Goal: Task Accomplishment & Management: Complete application form

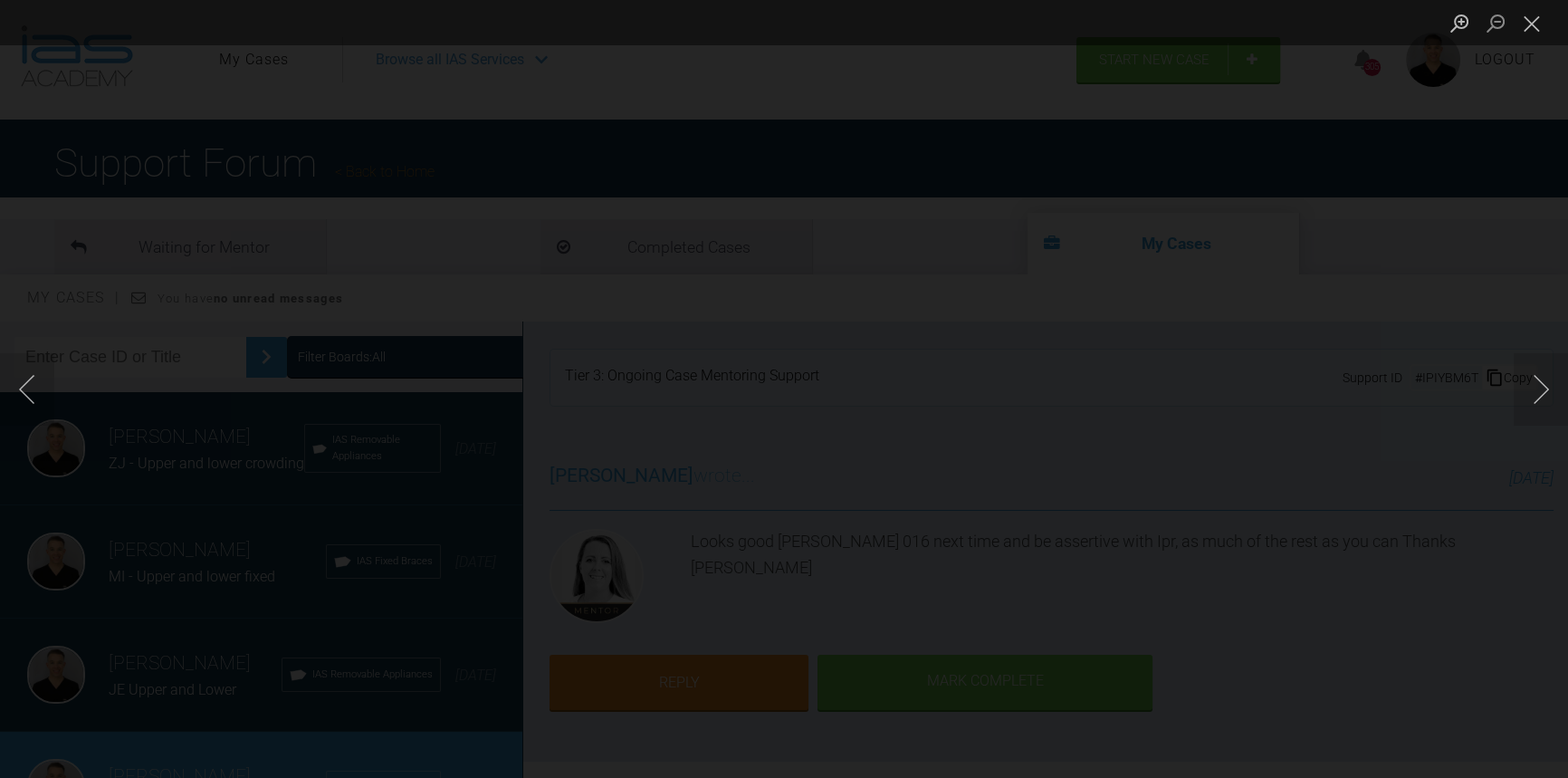
scroll to position [575, 0]
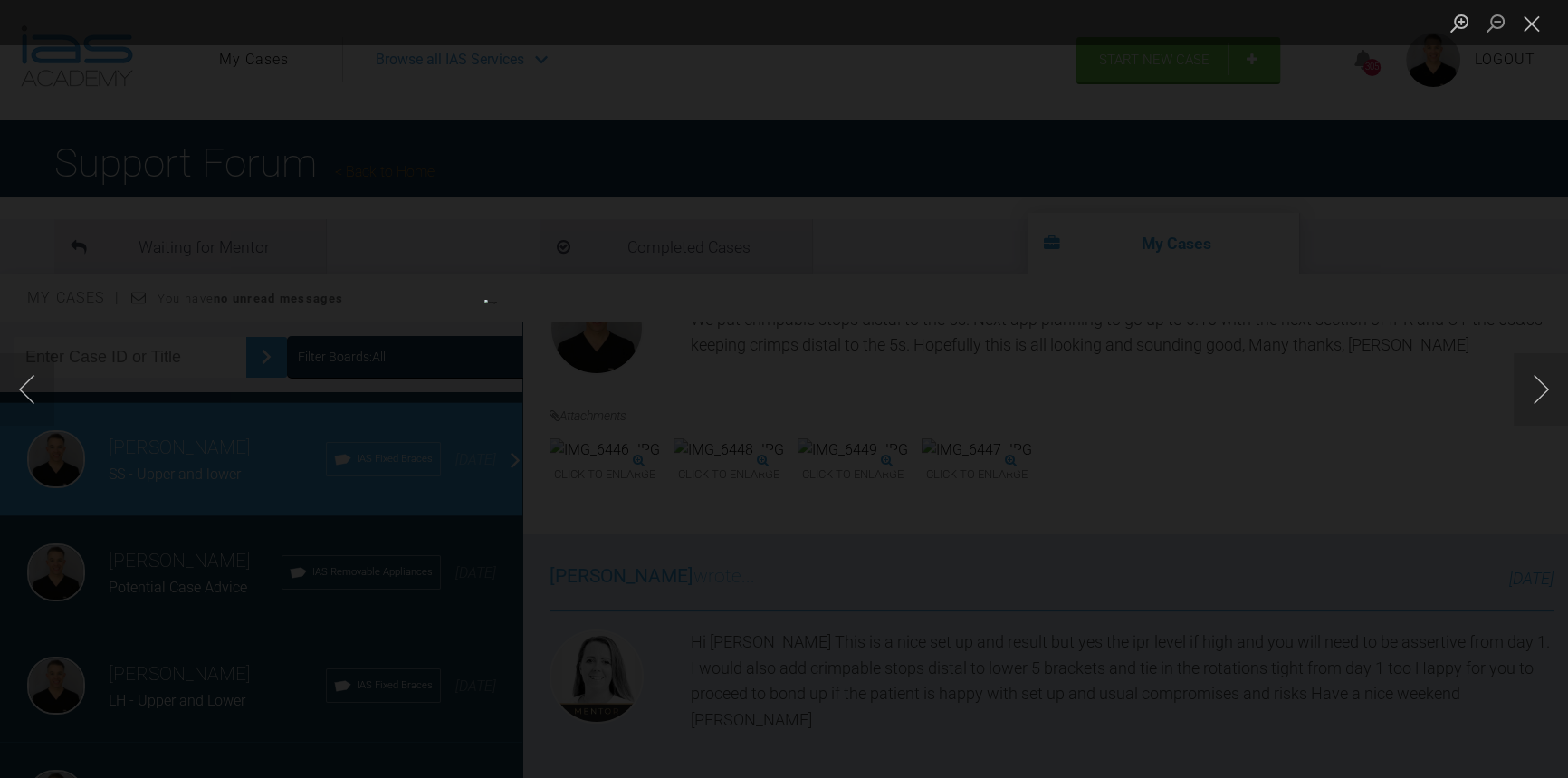
click at [186, 399] on div "Lightbox" at bounding box center [784, 389] width 1568 height 778
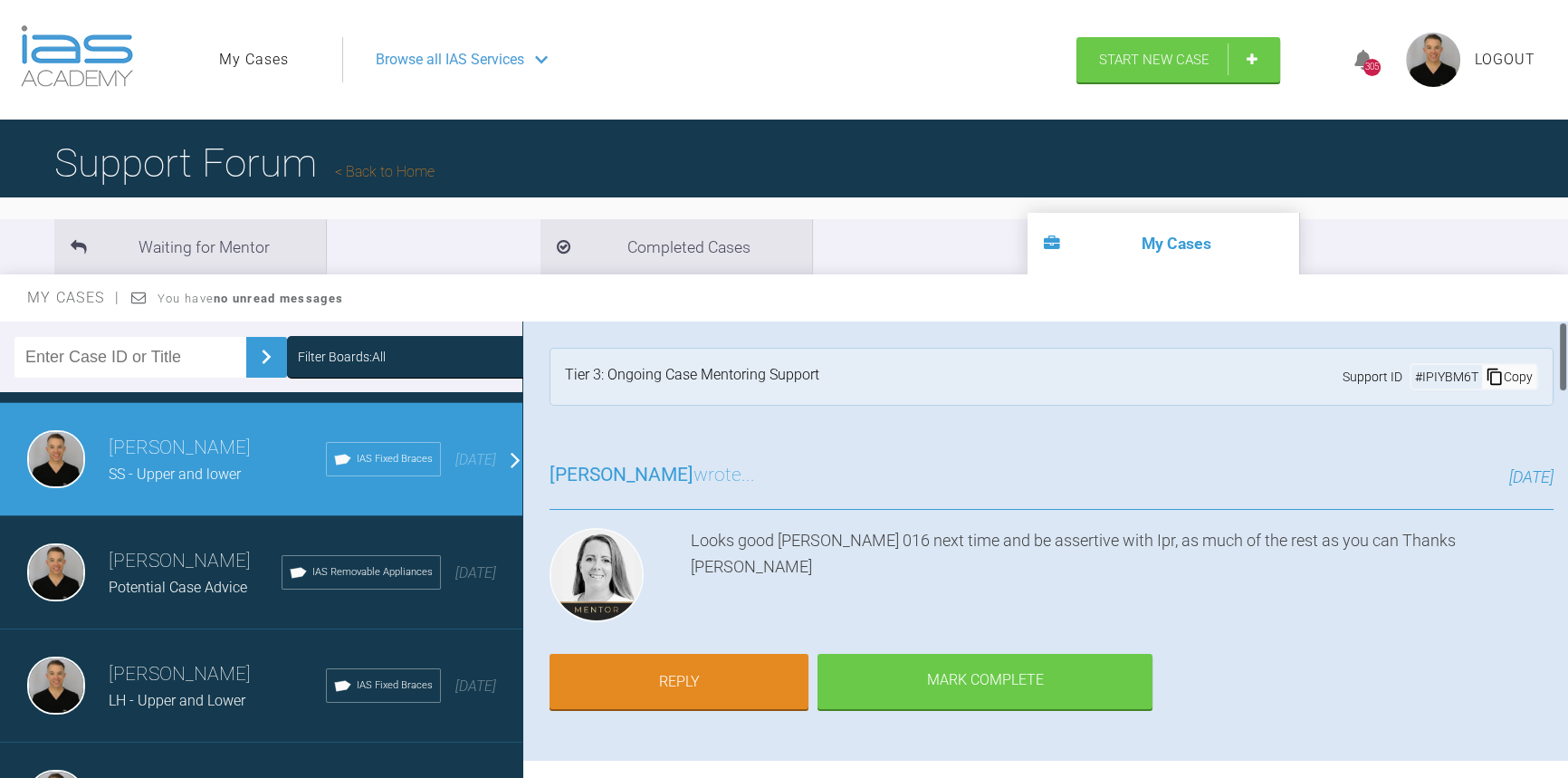
scroll to position [0, 0]
click at [373, 165] on link "Back to Home" at bounding box center [384, 172] width 99 height 17
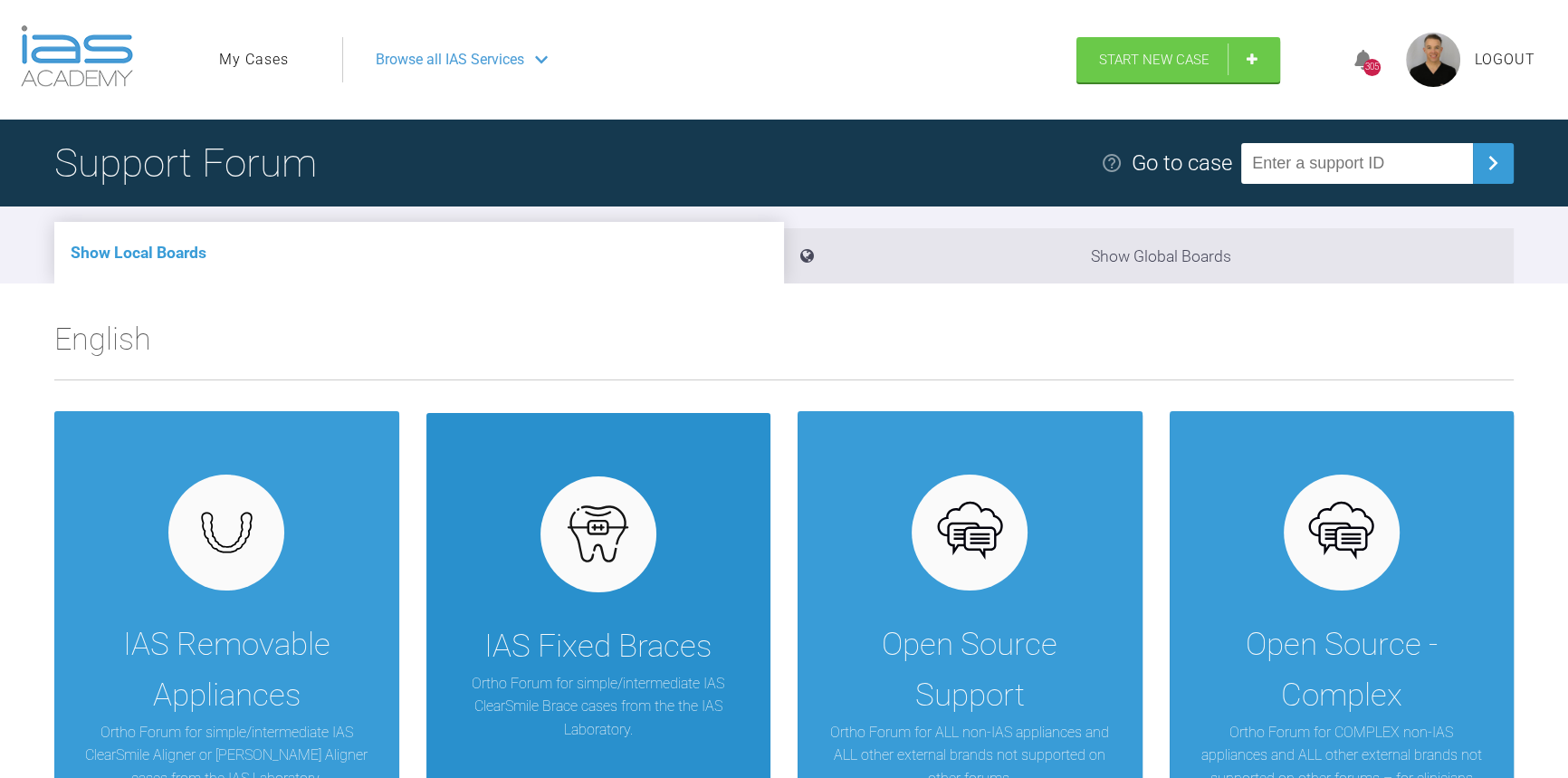
click at [589, 548] on img at bounding box center [598, 534] width 70 height 69
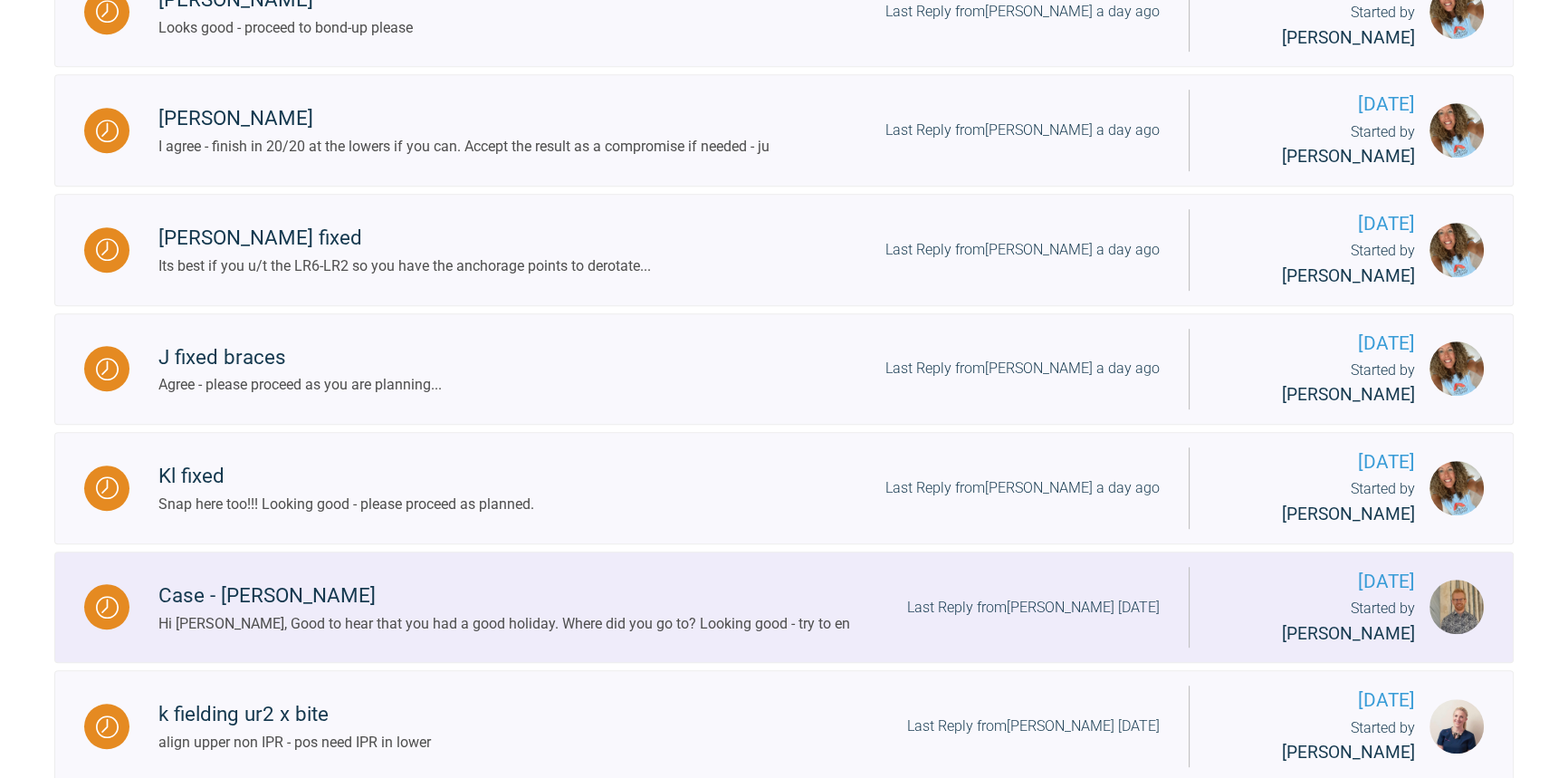
scroll to position [1399, 0]
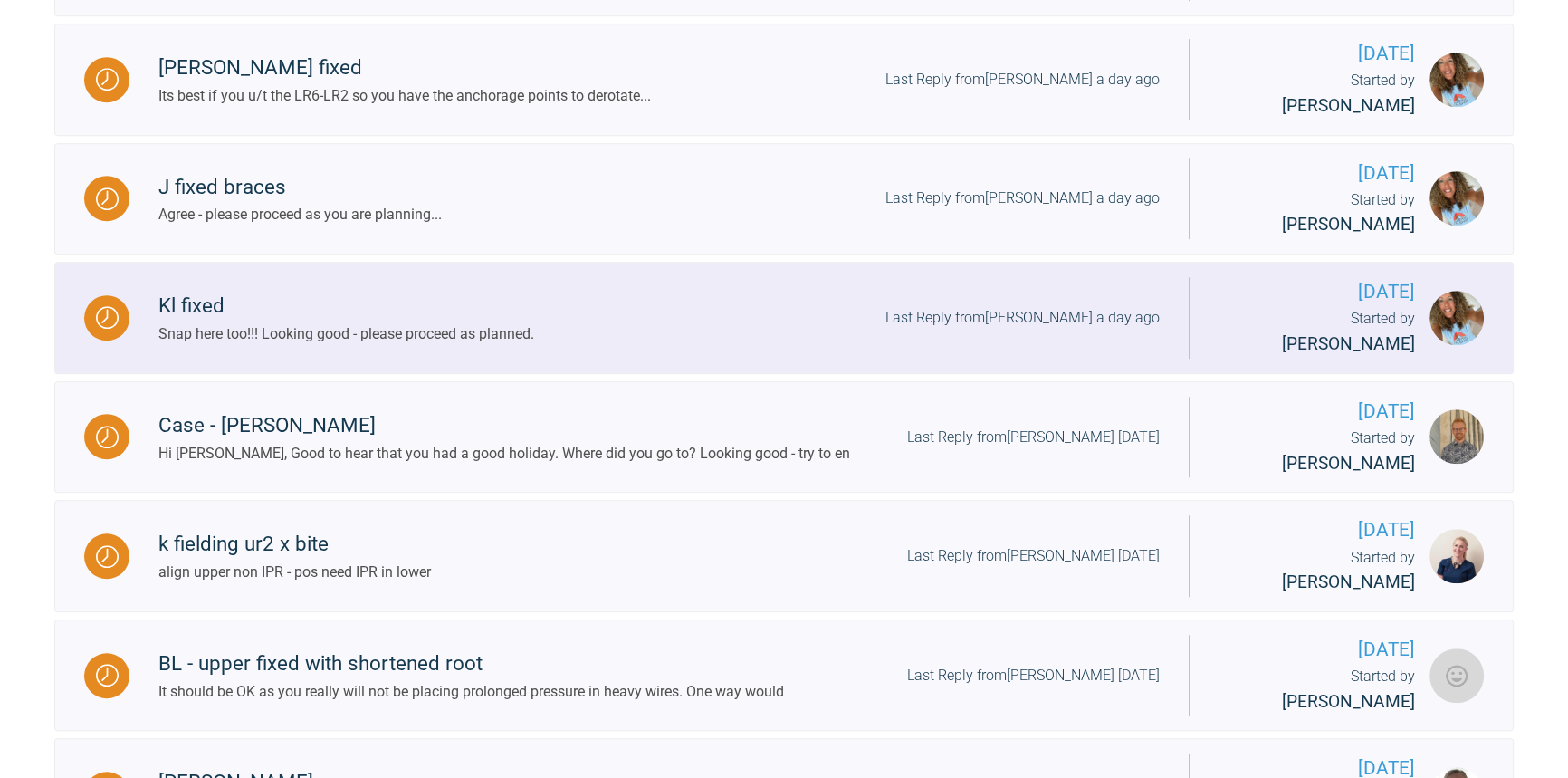
click at [472, 320] on div "Kl fixed" at bounding box center [346, 306] width 376 height 33
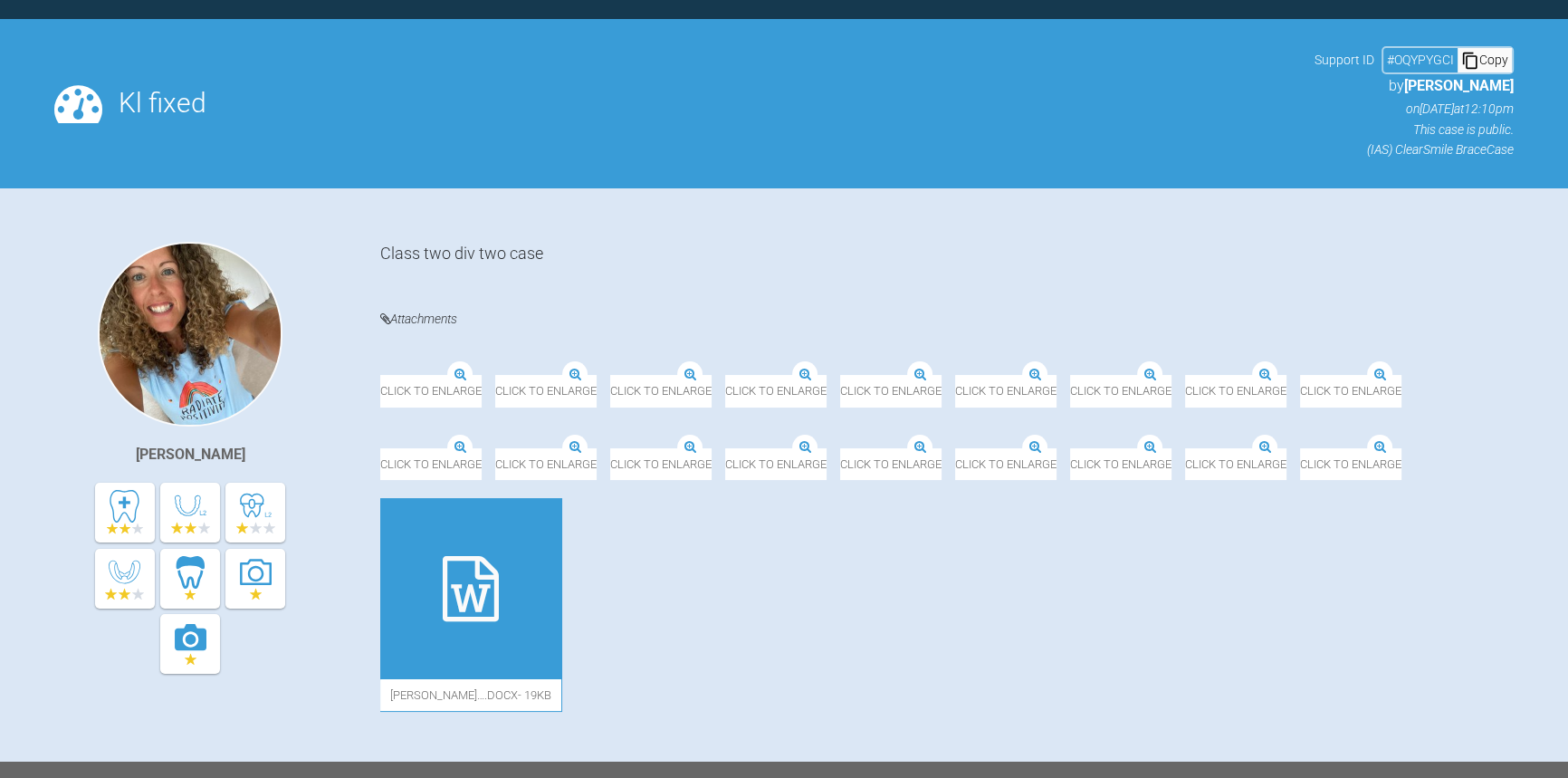
scroll to position [1399, 0]
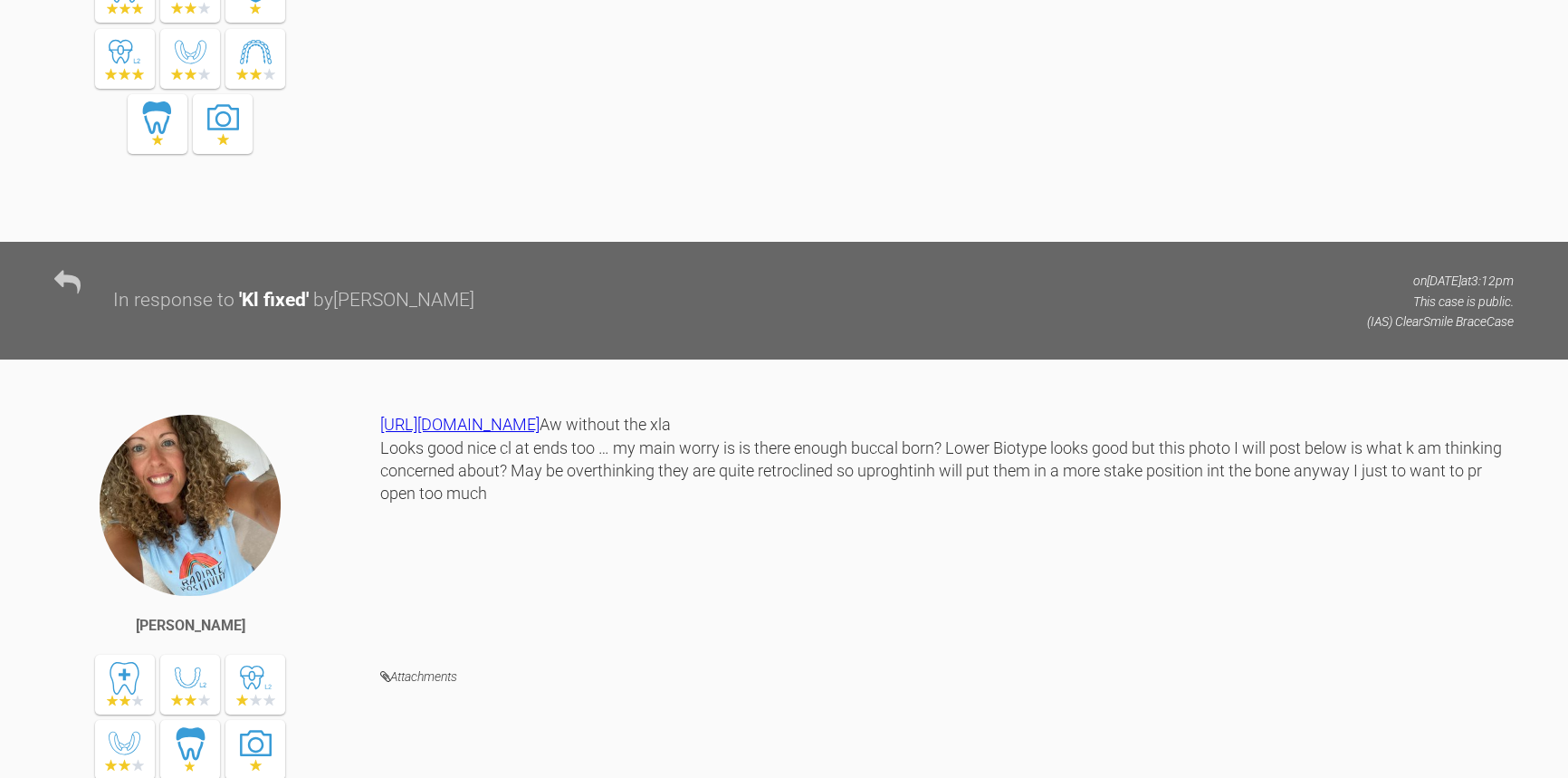
drag, startPoint x: 472, startPoint y: 320, endPoint x: 843, endPoint y: 303, distance: 371.4
click at [843, 303] on div "In response to ' Kl fixed ' by Rebecca Lynne Williams" at bounding box center [732, 300] width 1238 height 31
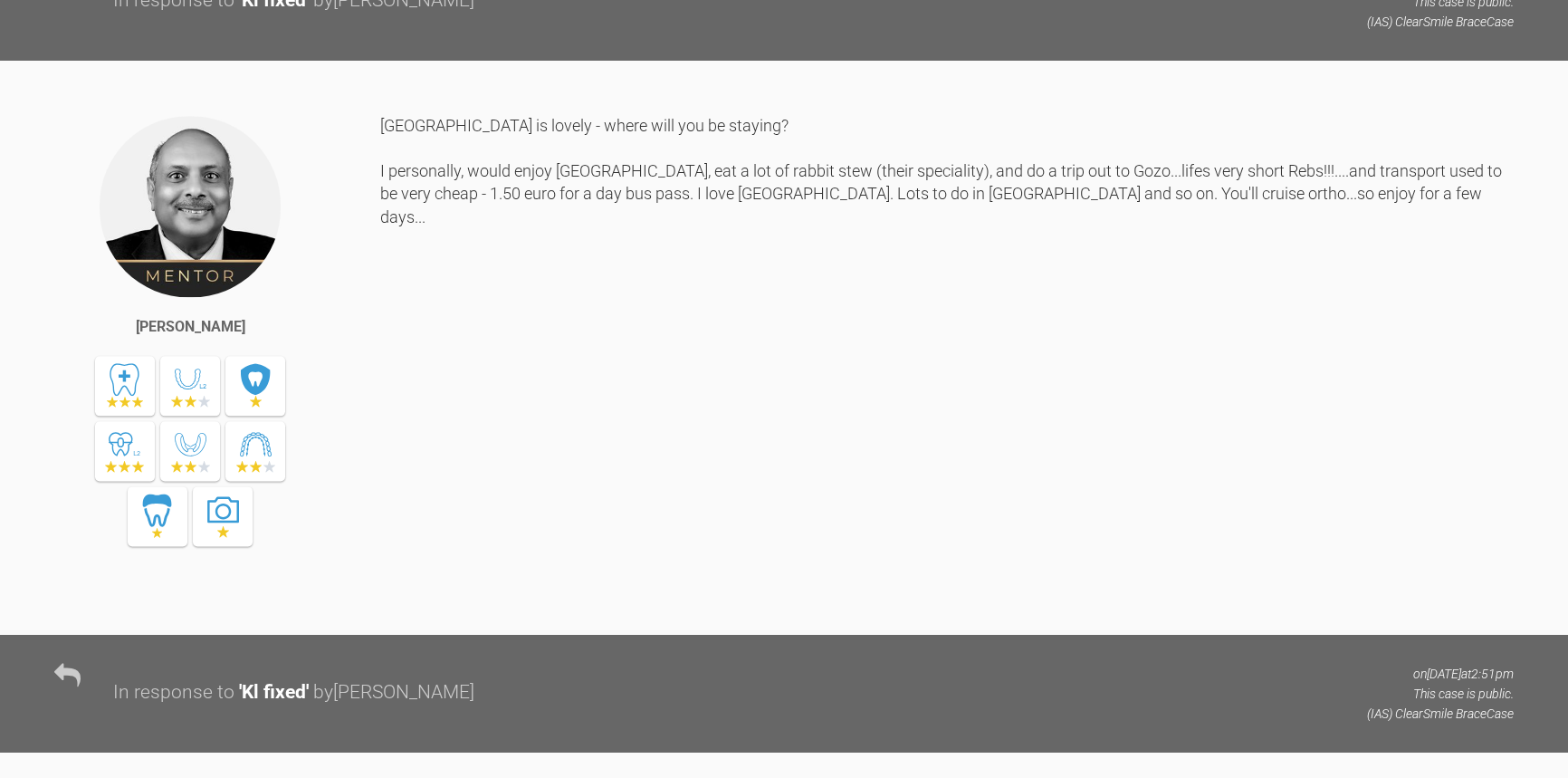
scroll to position [11133, 0]
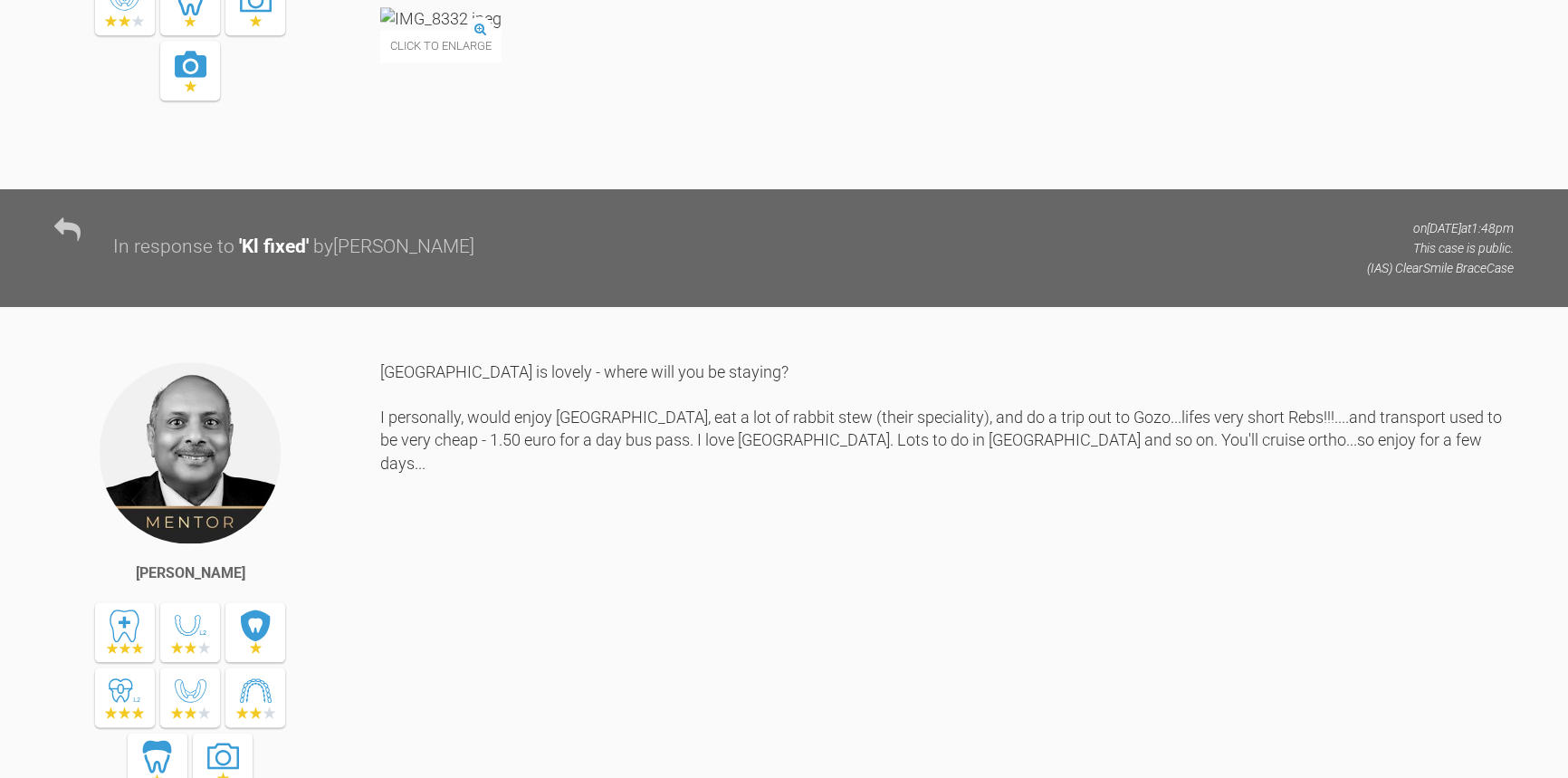
click at [502, 30] on img at bounding box center [441, 18] width 122 height 22
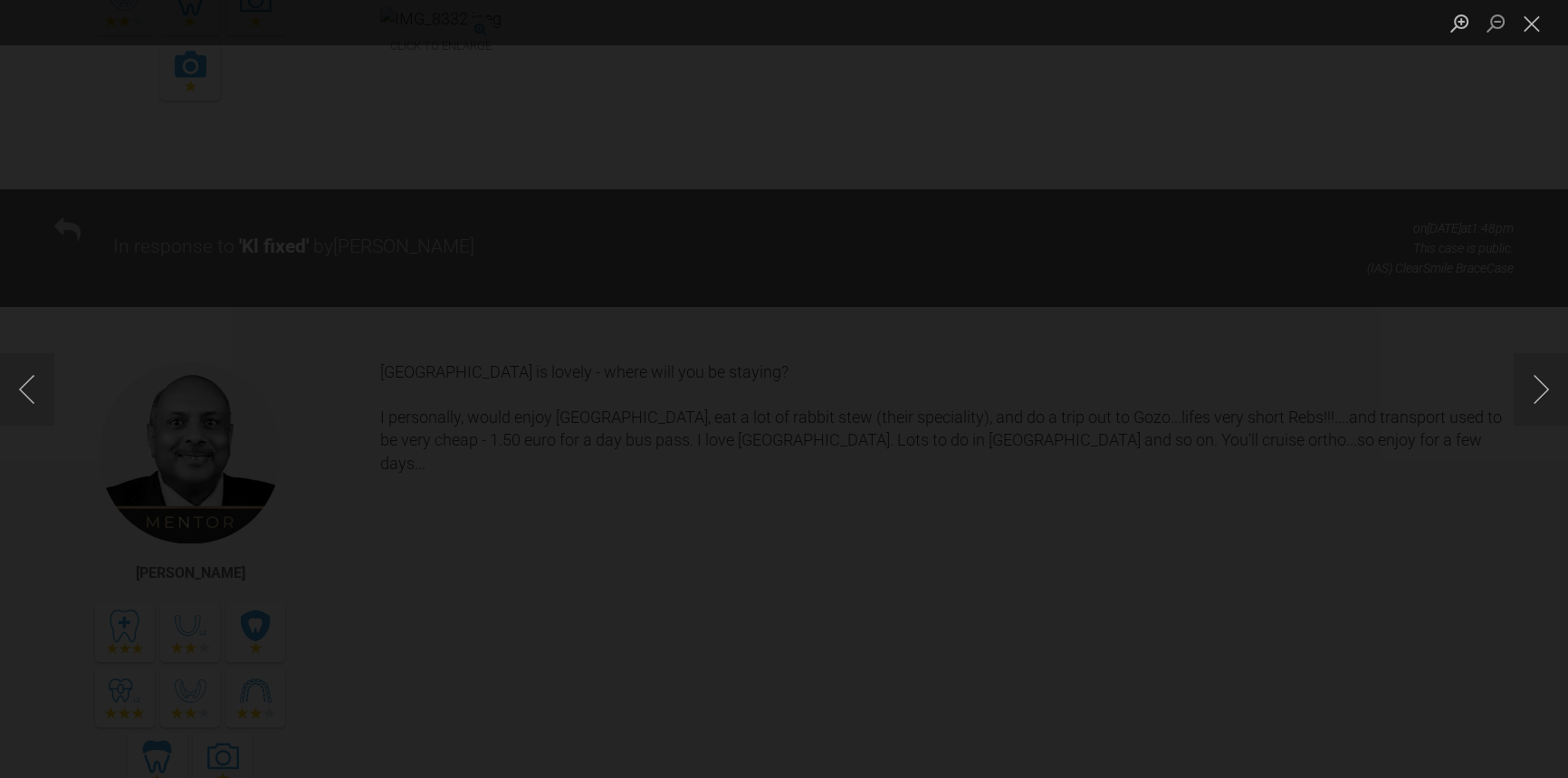
click at [1136, 459] on div "Lightbox" at bounding box center [784, 389] width 1568 height 778
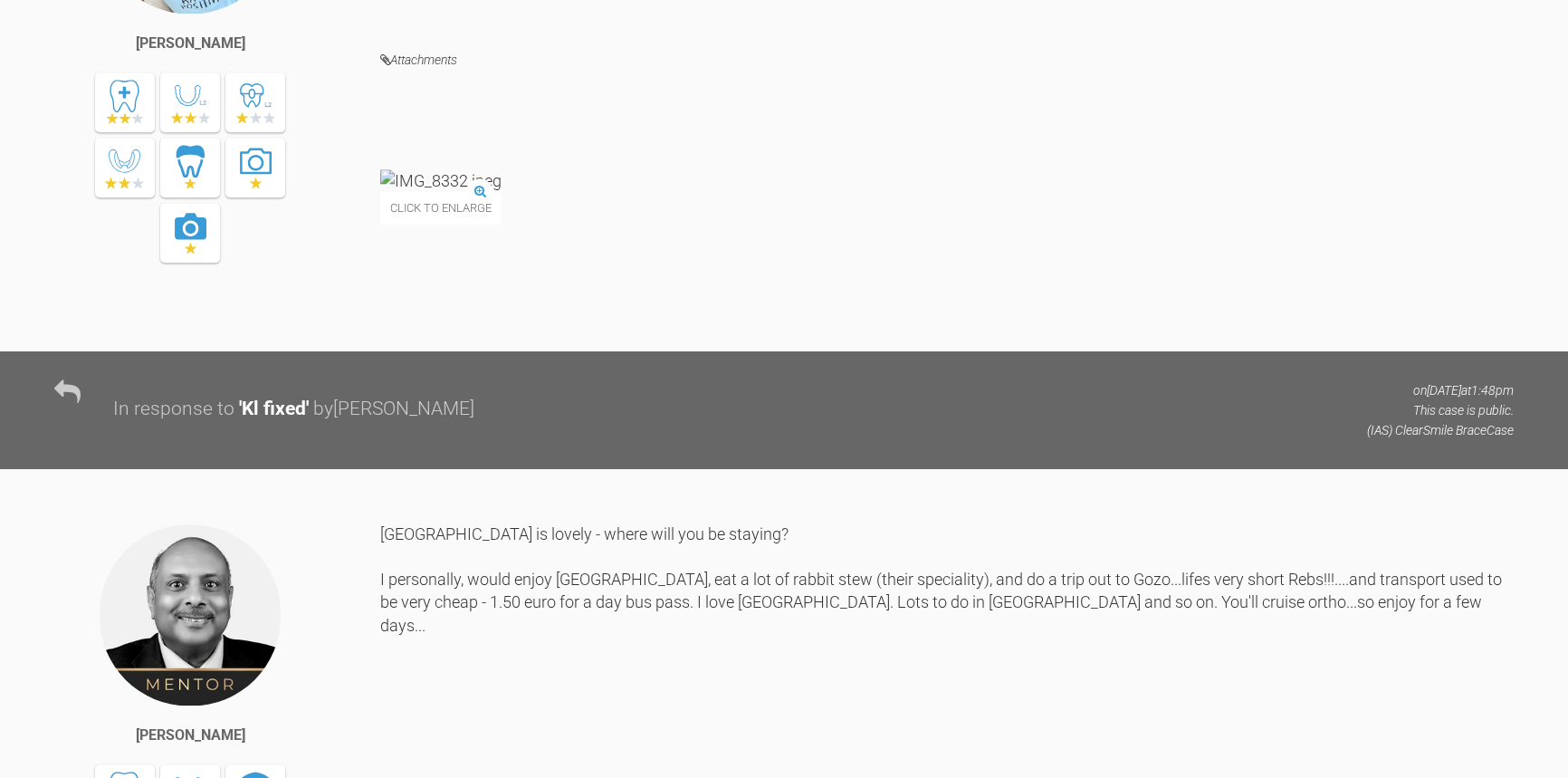
scroll to position [10556, 0]
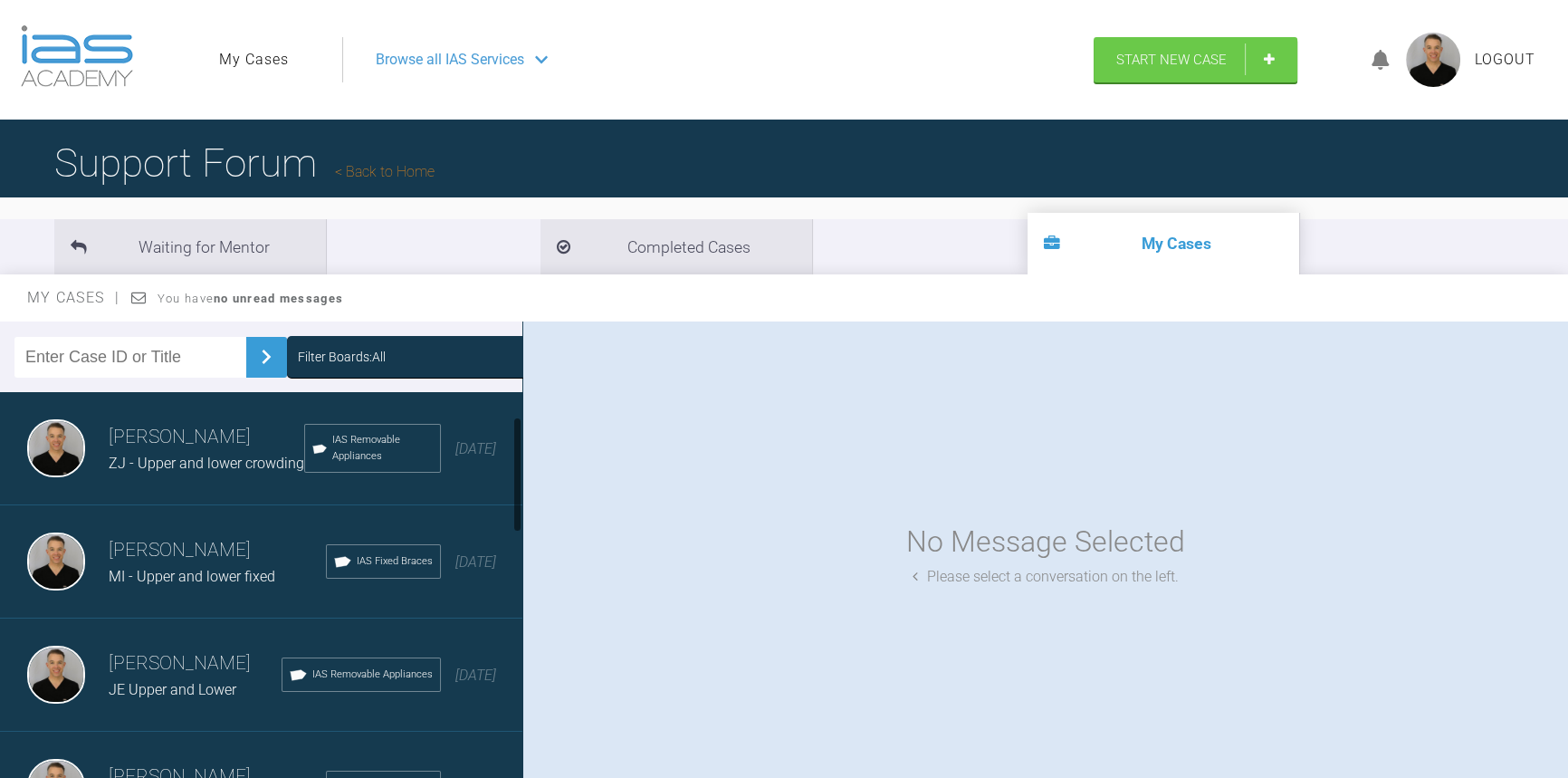
scroll to position [328, 0]
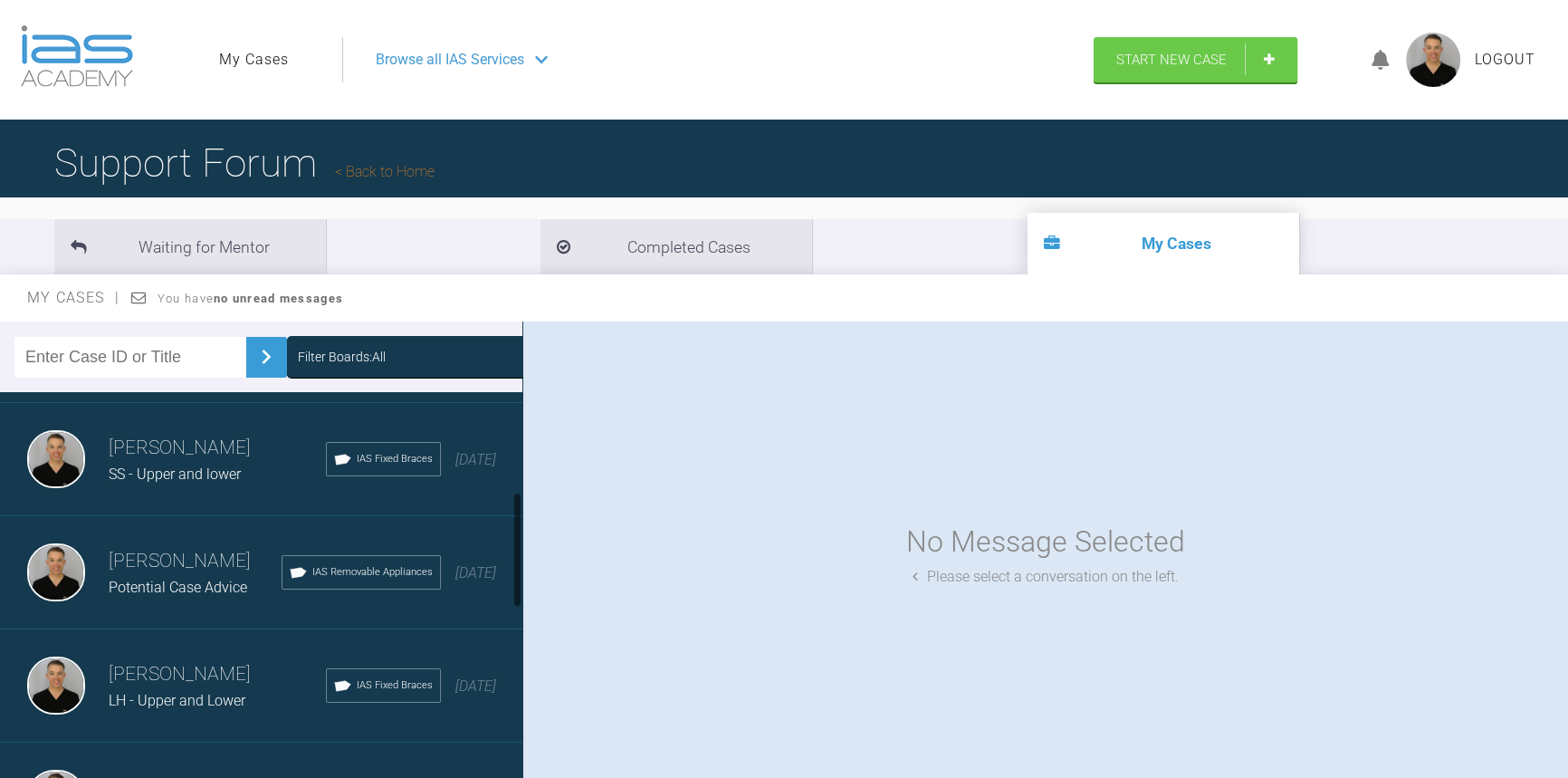
click at [189, 486] on div "SS - Upper and lower" at bounding box center [217, 474] width 217 height 23
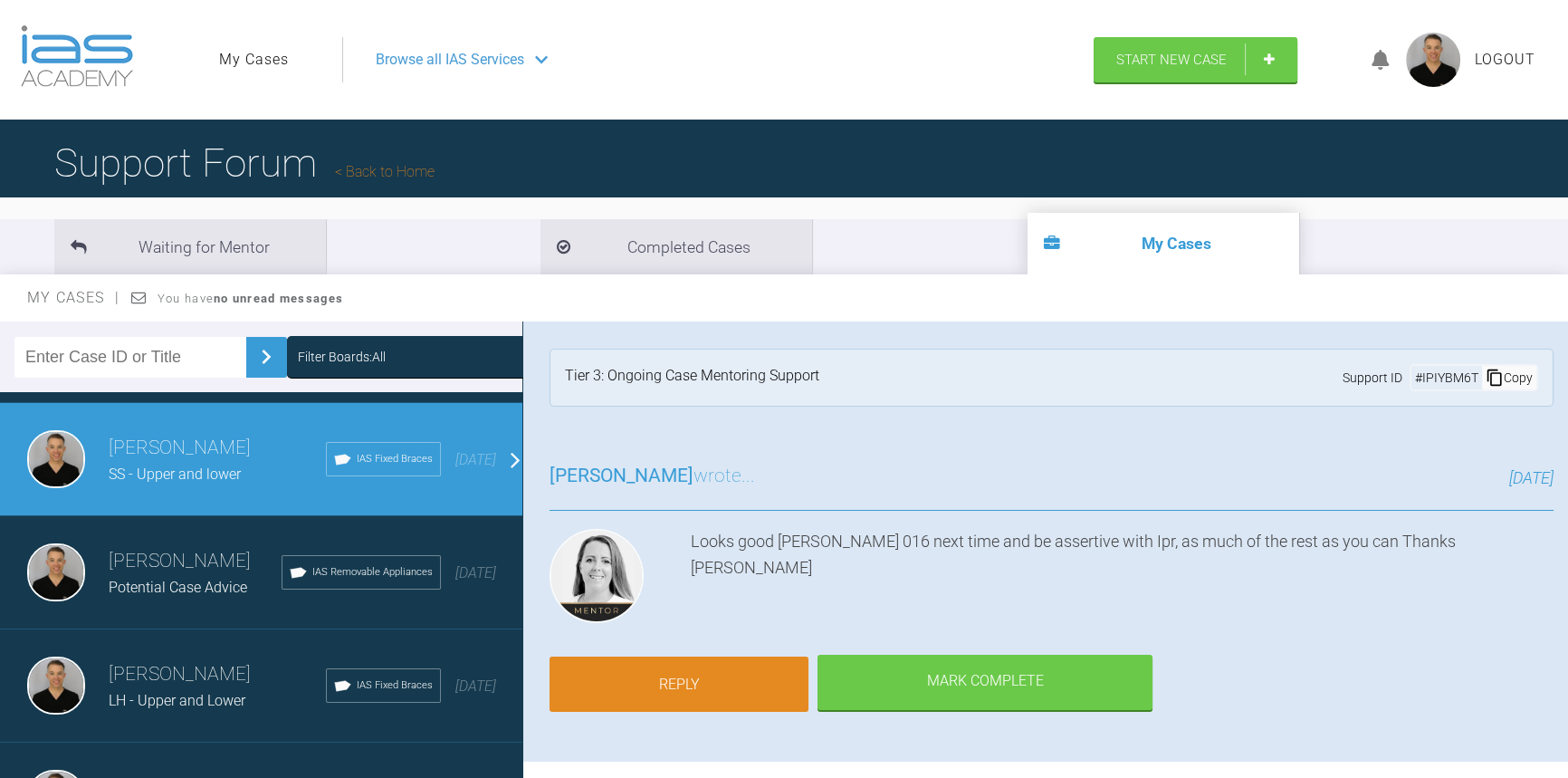
click at [736, 669] on link "Reply" at bounding box center [679, 684] width 259 height 56
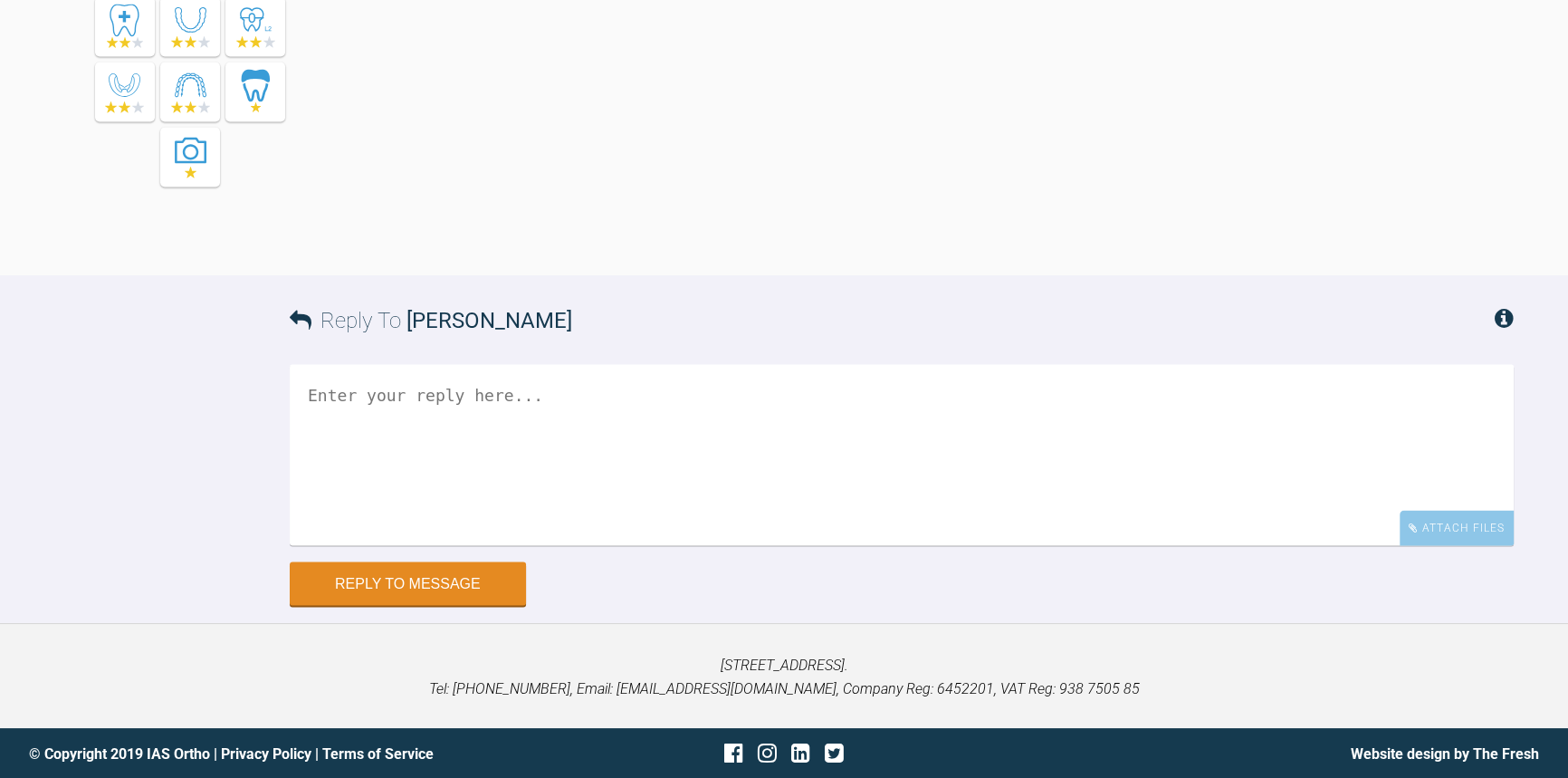
scroll to position [4585, 0]
click at [432, 447] on textarea at bounding box center [902, 455] width 1224 height 181
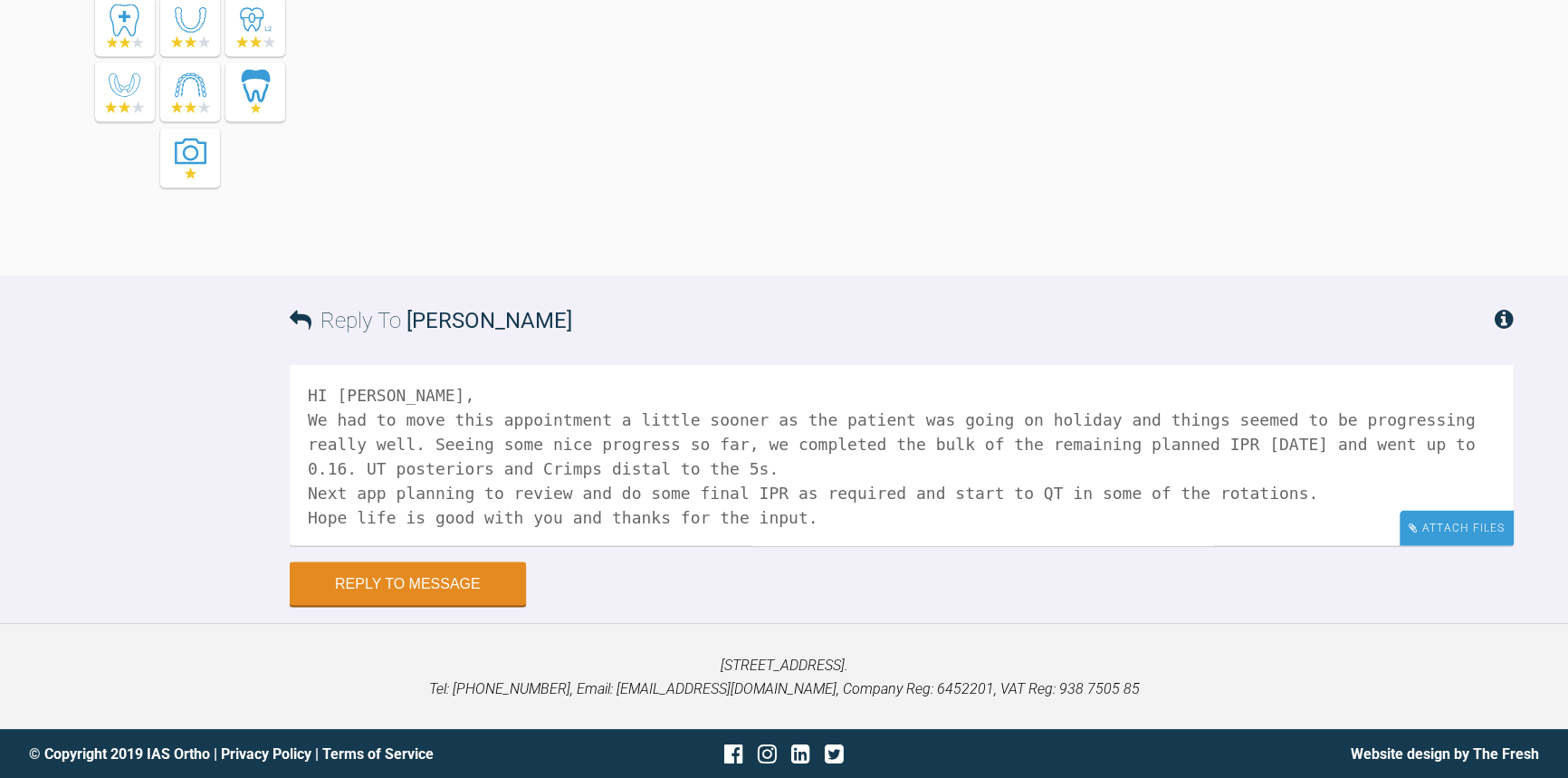
type textarea "HI Emma, We had to move this appointment a little sooner as the patient was goi…"
click at [1482, 533] on div "Attach Files" at bounding box center [1457, 527] width 114 height 36
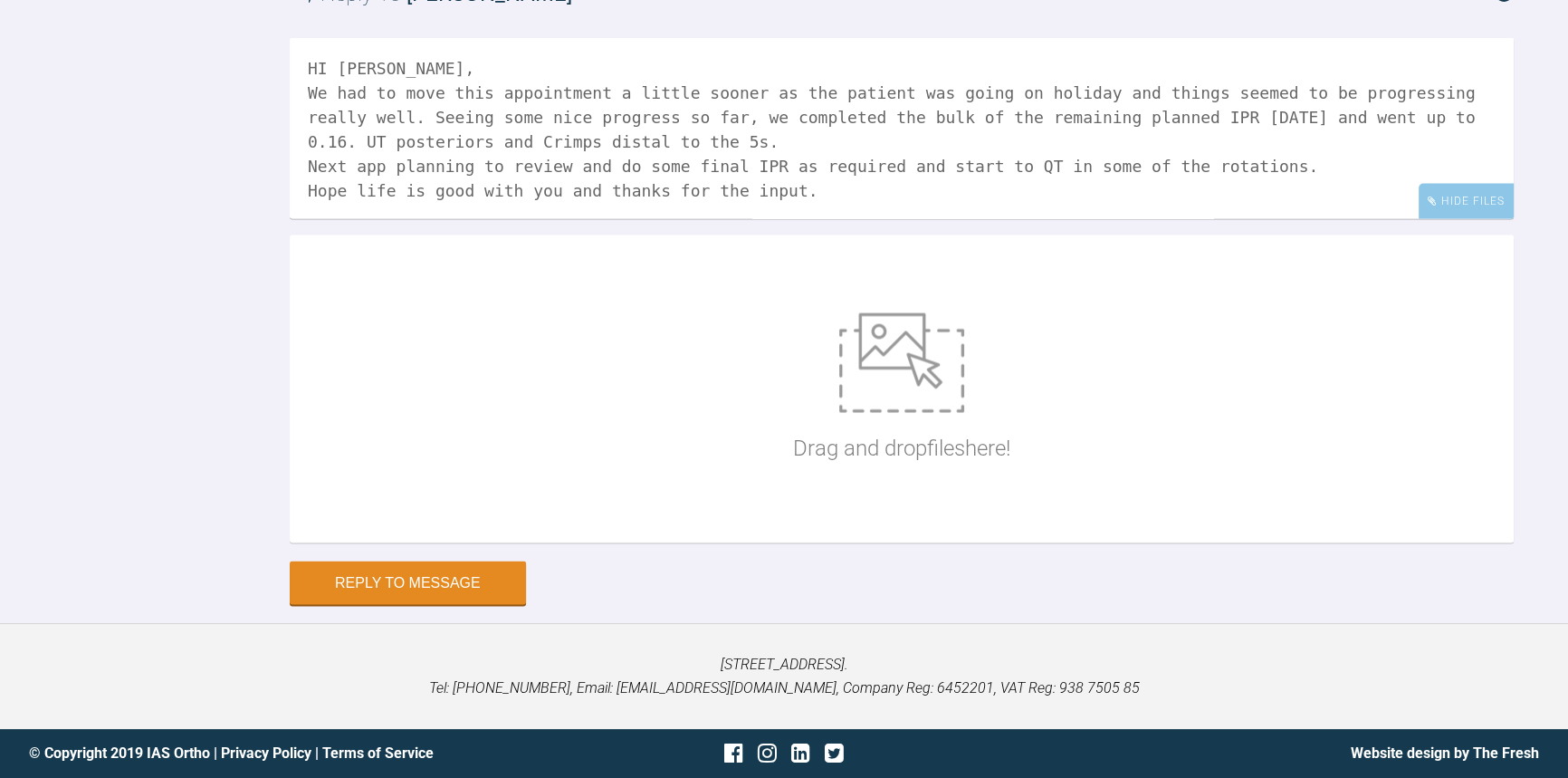
scroll to position [4911, 0]
click at [839, 382] on img at bounding box center [901, 362] width 125 height 99
type input "C:\fakepath\IMG_6508.JPG"
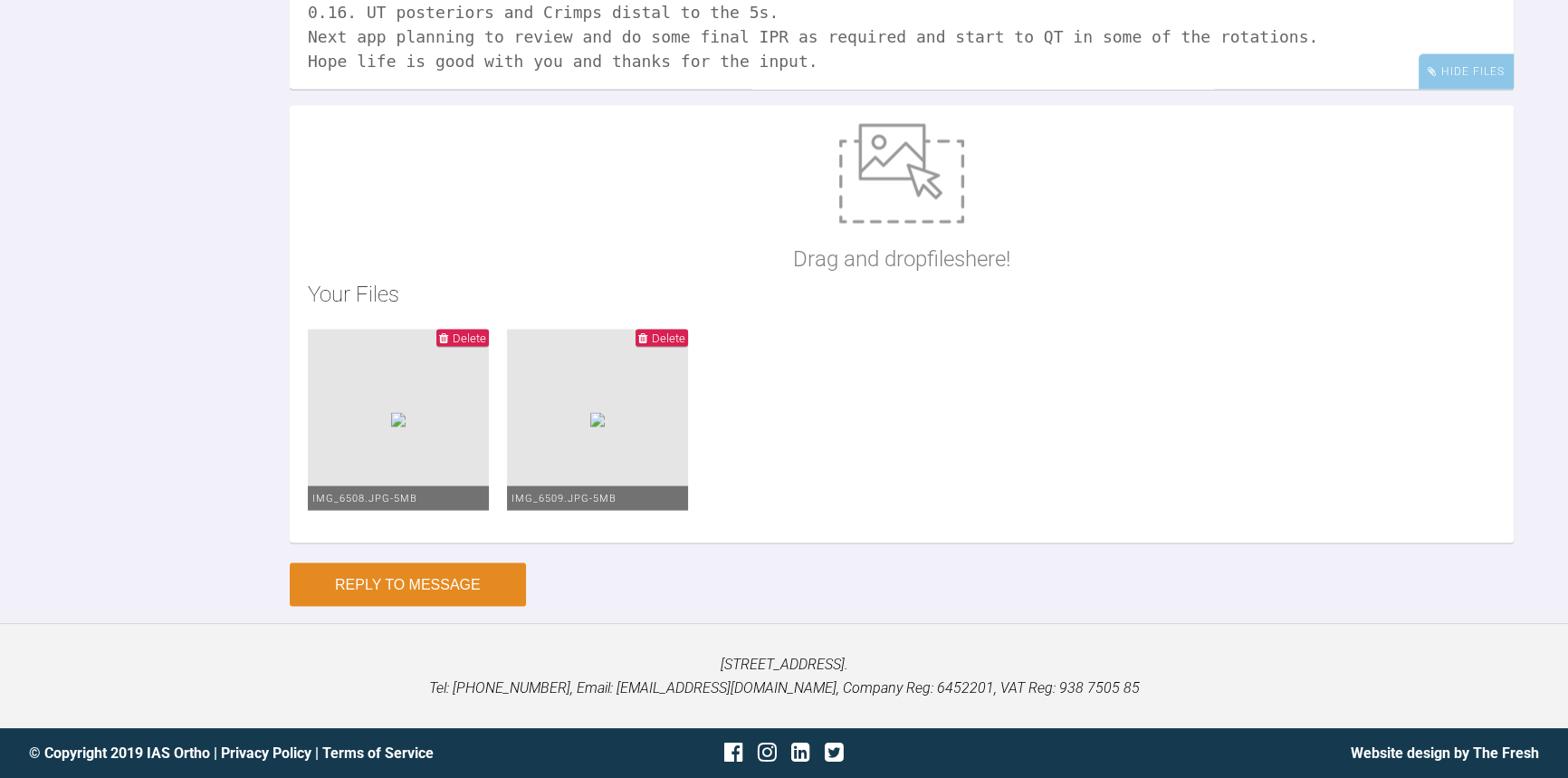
click at [449, 606] on button "Reply to Message" at bounding box center [407, 584] width 237 height 43
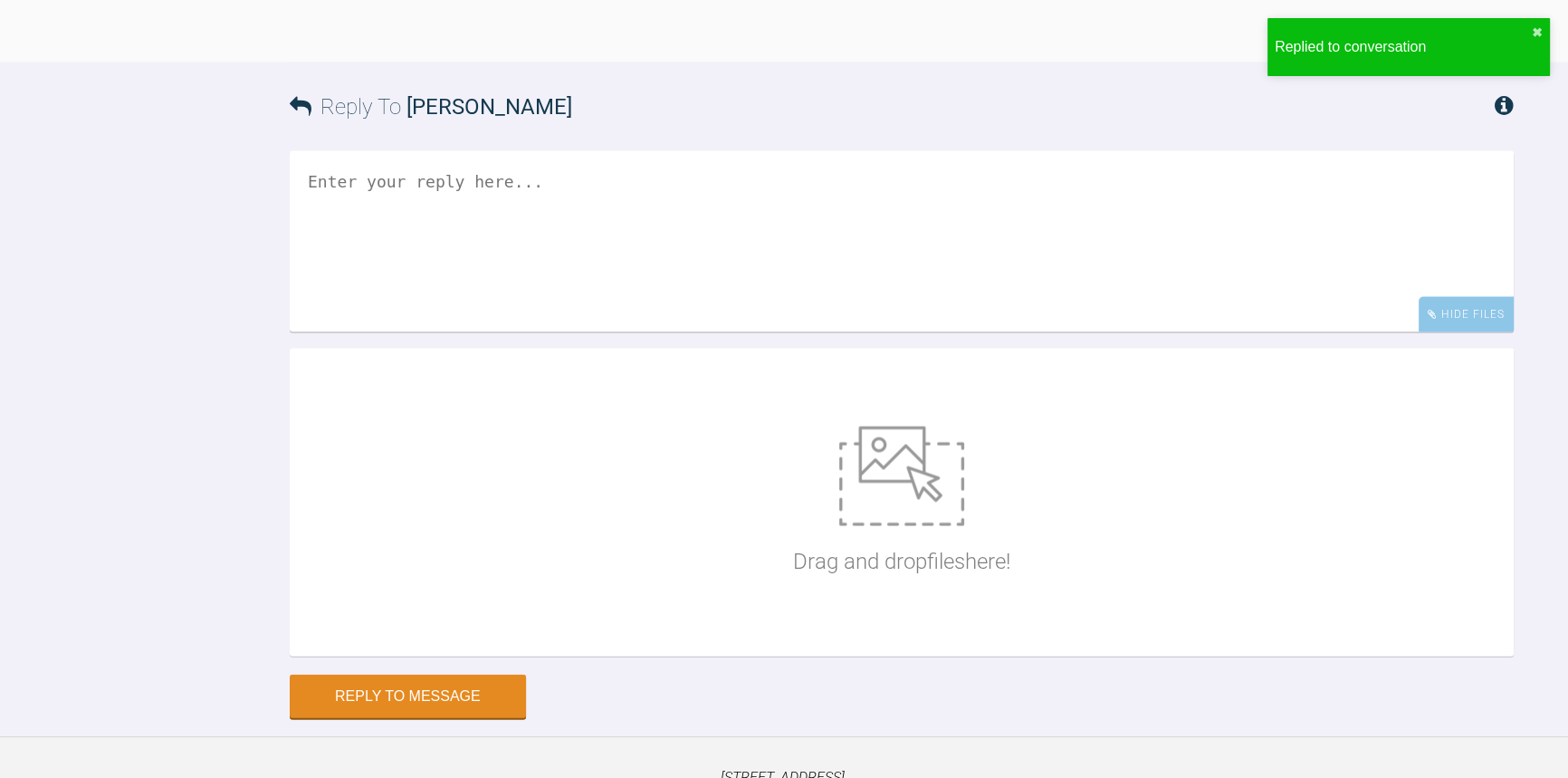
scroll to position [4864, 0]
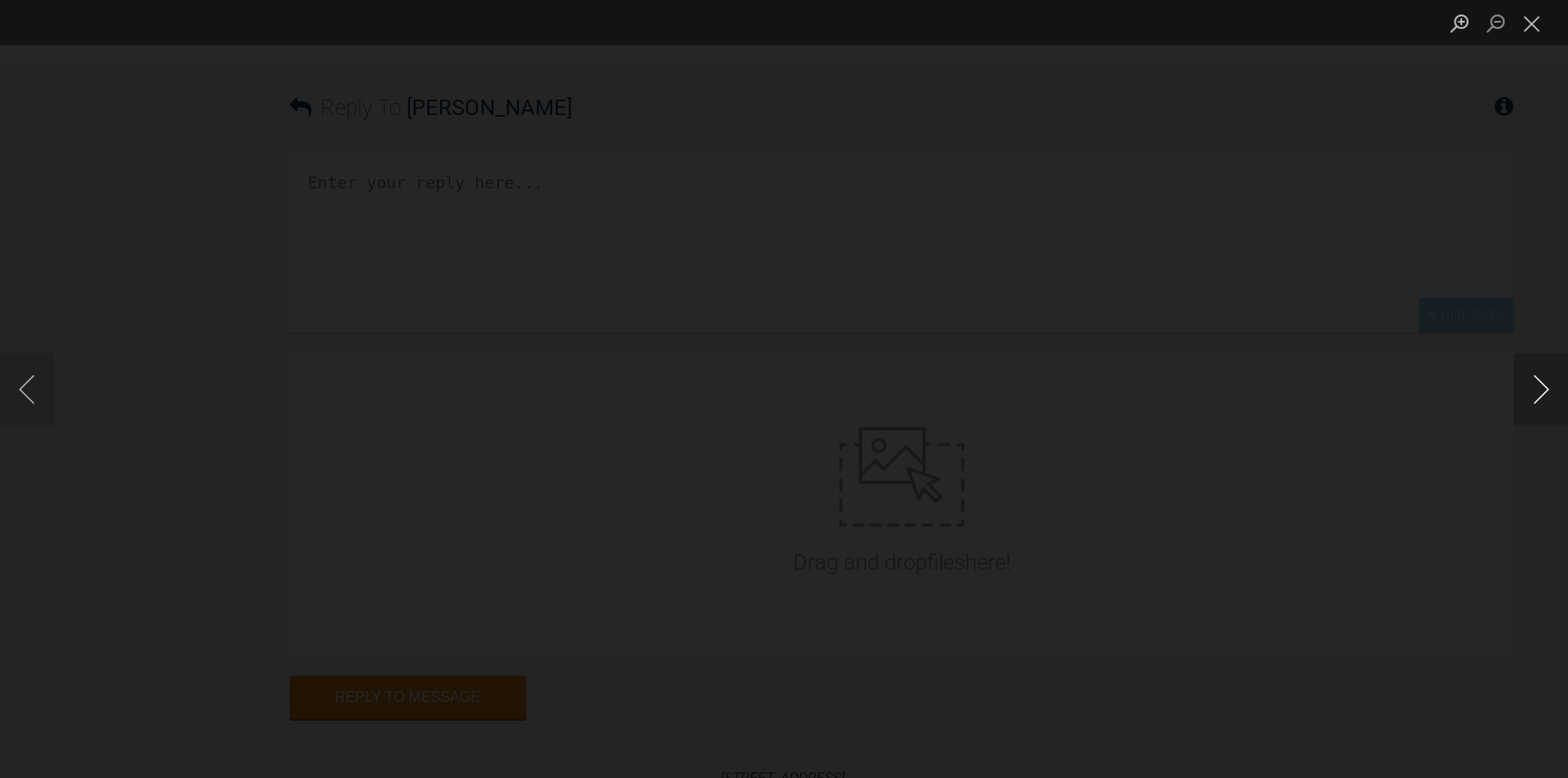
click at [1539, 419] on button "Next image" at bounding box center [1541, 389] width 54 height 72
click at [149, 527] on div "Lightbox" at bounding box center [784, 389] width 1568 height 778
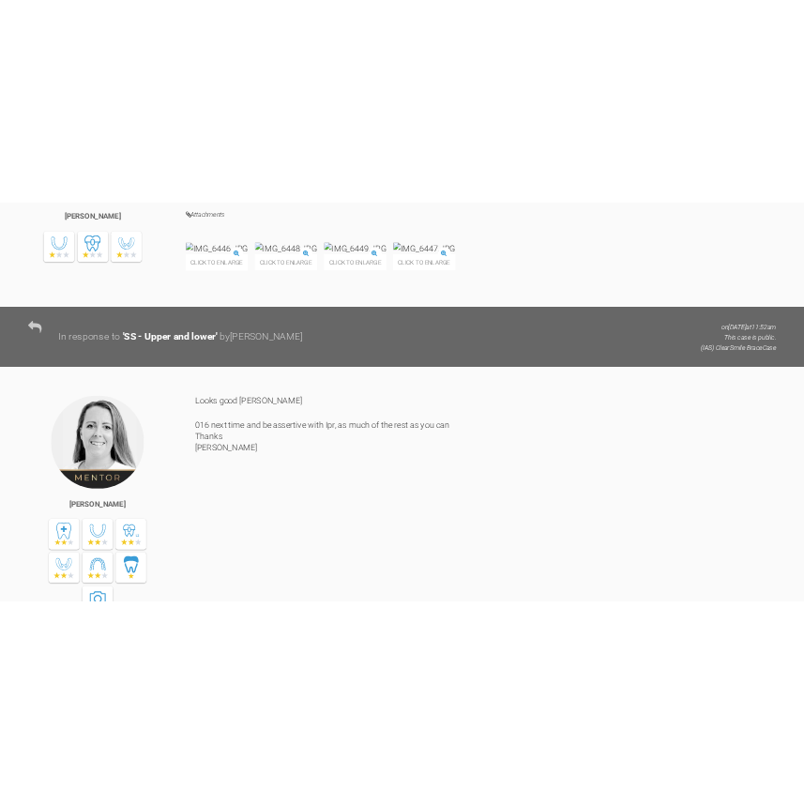
scroll to position [3590, 0]
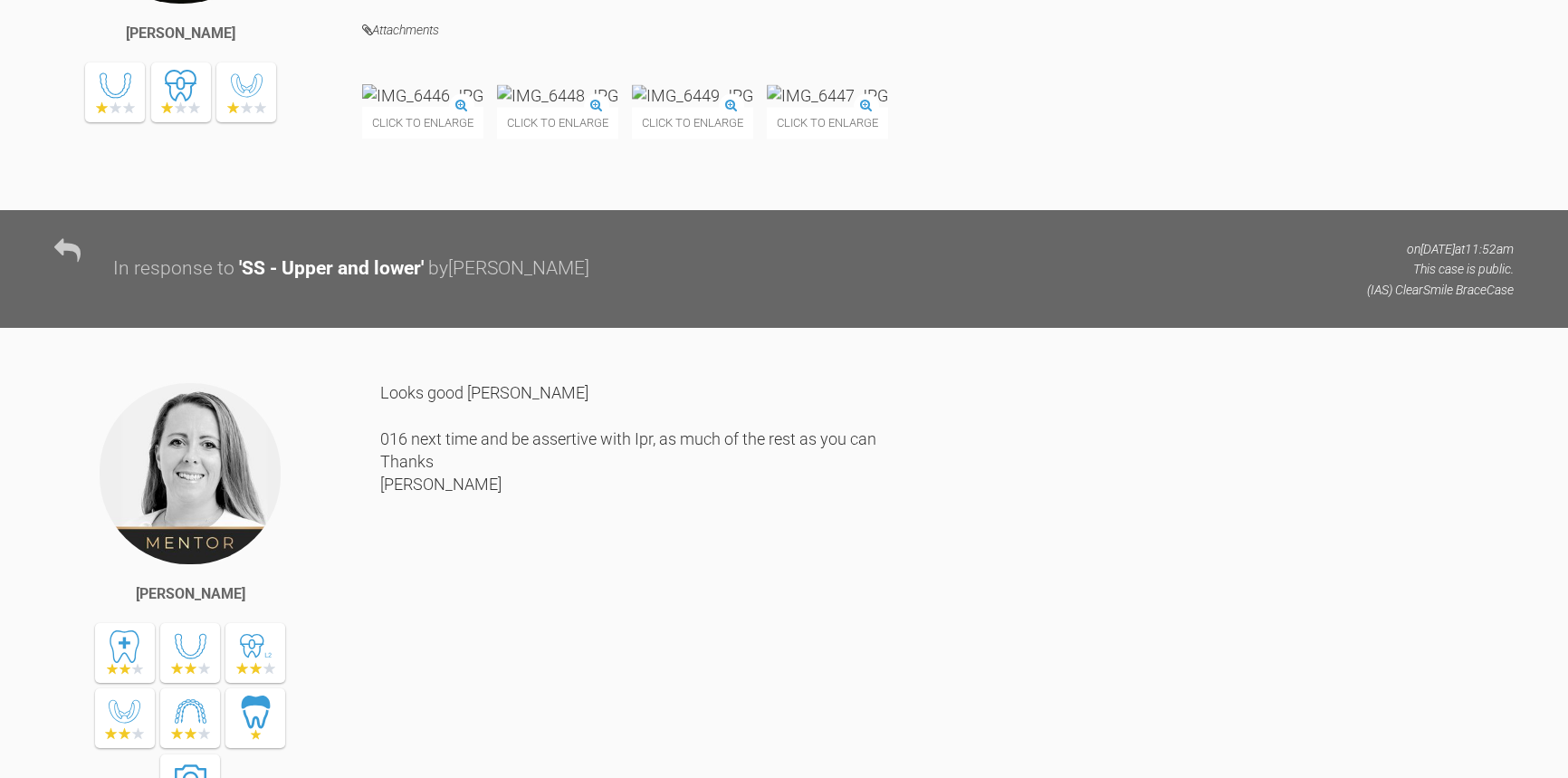
click at [484, 107] on img at bounding box center [423, 95] width 122 height 22
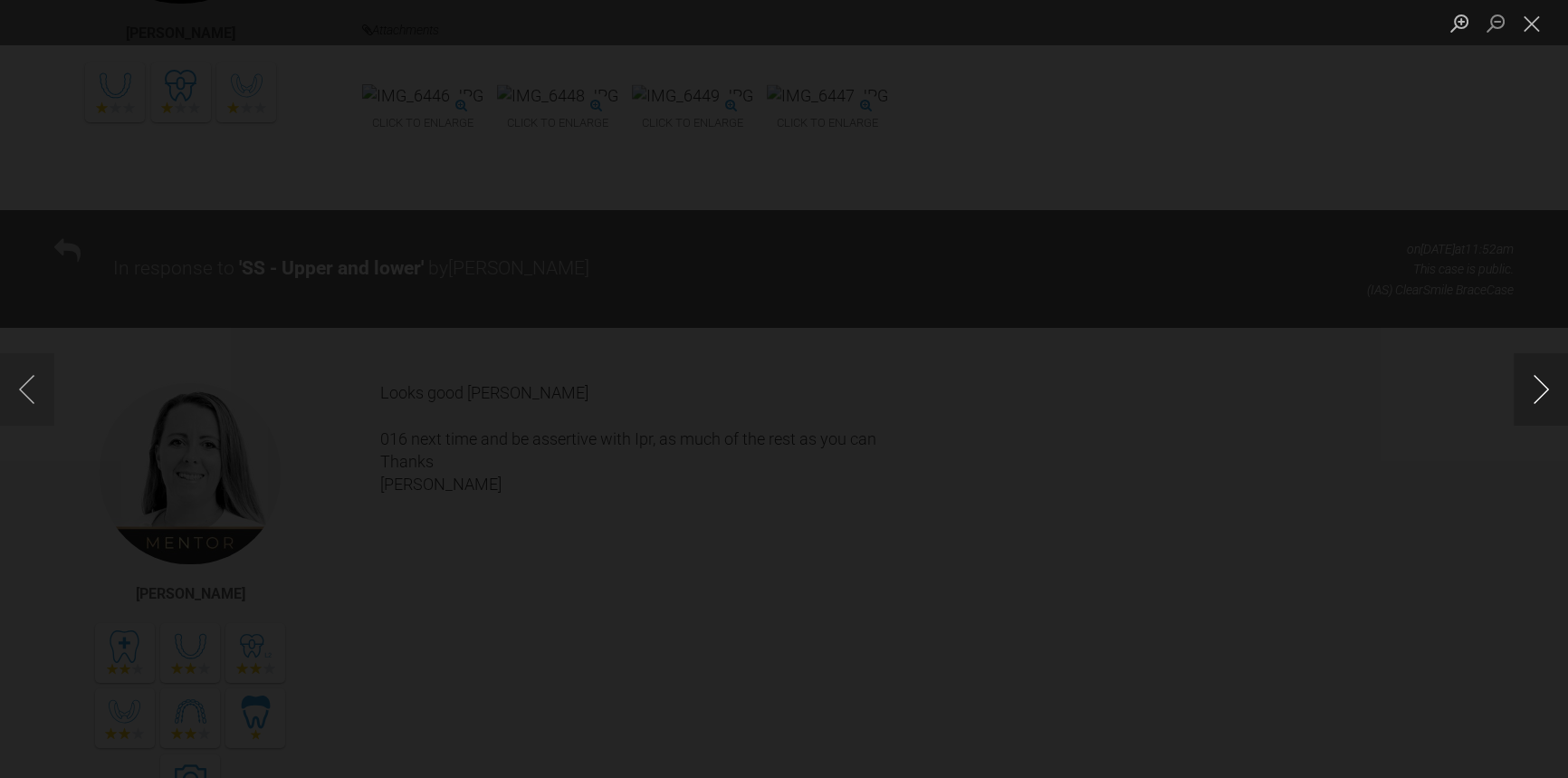
click at [1549, 402] on button "Next image" at bounding box center [1541, 389] width 54 height 72
click at [1535, 386] on button "Next image" at bounding box center [1541, 389] width 54 height 72
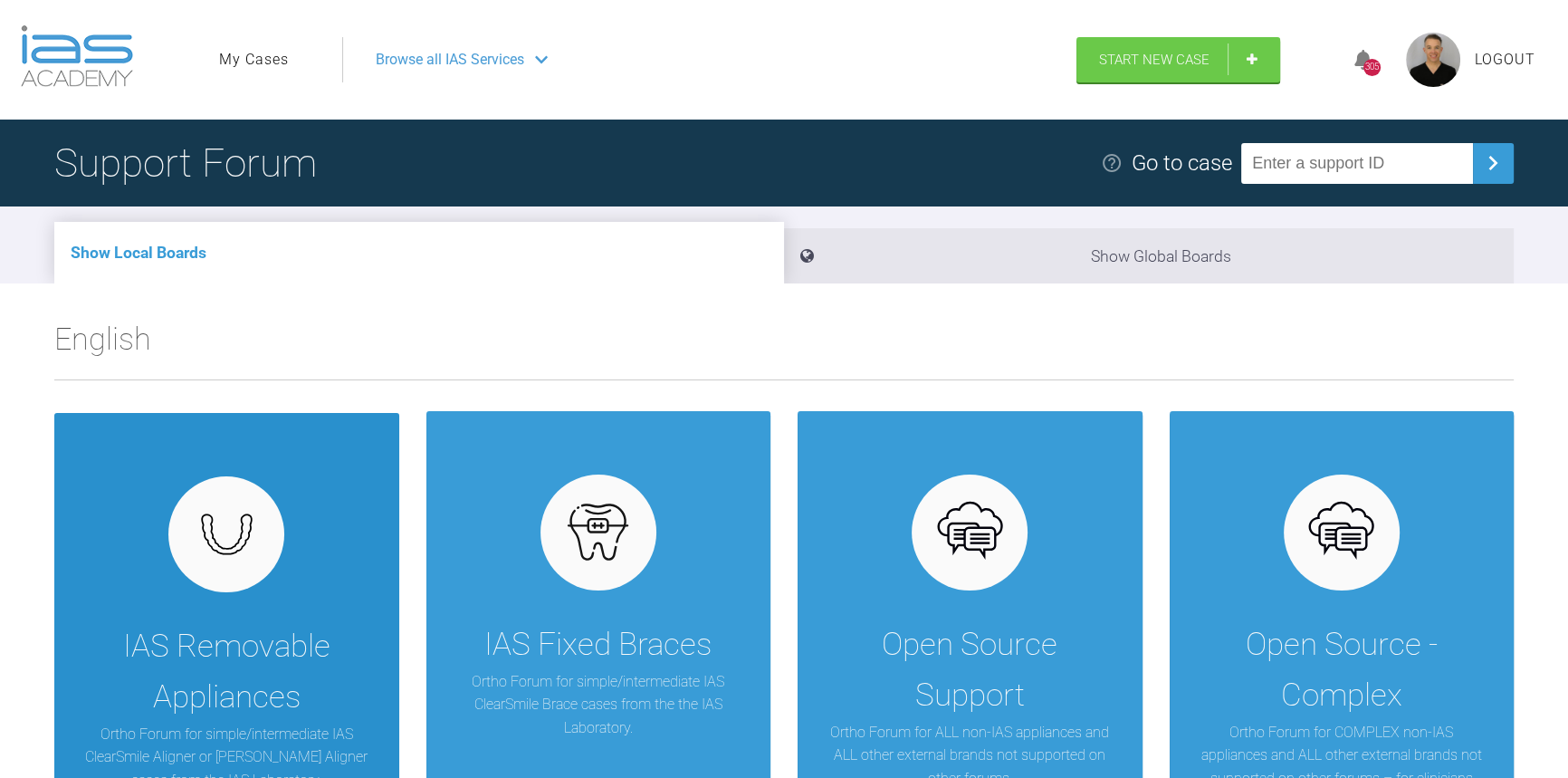
click at [216, 536] on img at bounding box center [227, 534] width 70 height 52
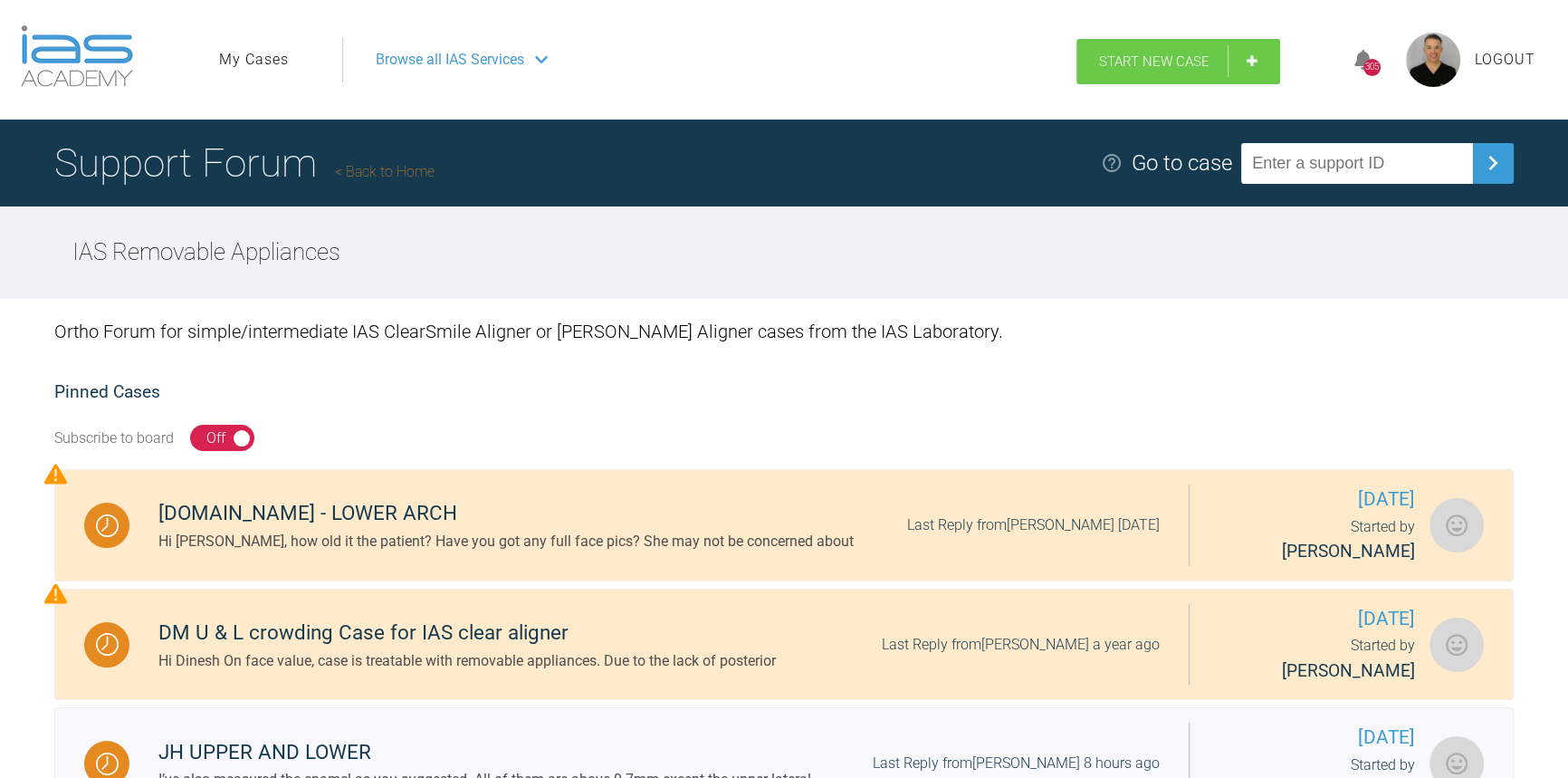
click at [1120, 59] on span "Start New Case" at bounding box center [1155, 61] width 110 height 16
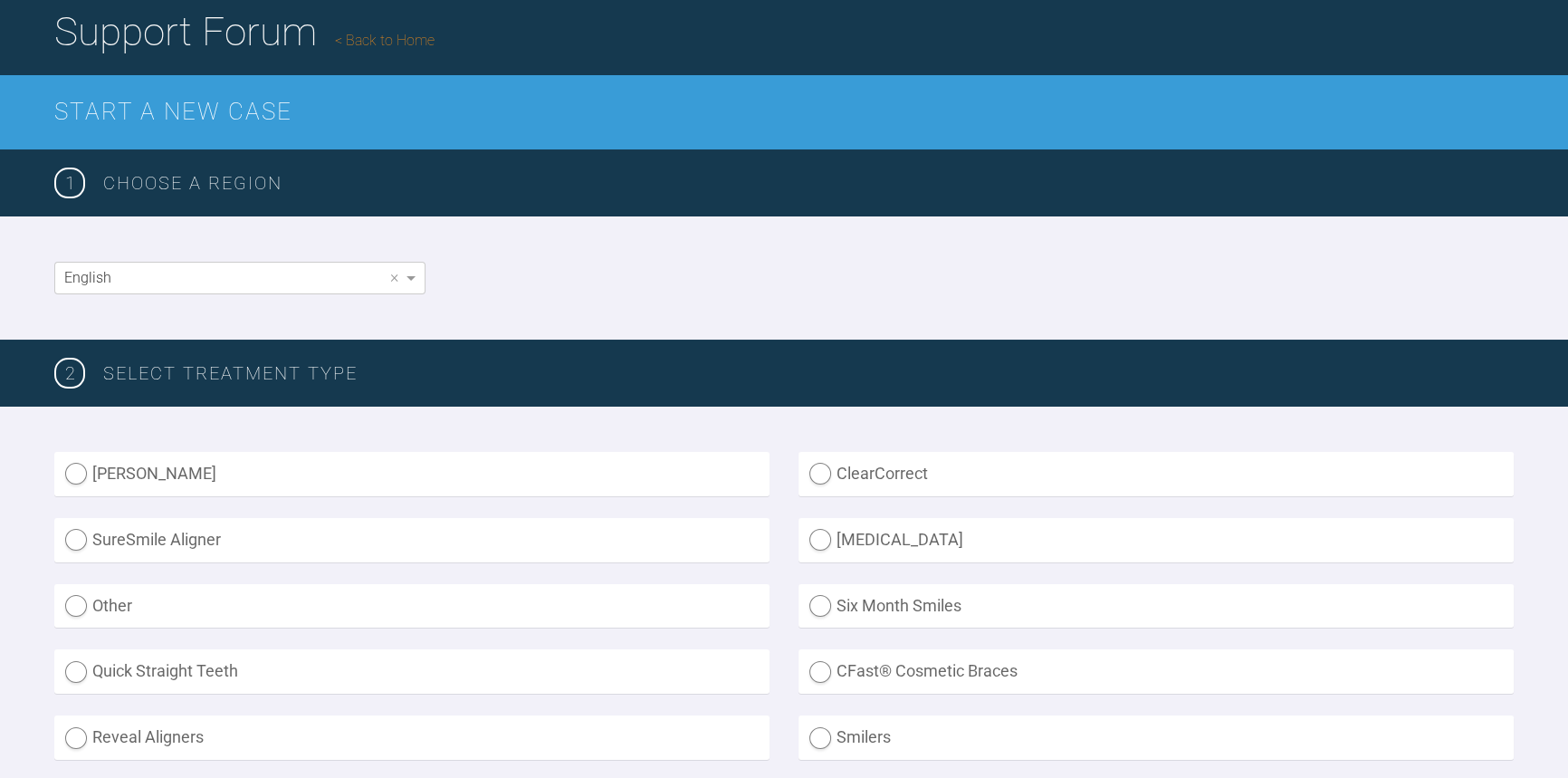
scroll to position [411, 0]
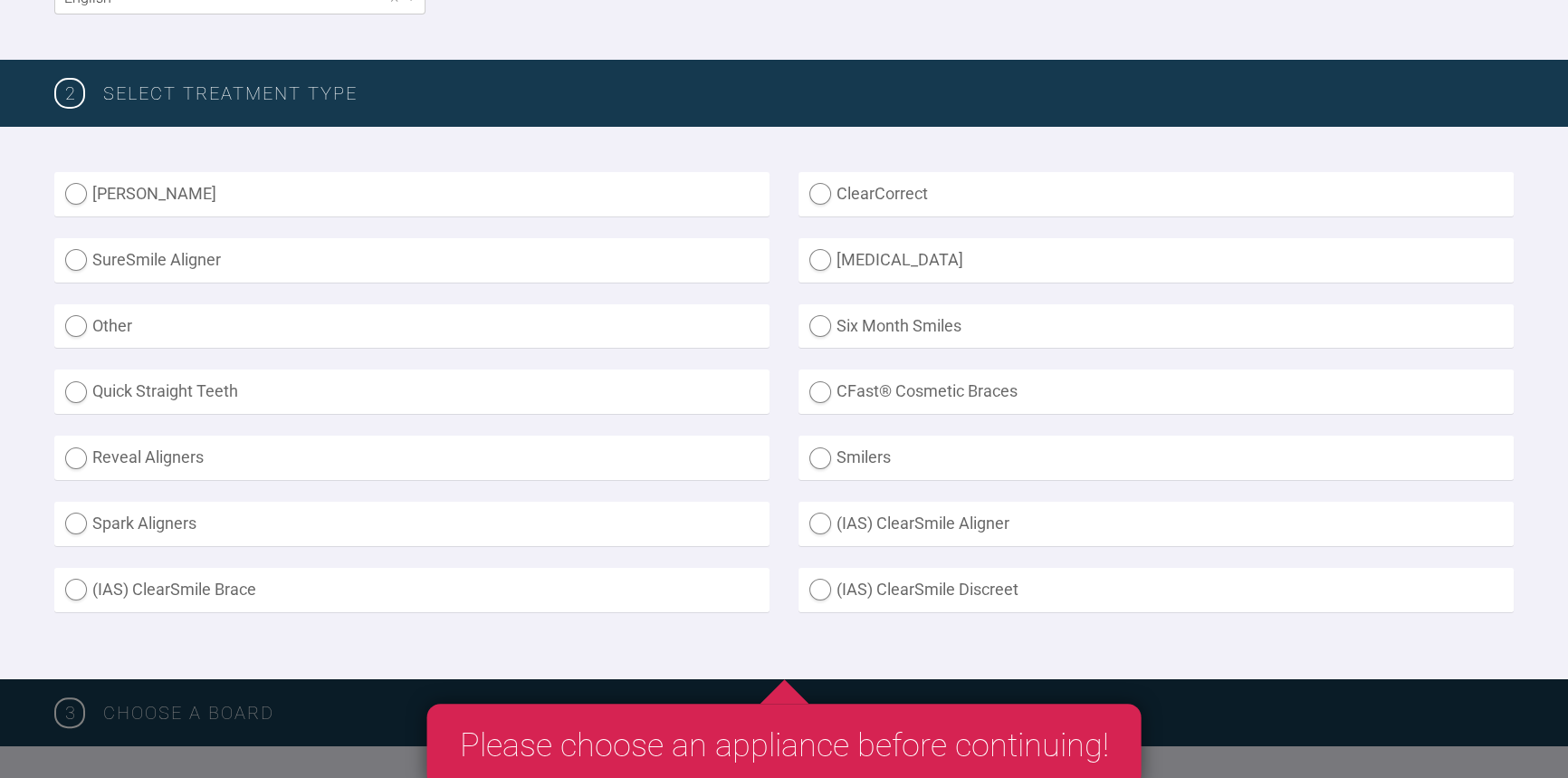
click at [900, 520] on label "(IAS) ClearSmile Aligner" at bounding box center [1156, 524] width 715 height 44
radio Aligner "true"
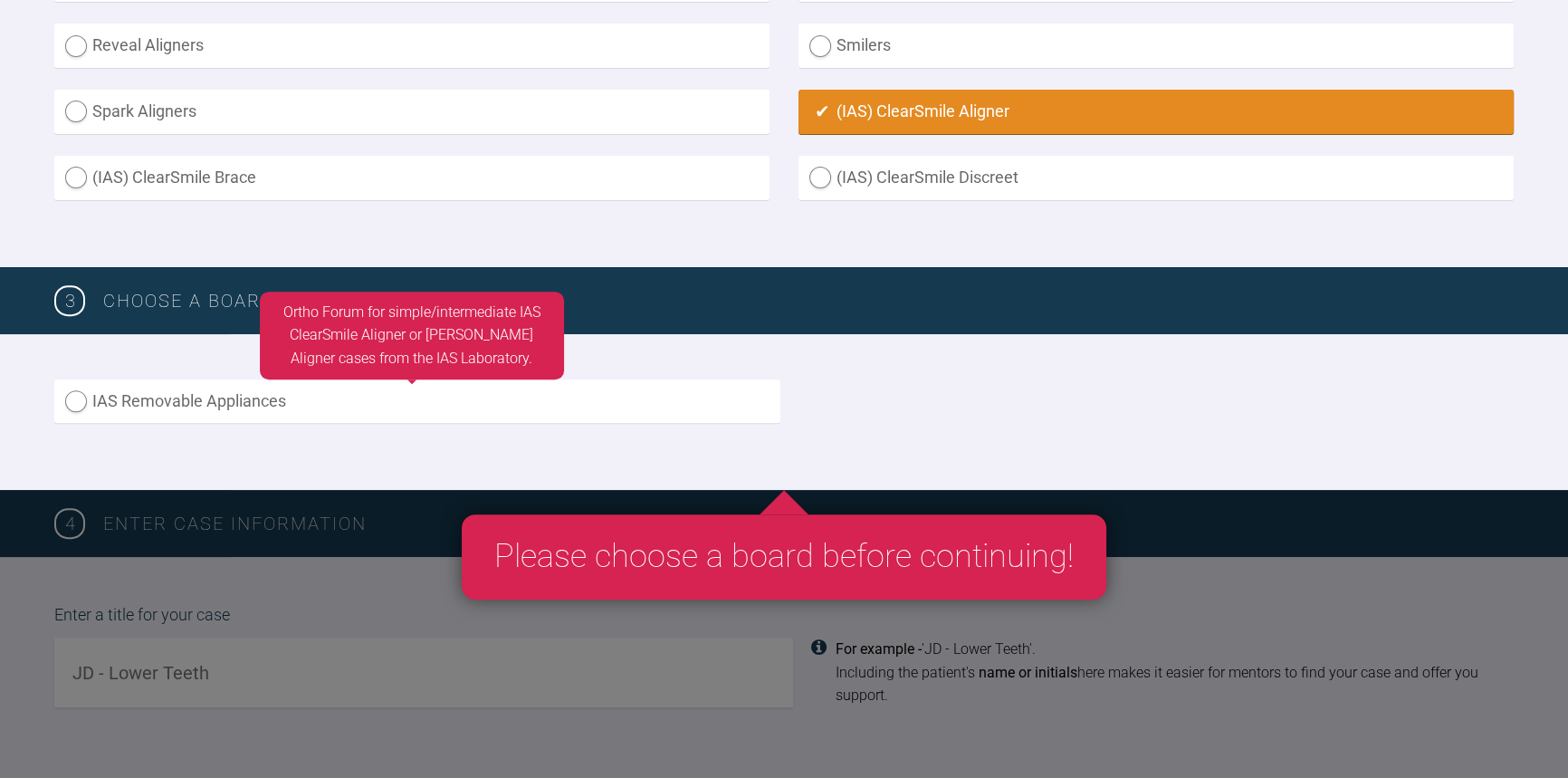
click at [337, 398] on label "IAS Removable Appliances" at bounding box center [417, 402] width 726 height 44
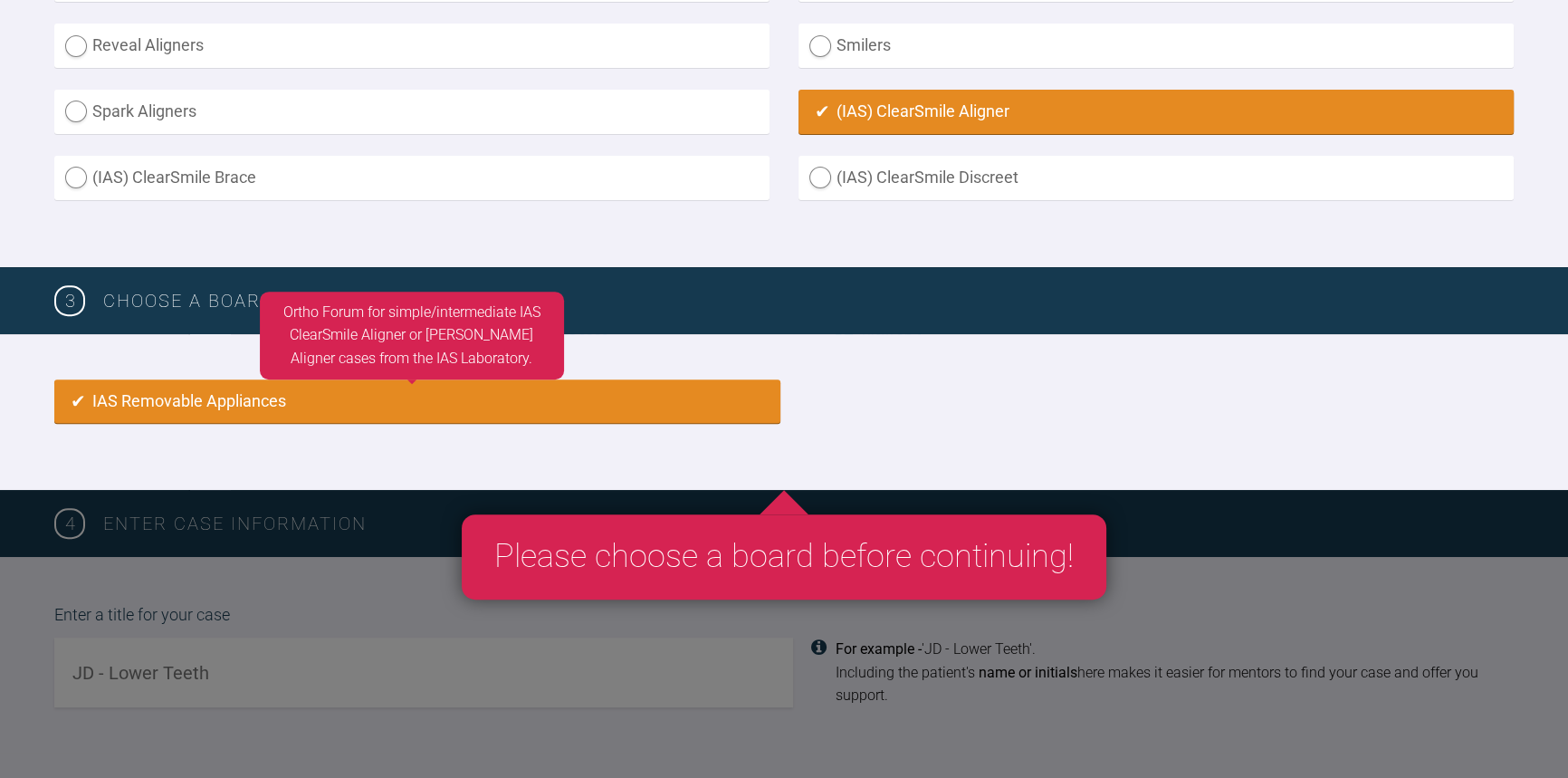
radio input "true"
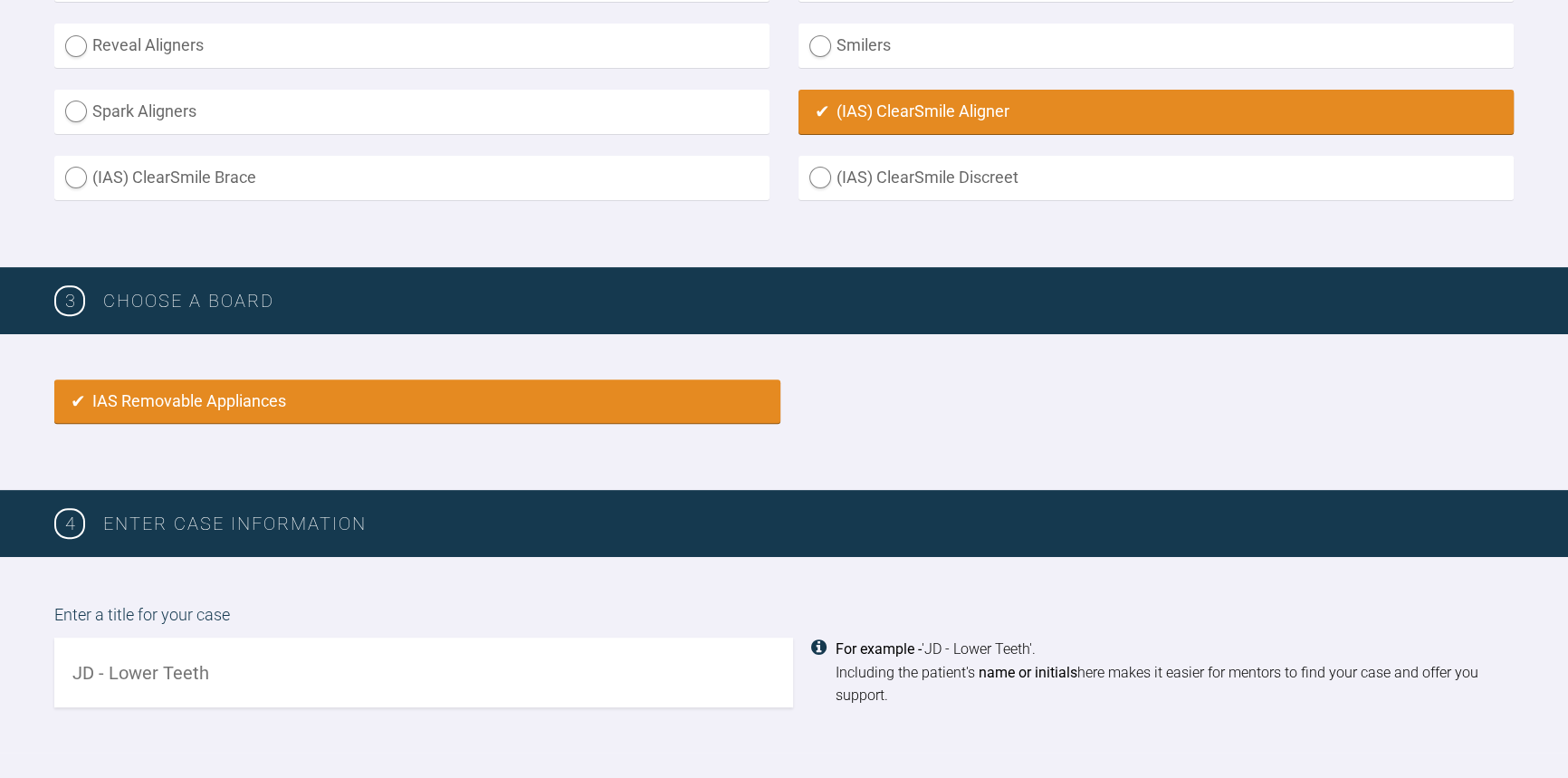
scroll to position [1203, 0]
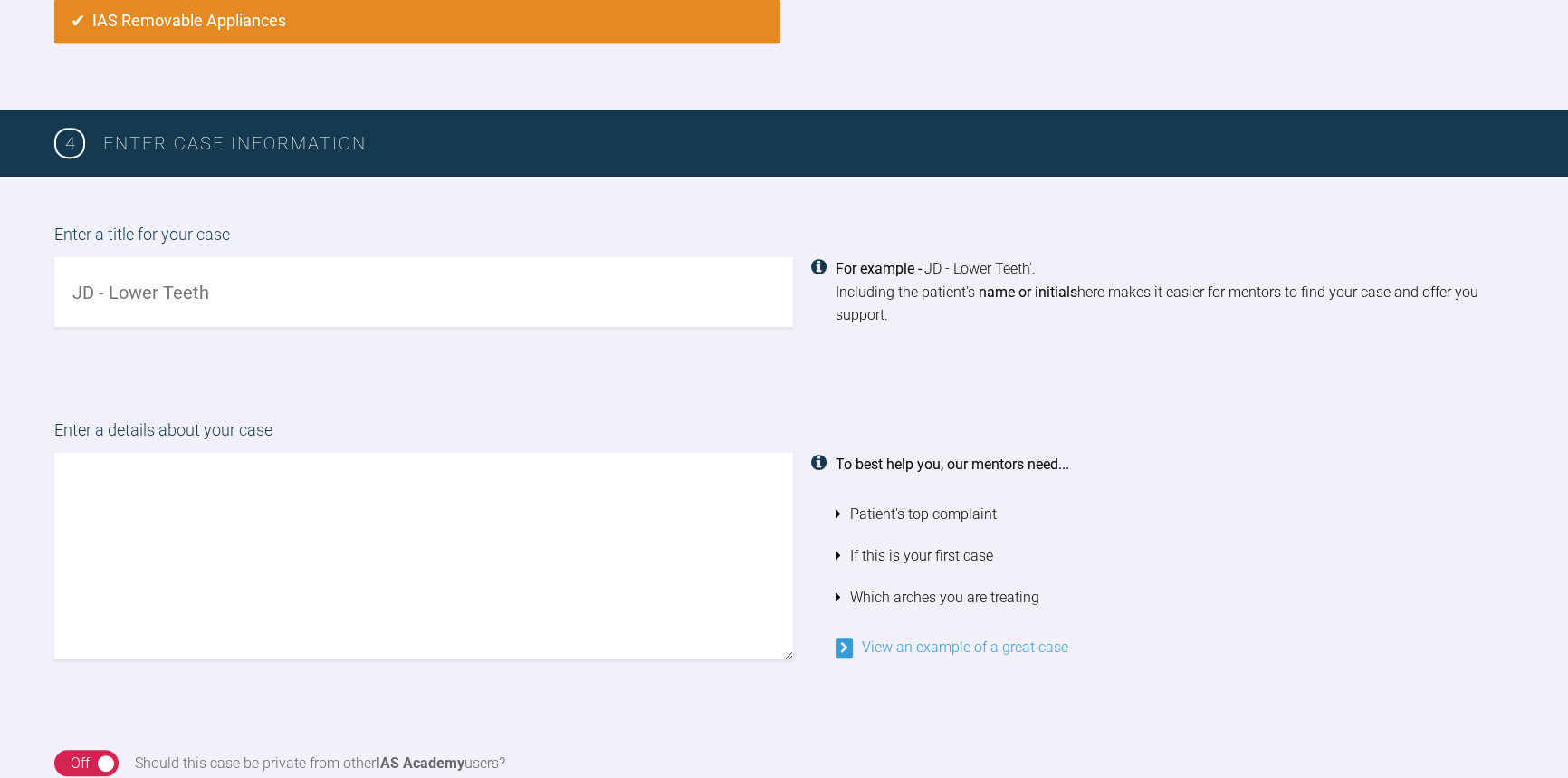
click at [294, 292] on input "text" at bounding box center [423, 292] width 739 height 69
type input "LB - Upper and Lowers"
click at [286, 585] on textarea at bounding box center [423, 556] width 739 height 207
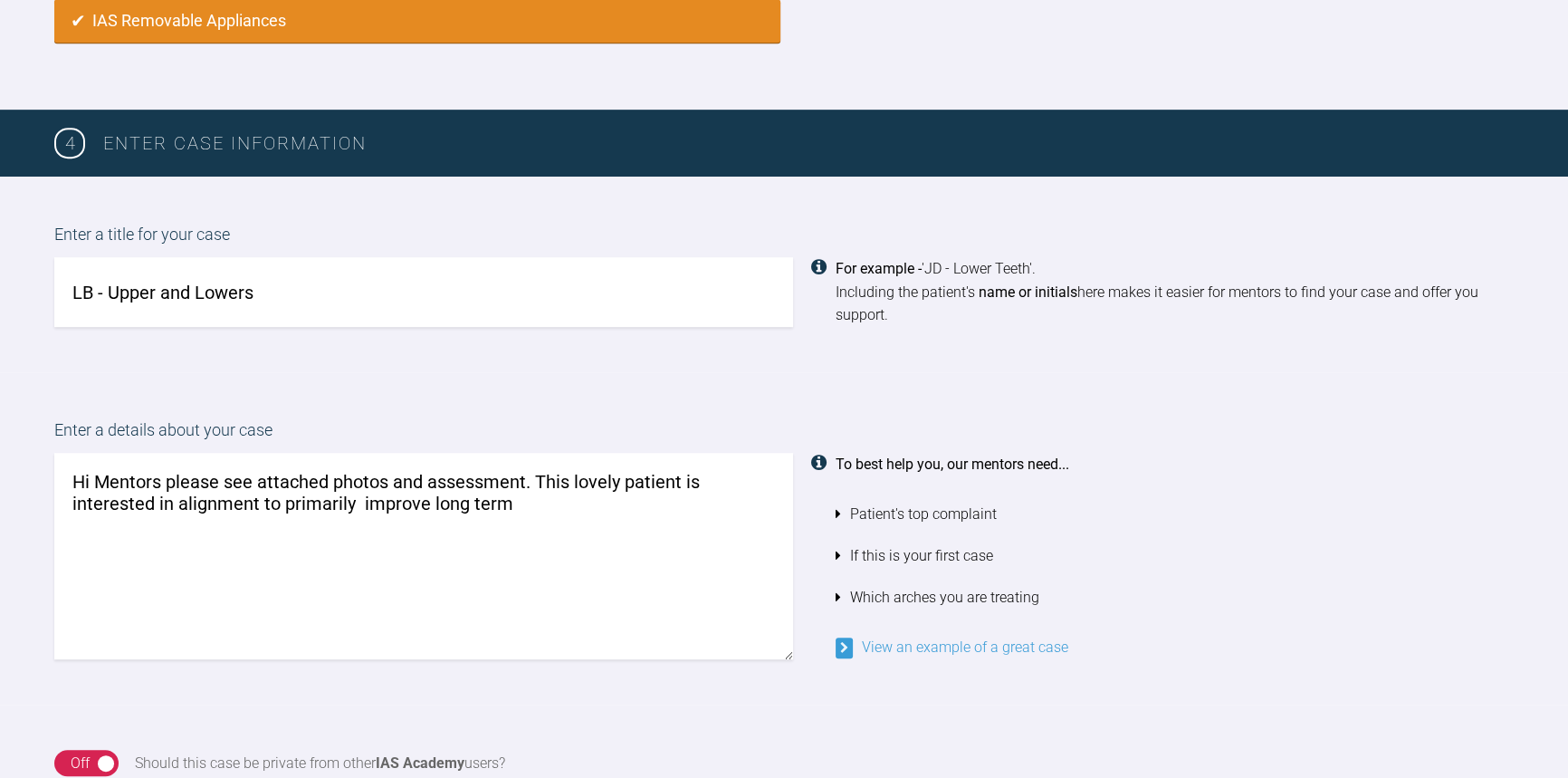
click at [544, 543] on textarea "Hi Mentors please see attached photos and assessment. This lovely patient is in…" at bounding box center [423, 556] width 739 height 207
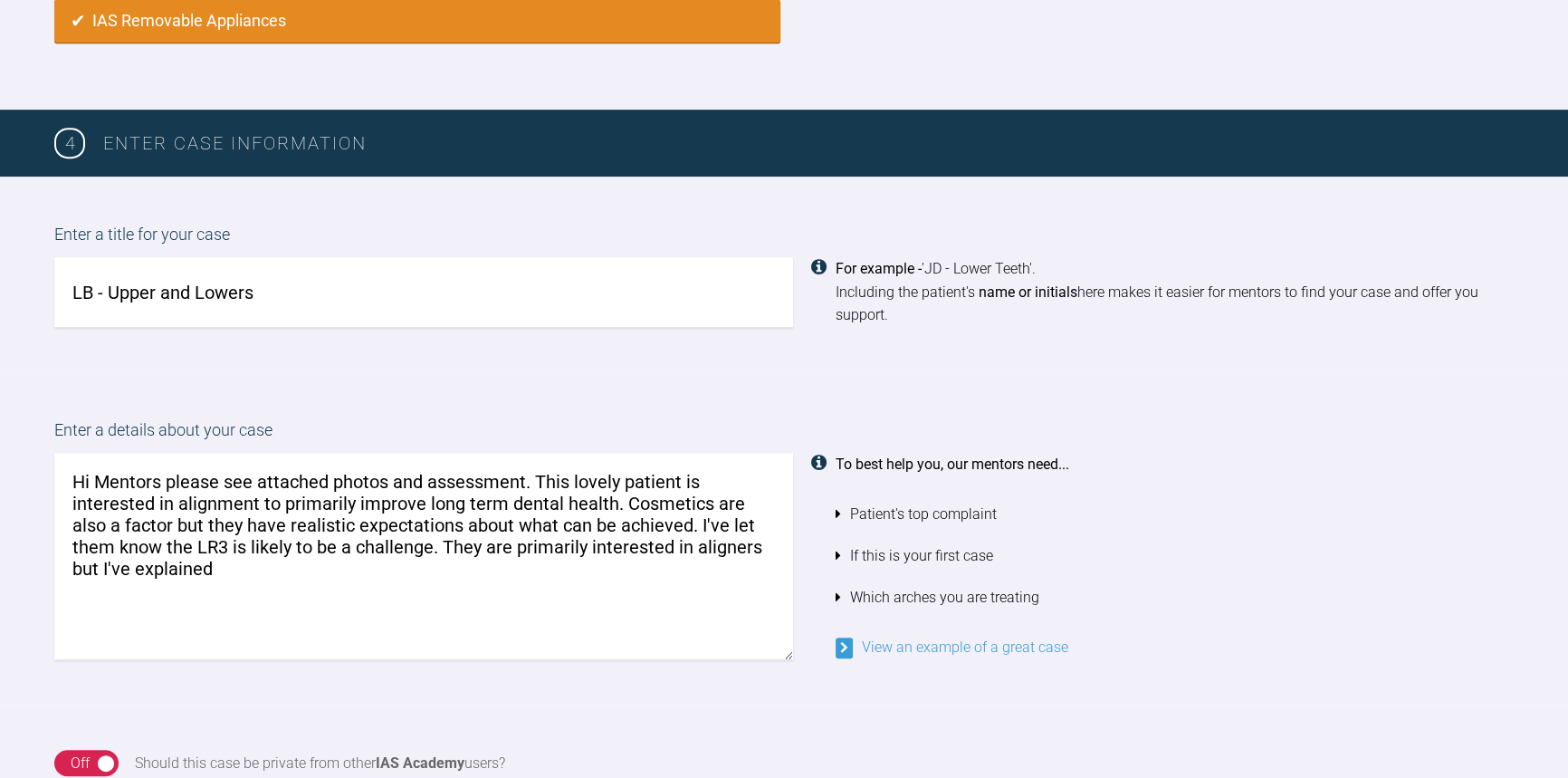
click at [178, 570] on textarea "Hi Mentors please see attached photos and assessment. This lovely patient is in…" at bounding box center [423, 556] width 739 height 207
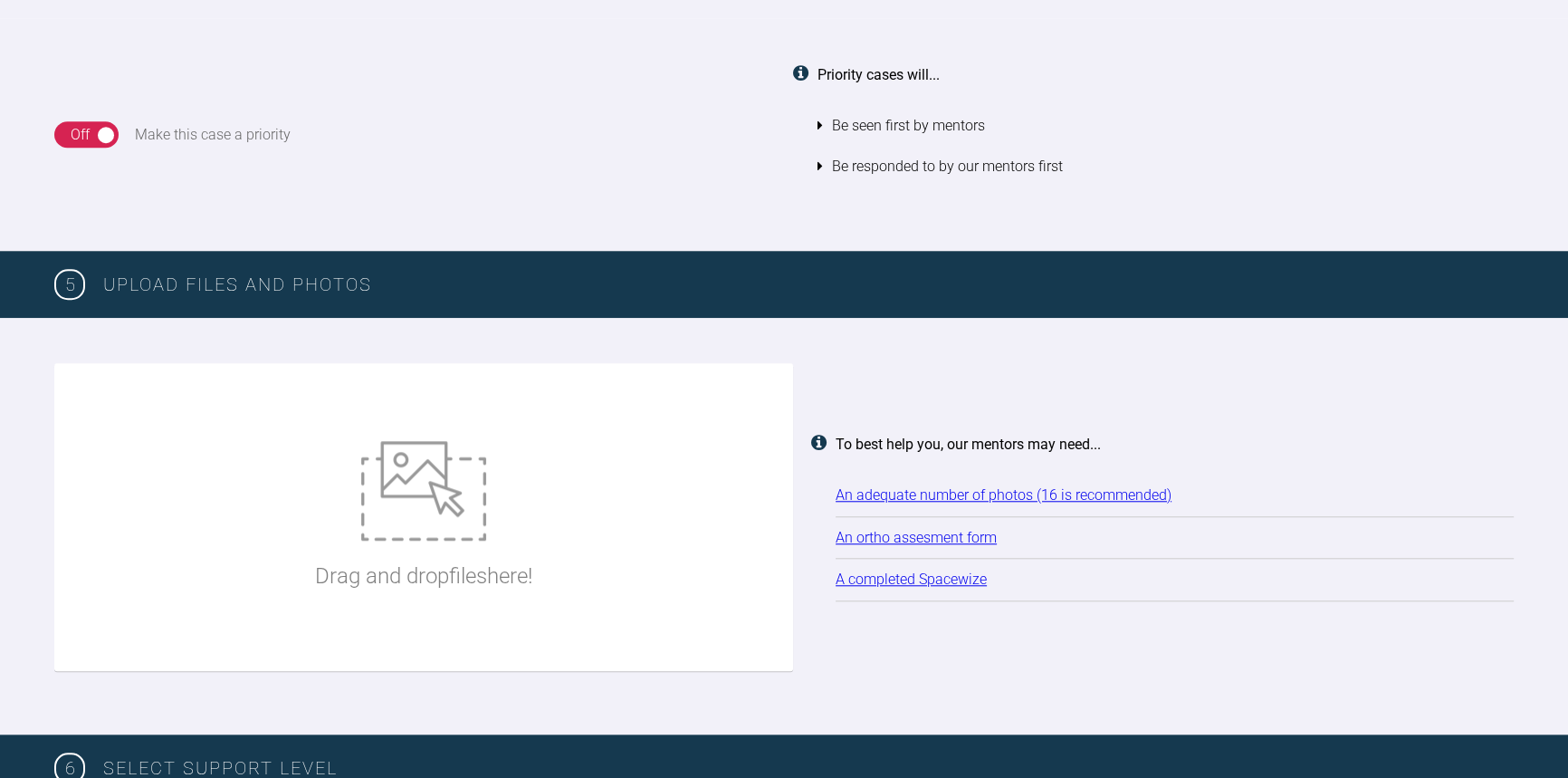
scroll to position [2191, 0]
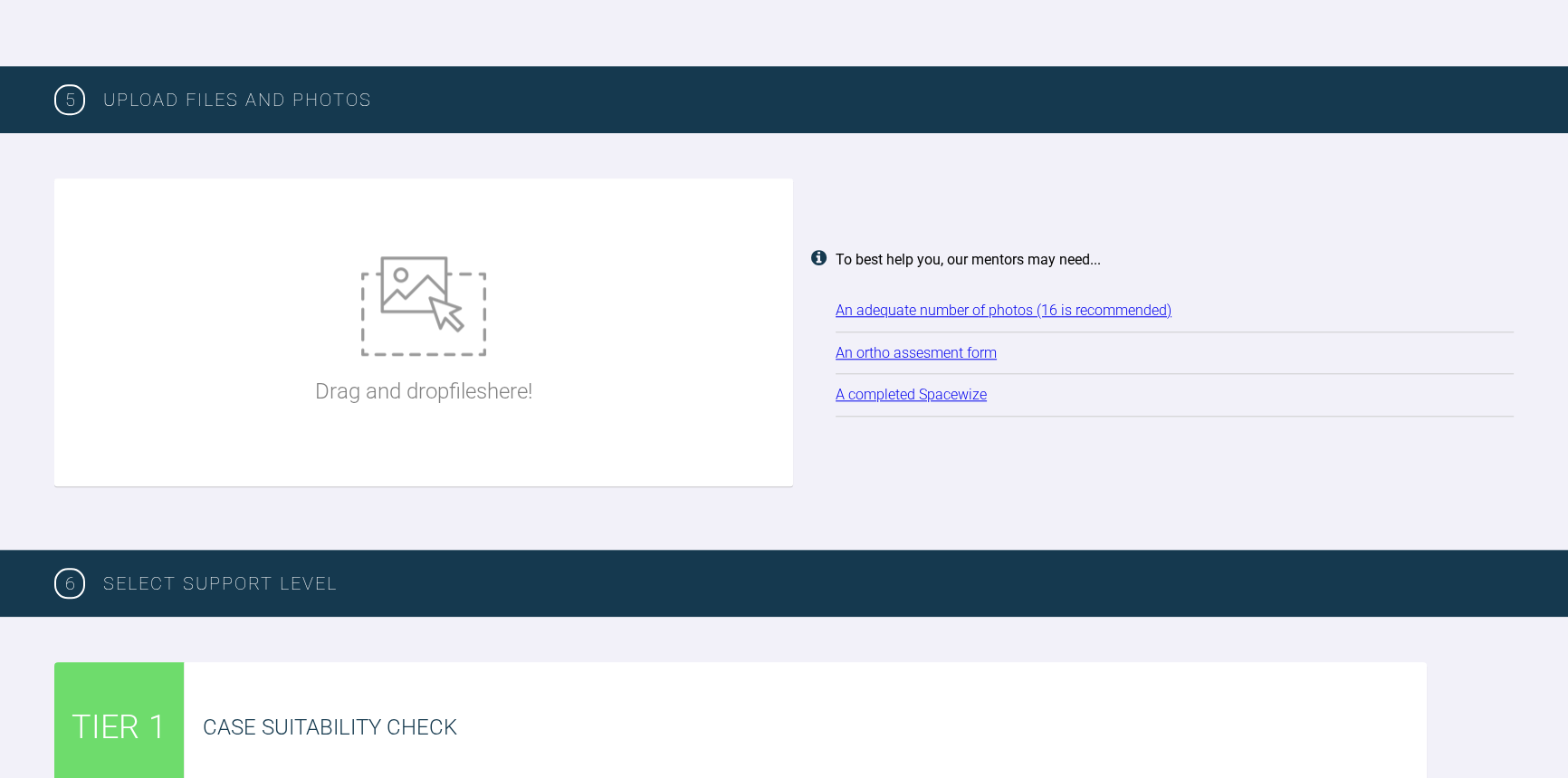
type textarea "Hi Mentors please see attached photos and assessment. This lovely patient is in…"
click at [434, 398] on p "Drag and drop files here!" at bounding box center [423, 391] width 217 height 35
type input "C:\fakepath\[DATE] - Spacewize capture (1).png"
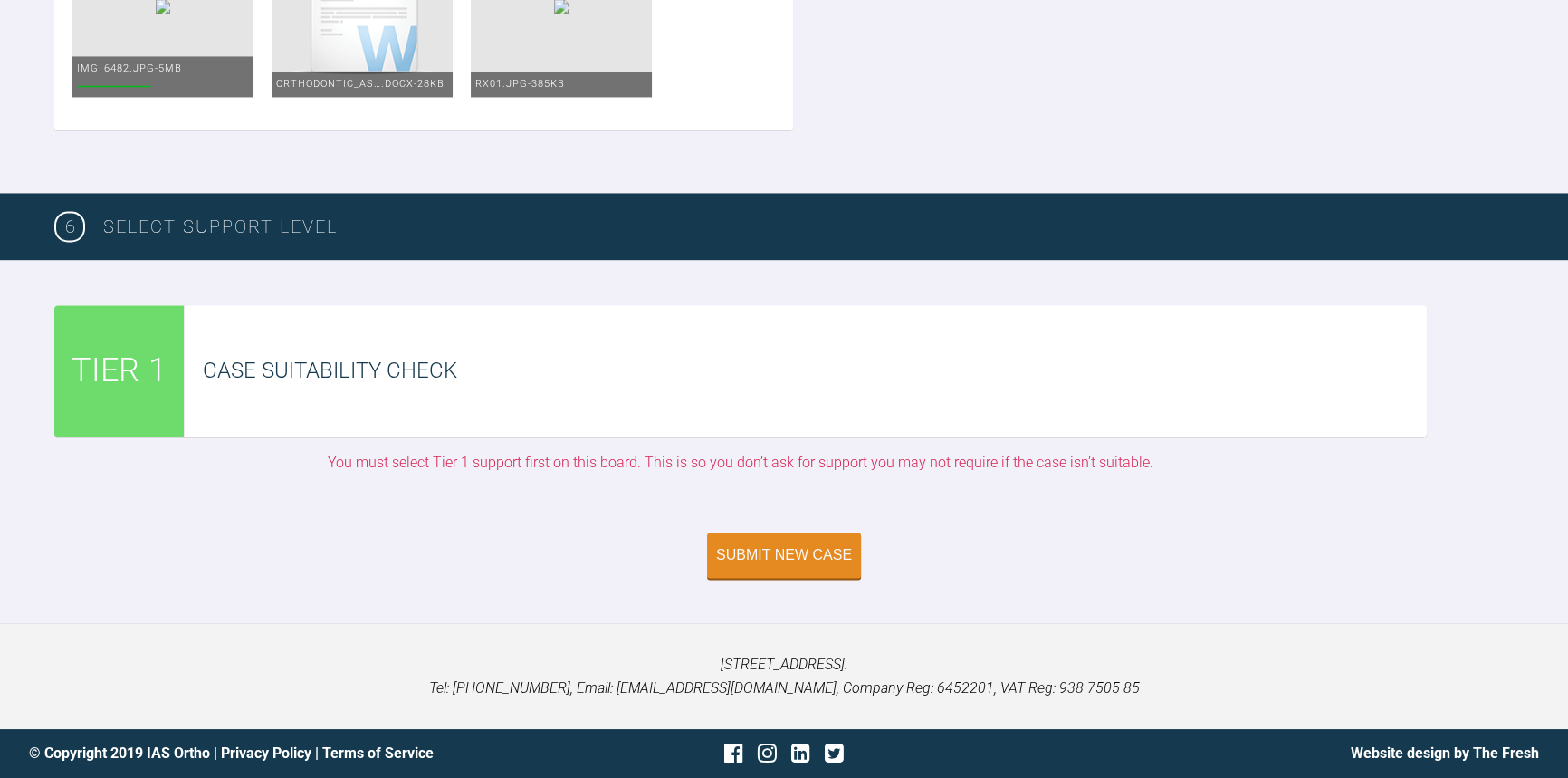
scroll to position [3919, 0]
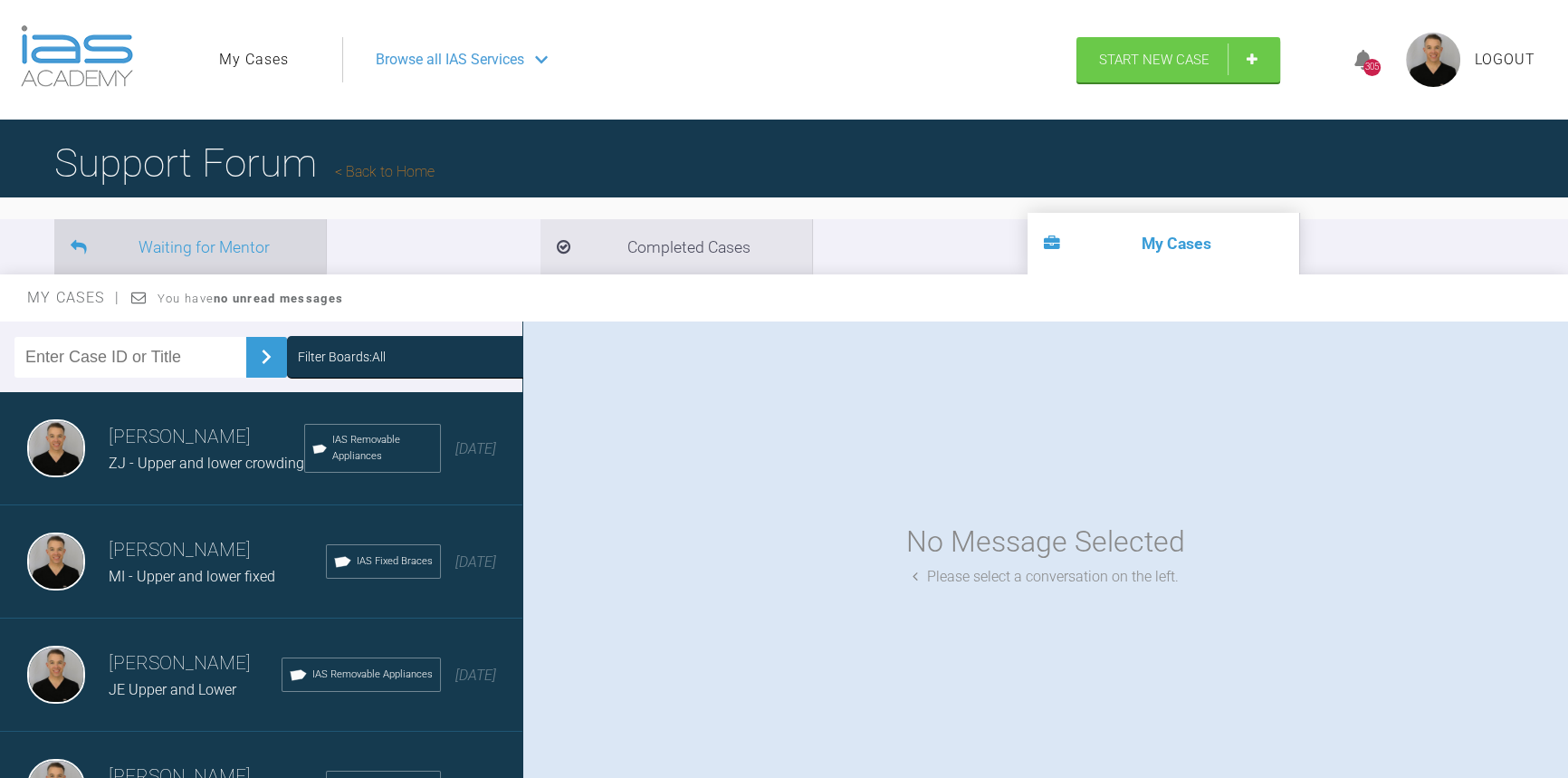
click at [190, 253] on li "Waiting for Mentor" at bounding box center [189, 246] width 271 height 55
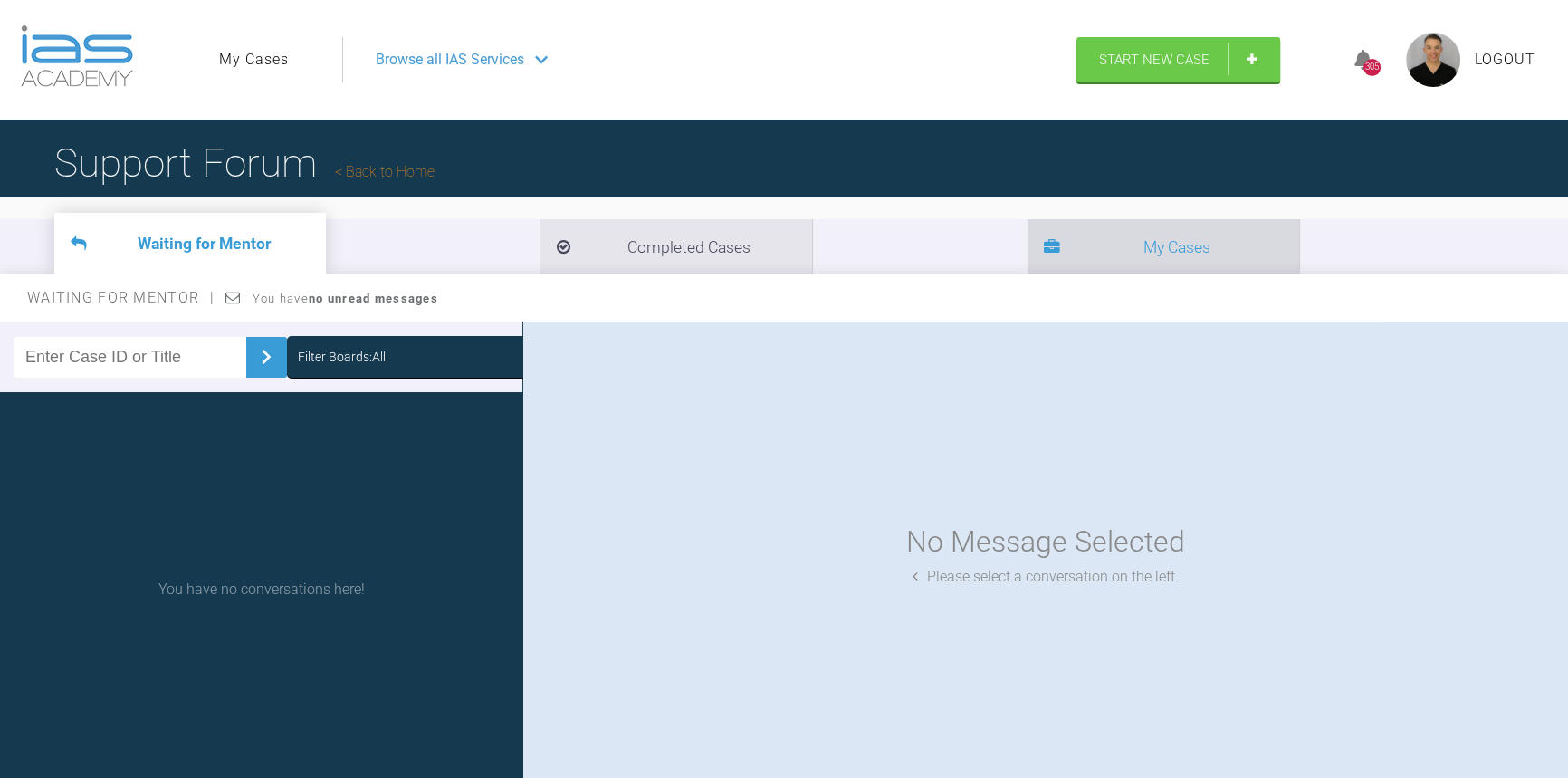
click at [1027, 245] on li "My Cases" at bounding box center [1162, 246] width 271 height 55
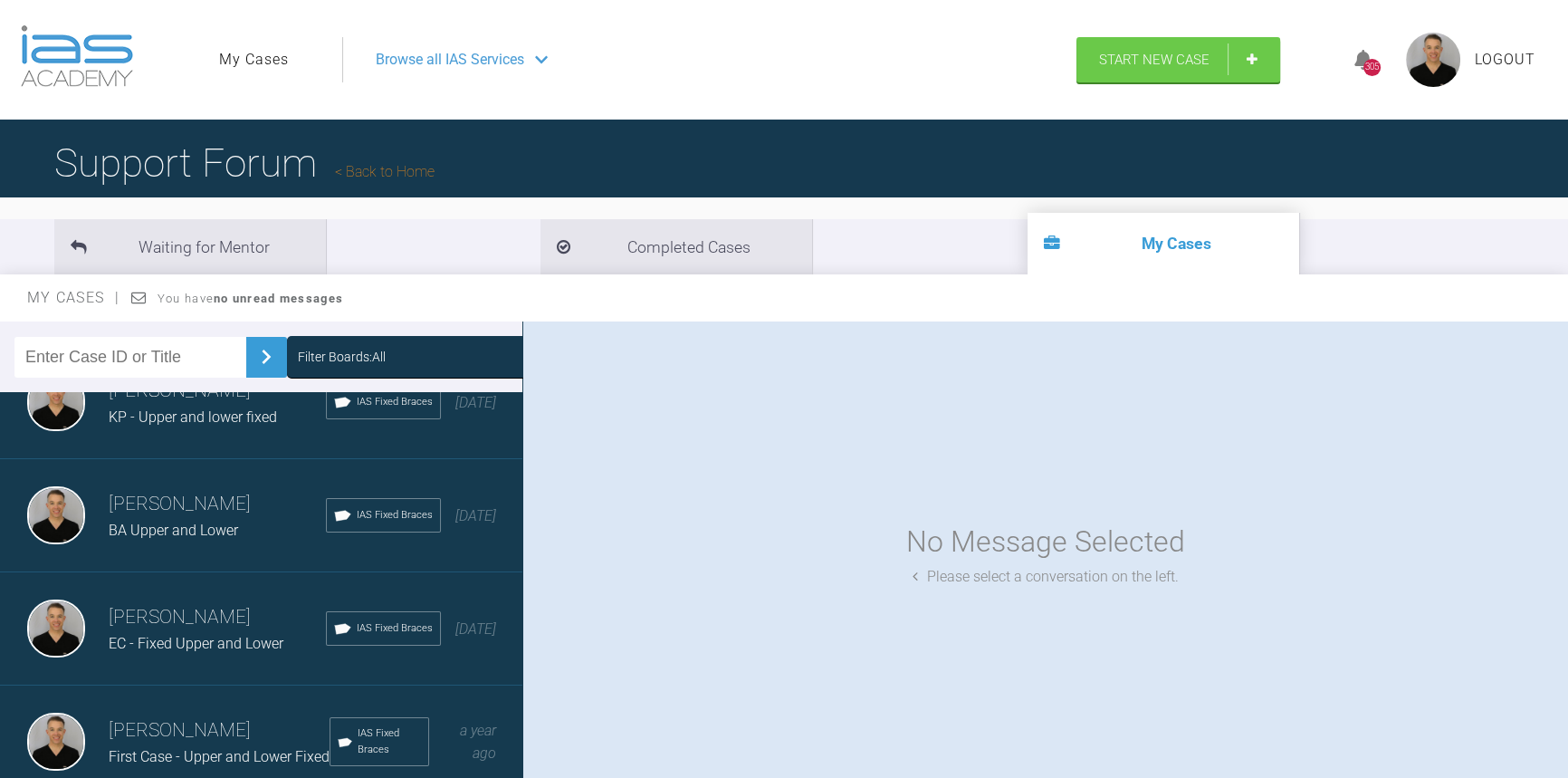
click at [948, 42] on div "Browse all IAS Services" at bounding box center [701, 59] width 685 height 45
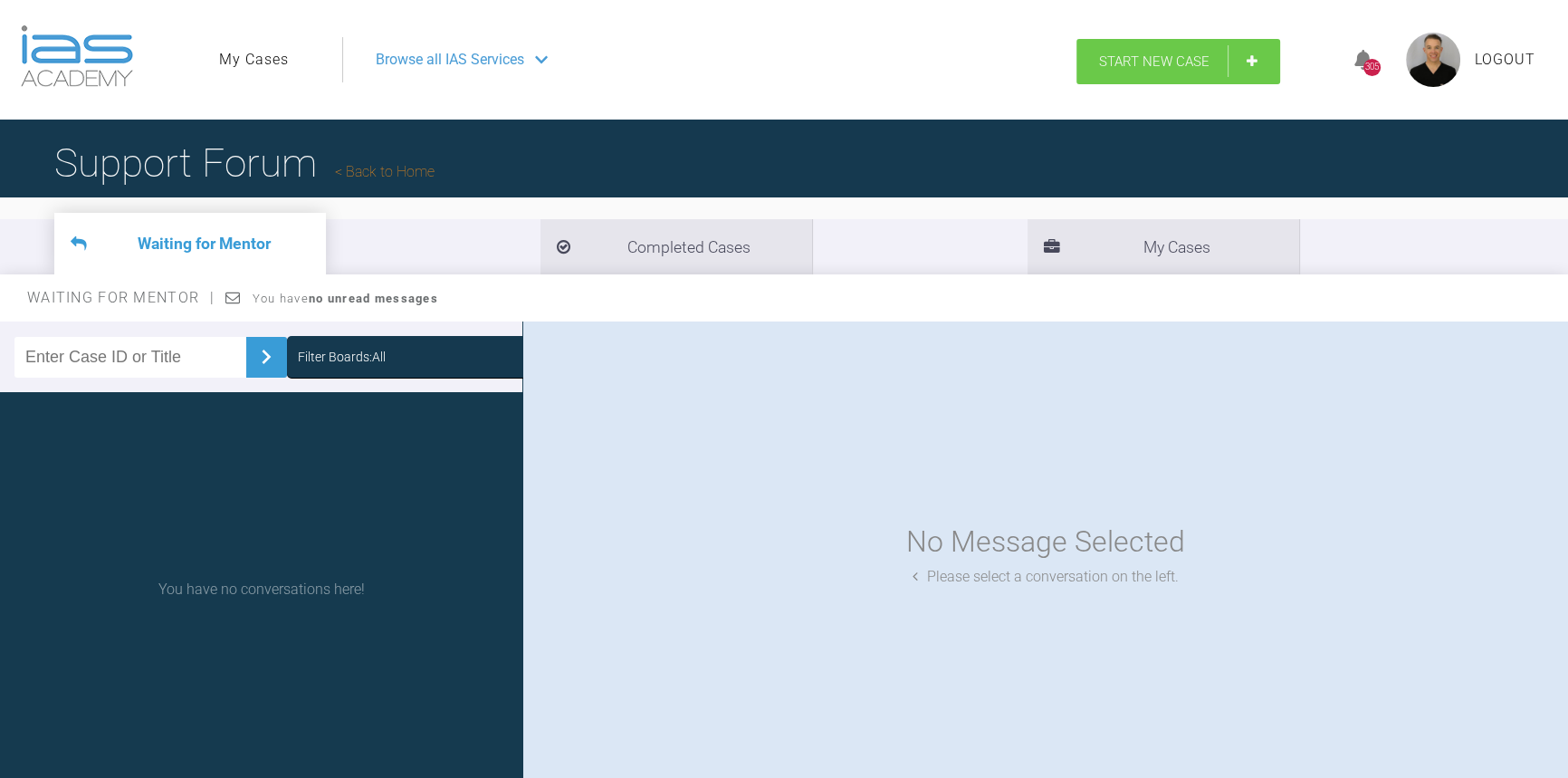
click at [1119, 61] on span "Start New Case" at bounding box center [1155, 61] width 110 height 16
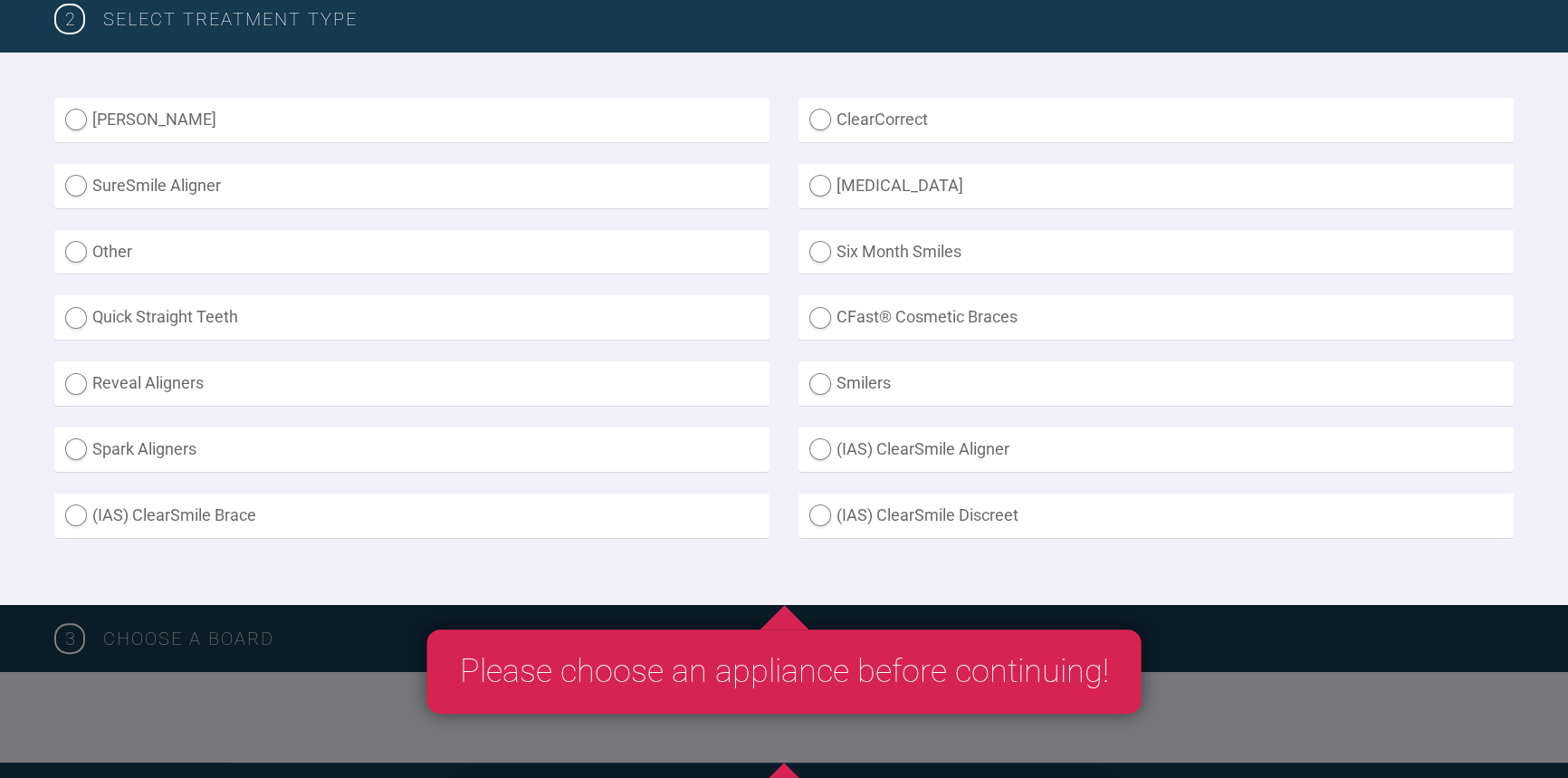
scroll to position [493, 0]
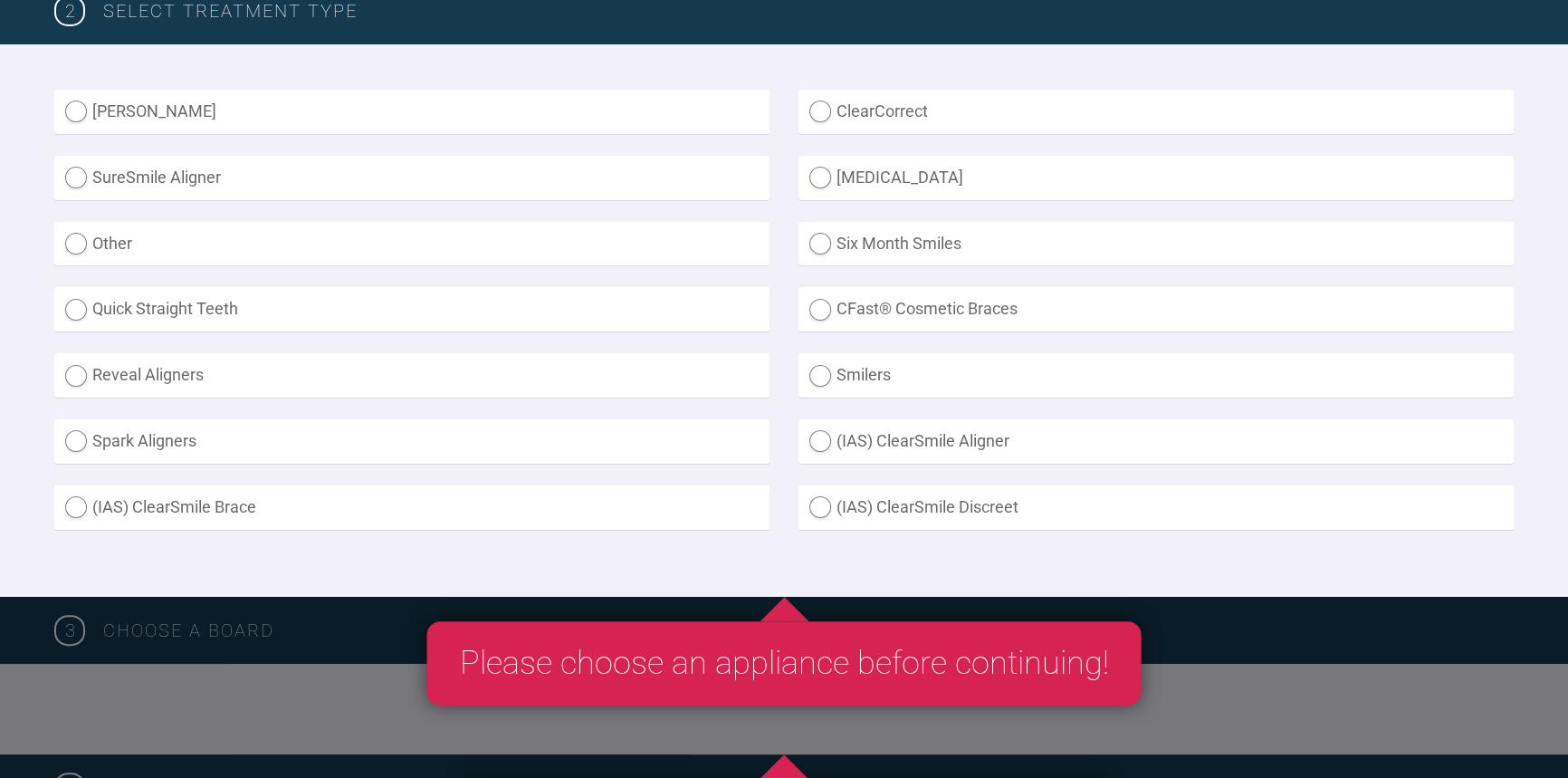
click at [143, 512] on label "(IAS) ClearSmile Brace" at bounding box center [411, 508] width 715 height 44
radio Brace "true"
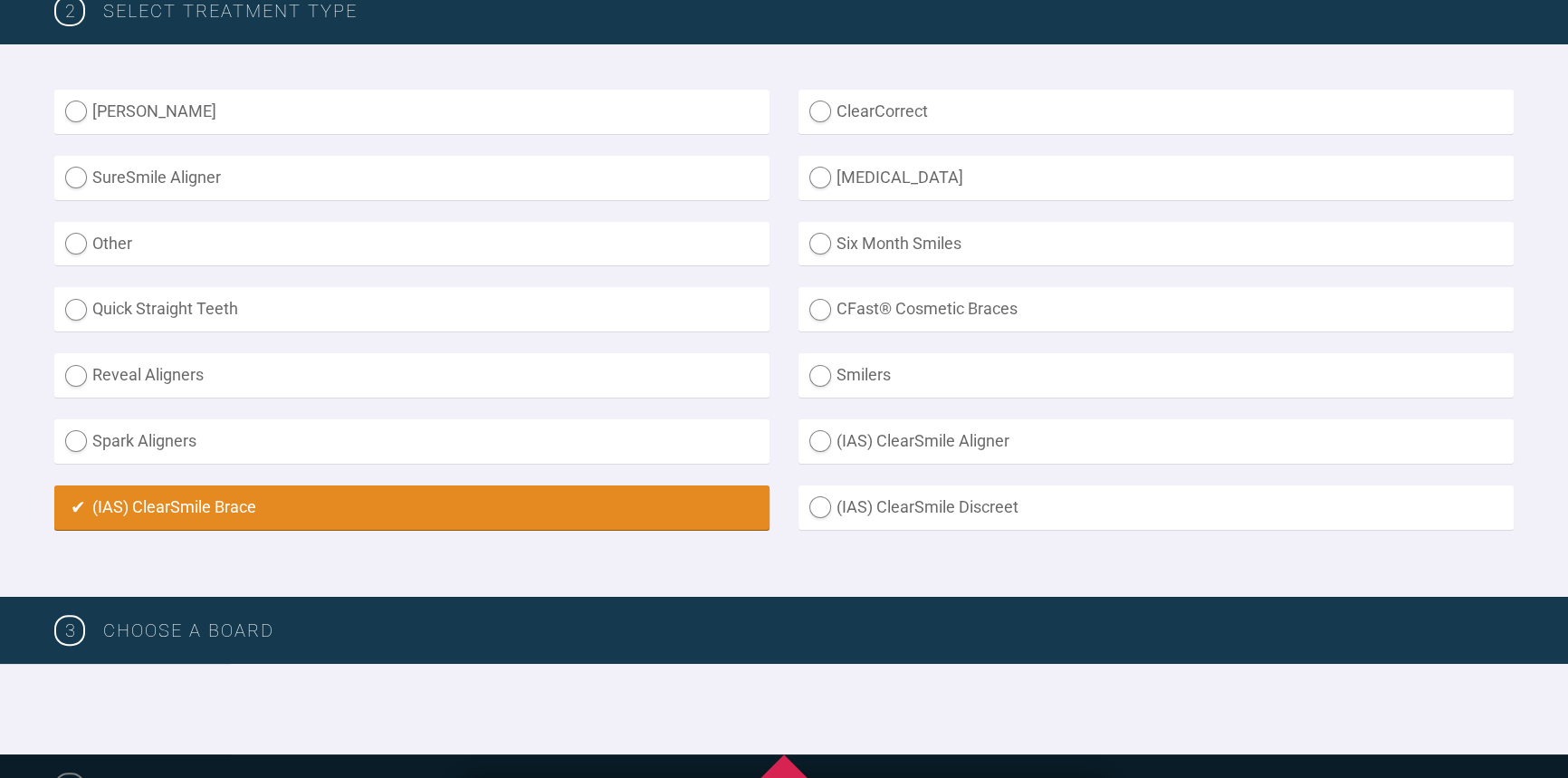
click at [882, 433] on label "(IAS) ClearSmile Aligner" at bounding box center [1156, 441] width 715 height 44
radio Aligner "true"
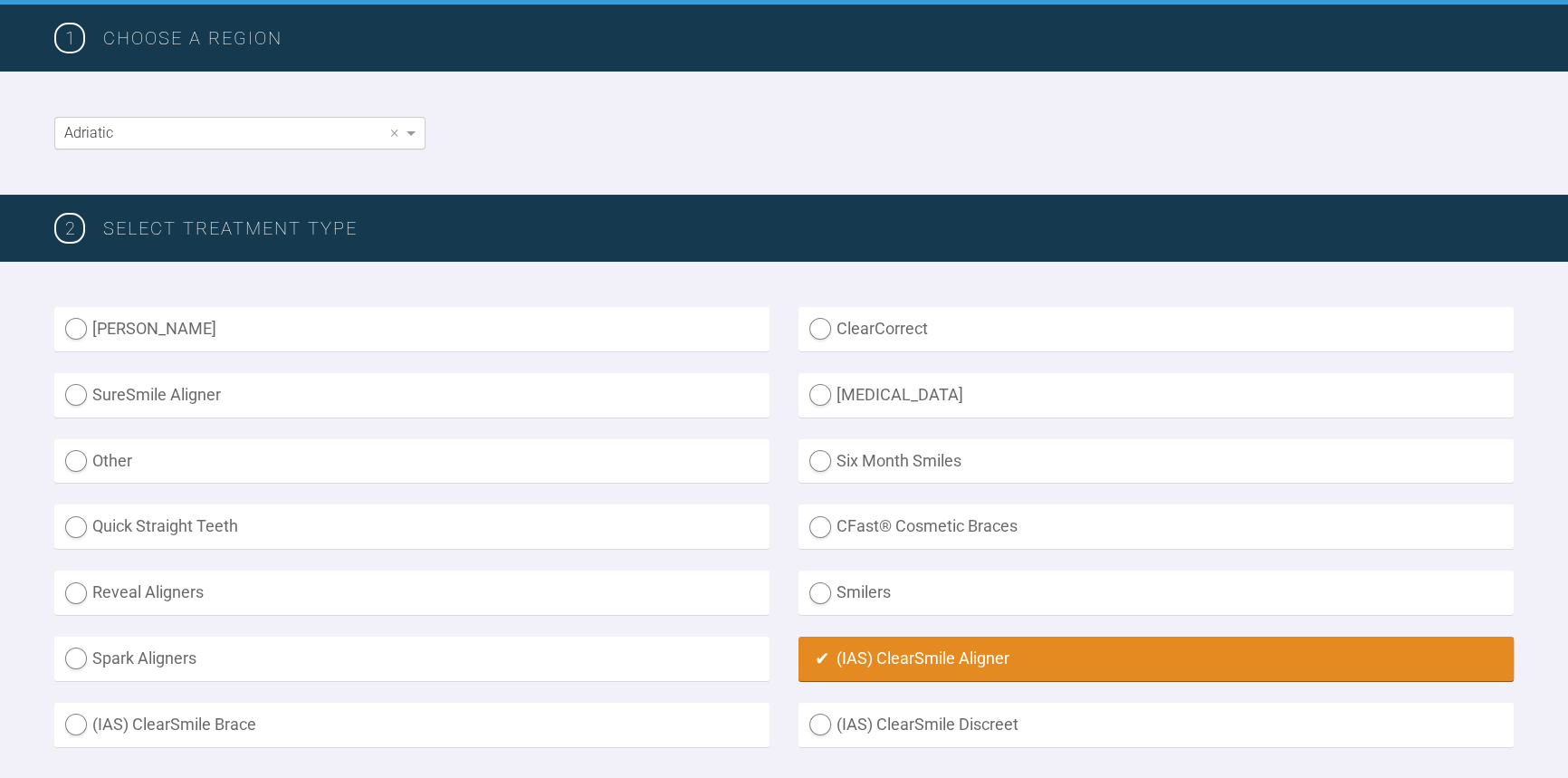
scroll to position [81, 0]
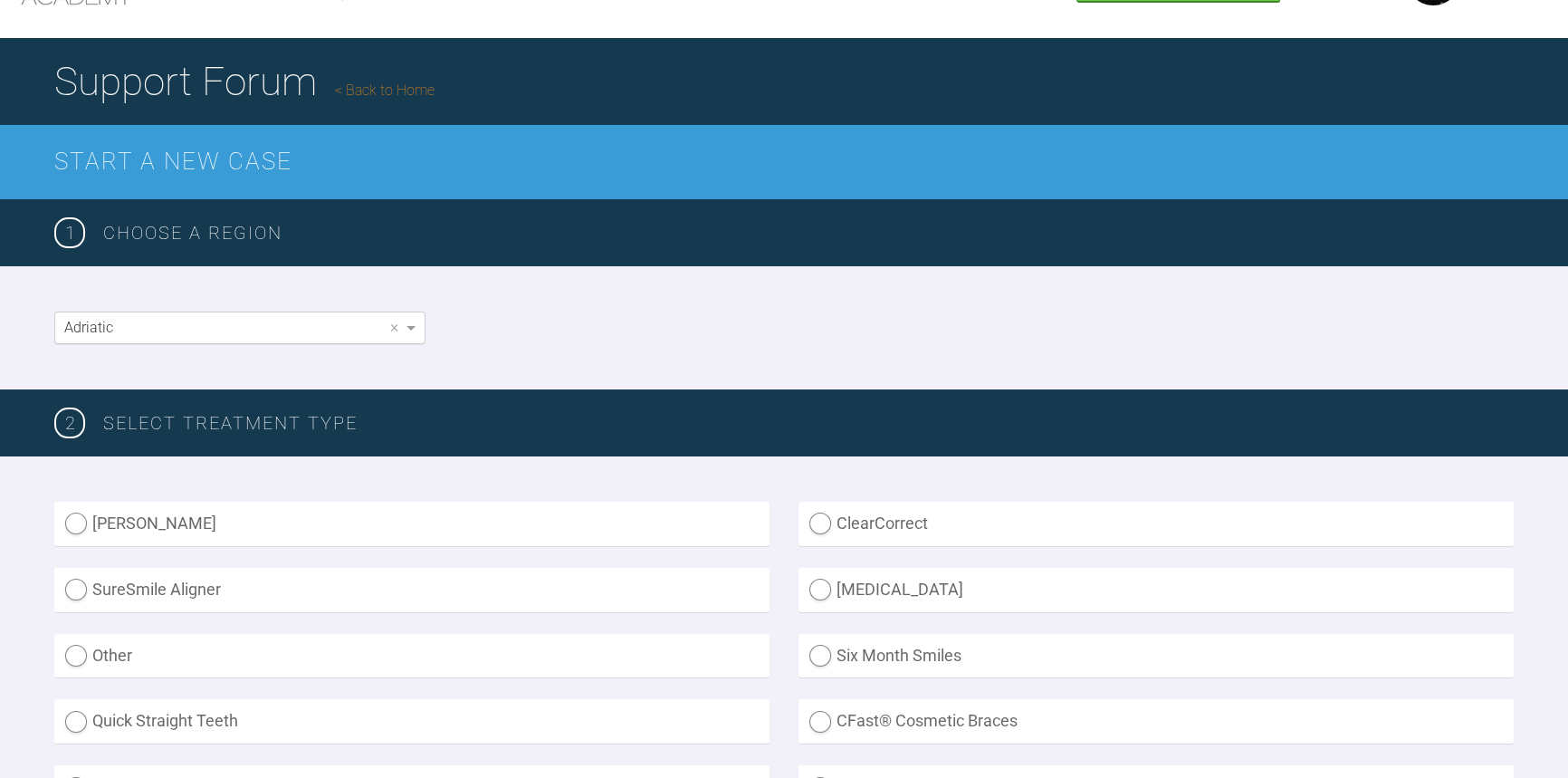
click at [298, 333] on div "Adriatic" at bounding box center [239, 328] width 370 height 31
click at [545, 325] on div "English ×" at bounding box center [784, 328] width 1568 height 124
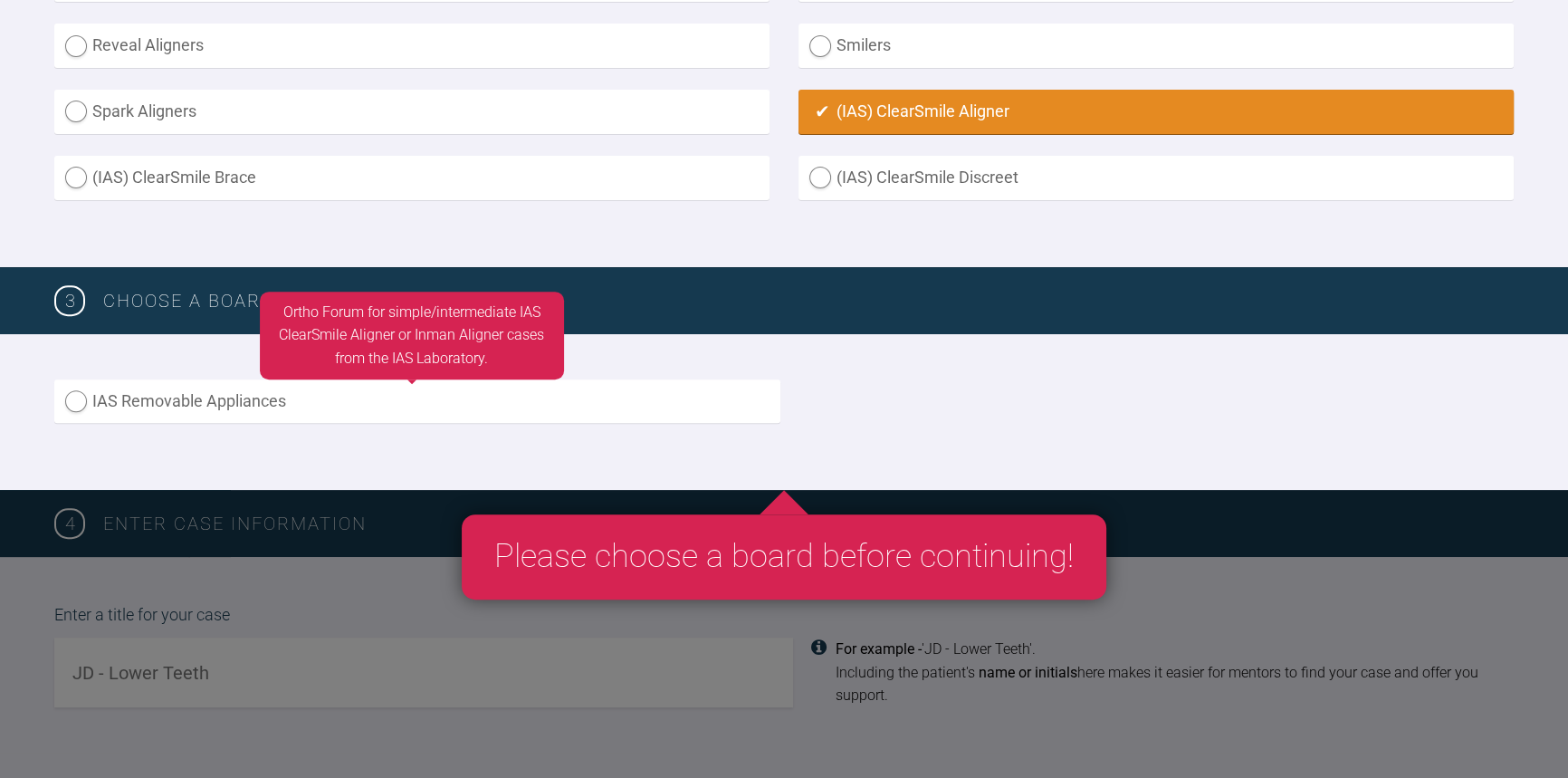
click at [230, 408] on label "IAS Removable Appliances" at bounding box center [417, 402] width 726 height 44
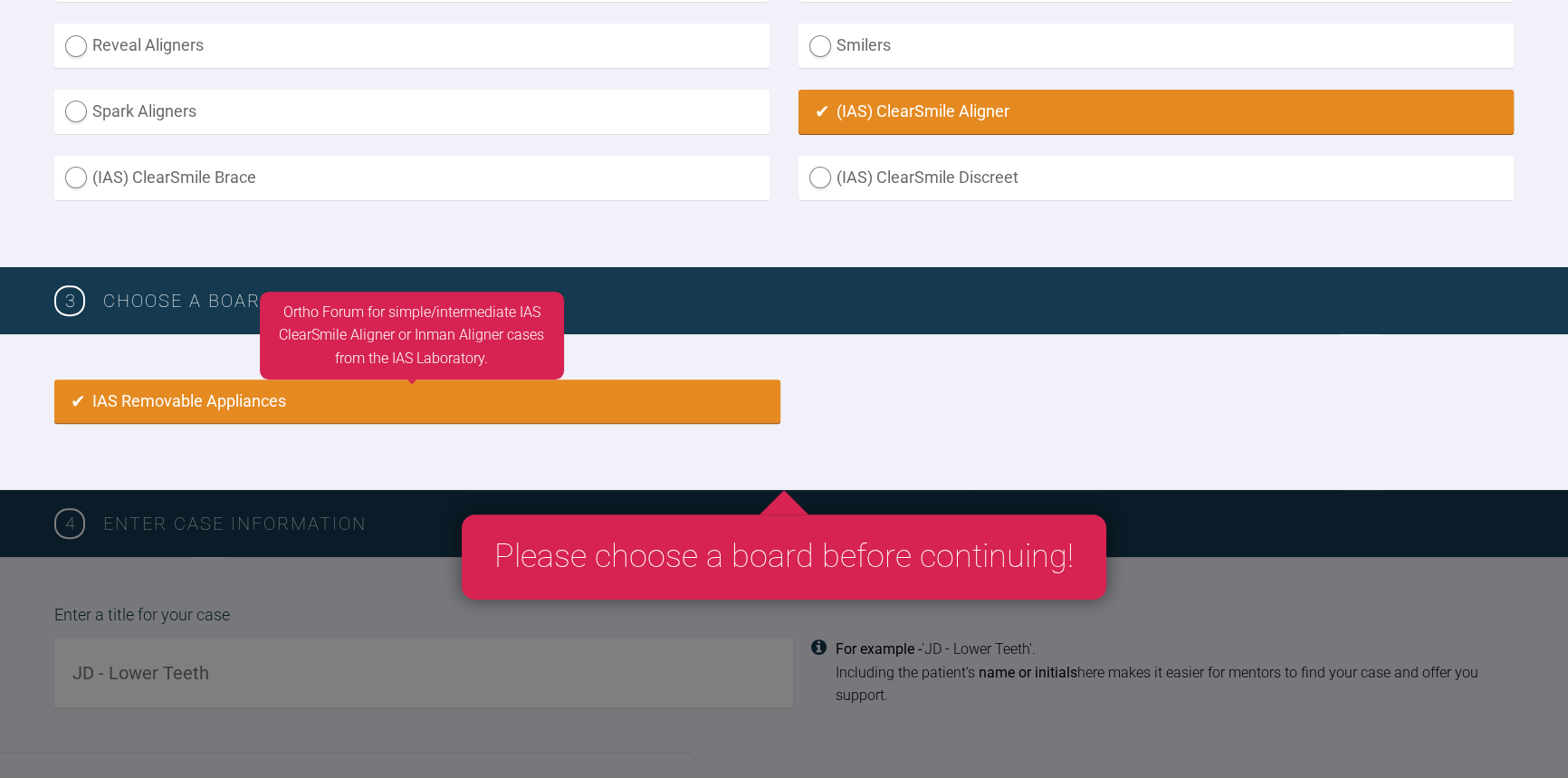
radio input "true"
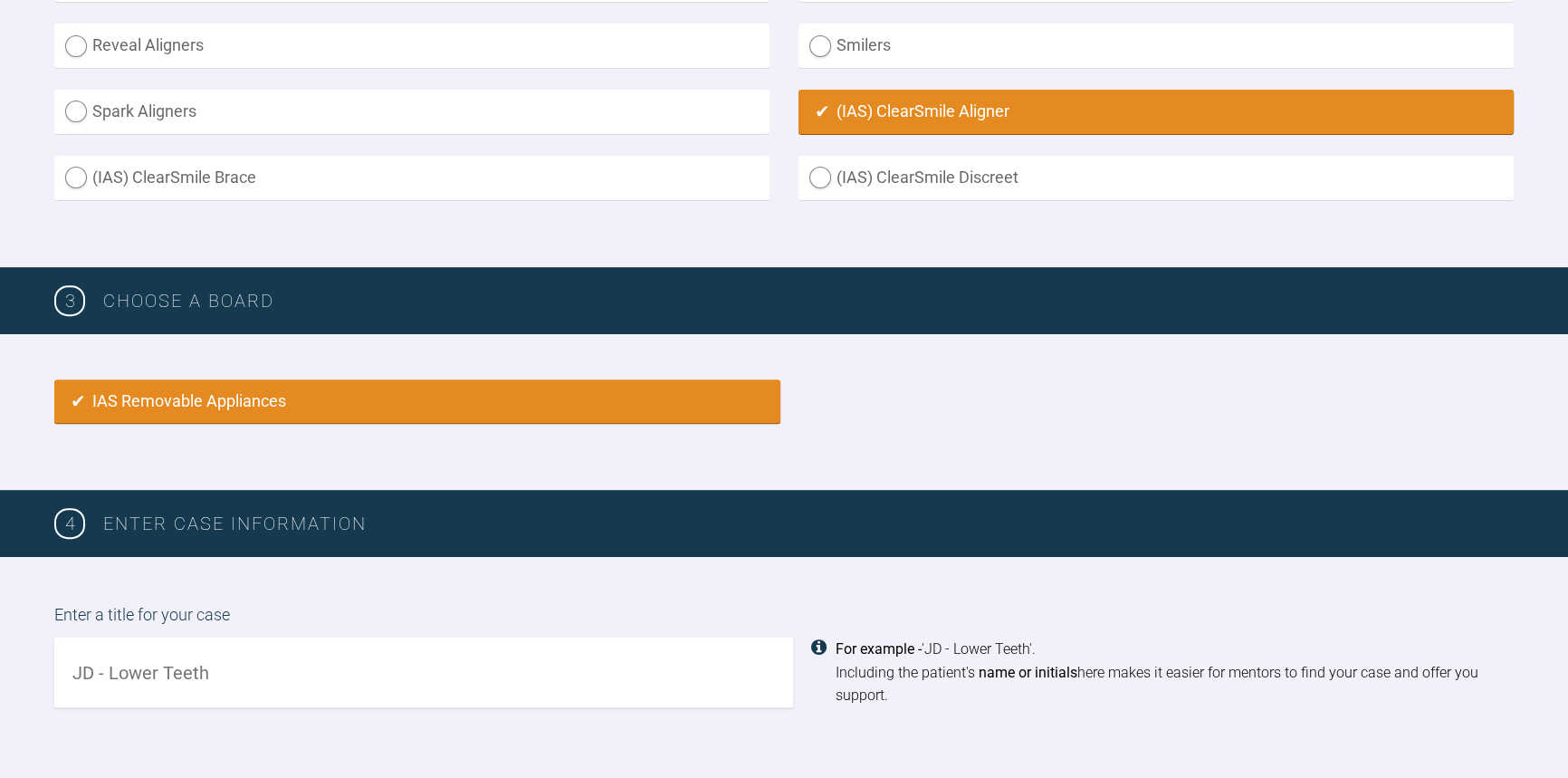
scroll to position [1203, 0]
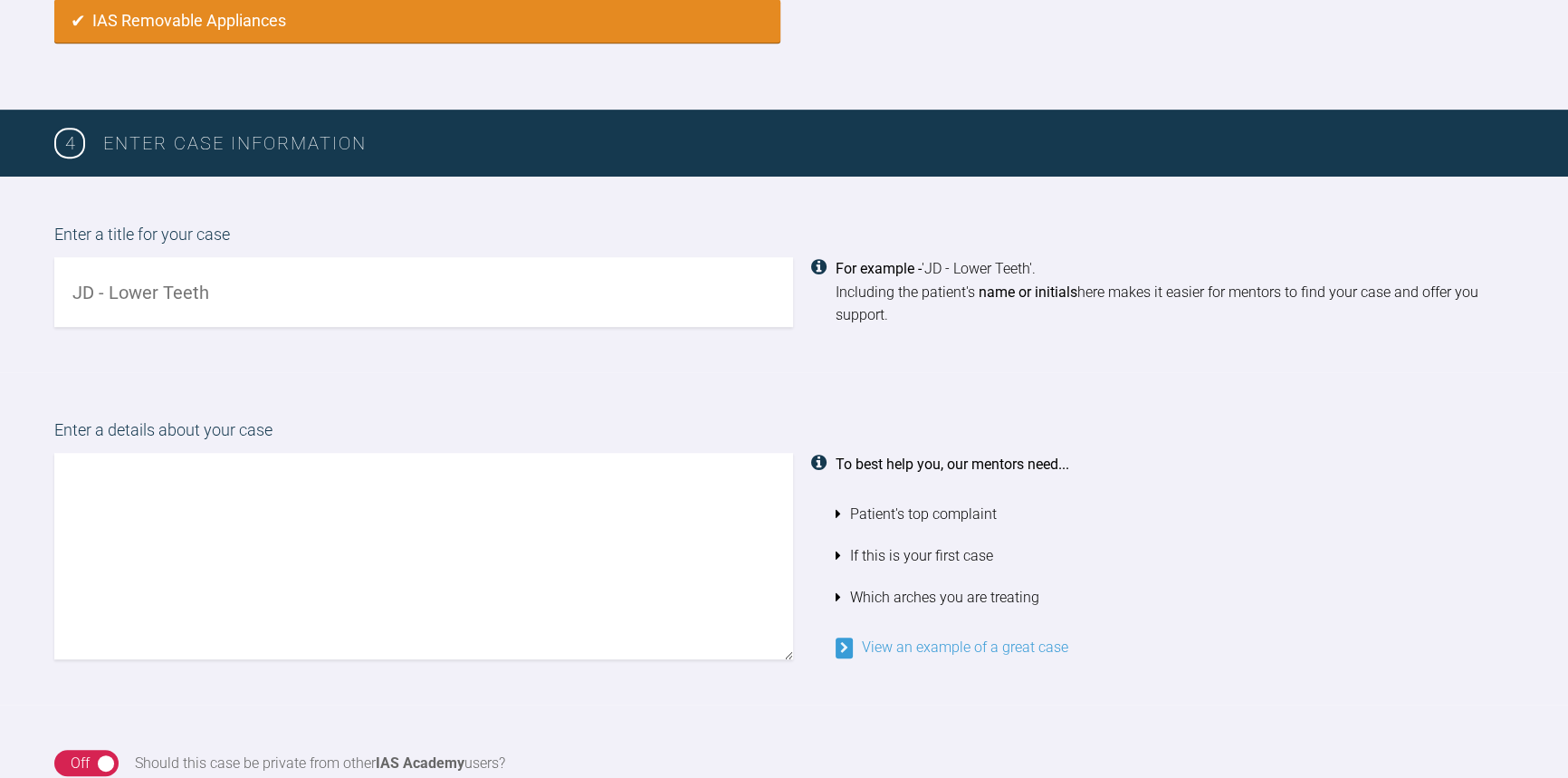
click at [232, 300] on input "text" at bounding box center [423, 292] width 739 height 69
type input "LB - Upper and lowers"
click at [313, 599] on textarea at bounding box center [423, 556] width 739 height 207
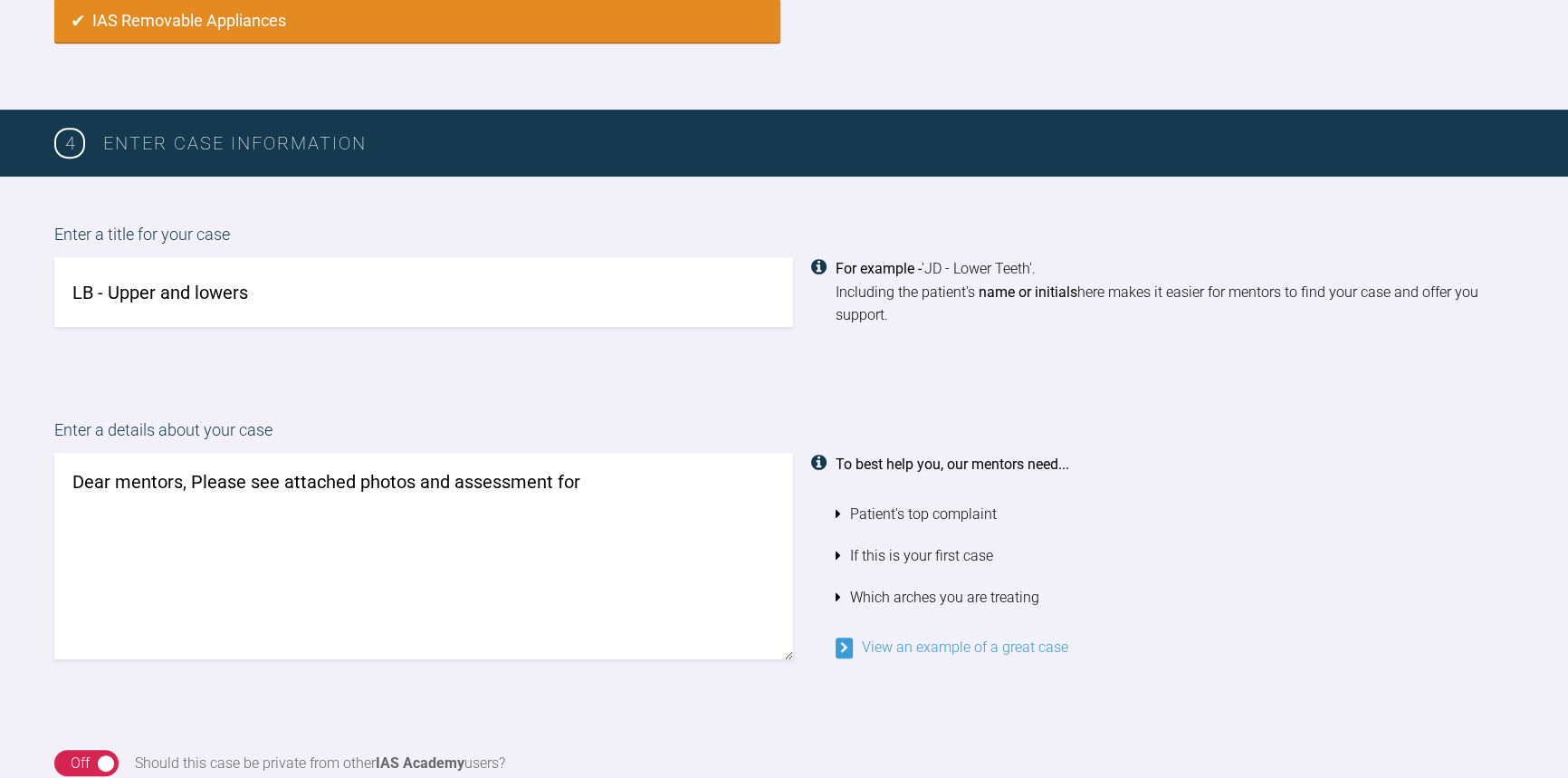
click at [608, 470] on textarea "Dear mentors, Please see attached photos and assessment for" at bounding box center [423, 556] width 739 height 207
click at [191, 507] on textarea "Dear mentors, Please see attached photos and assessment for Mrs [PERSON_NAME]. …" at bounding box center [423, 556] width 739 height 207
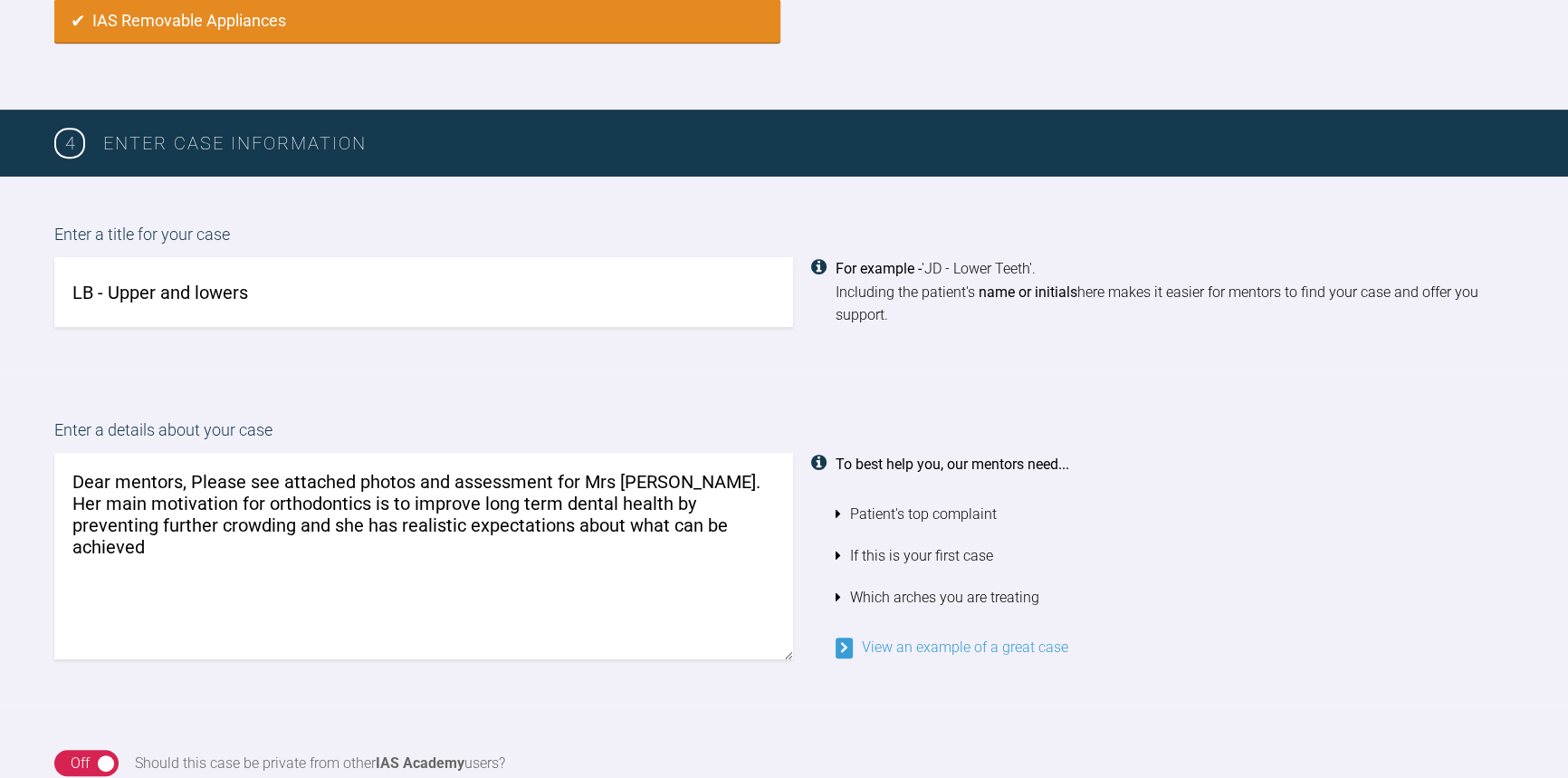
click at [697, 525] on textarea "Dear mentors, Please see attached photos and assessment for Mrs [PERSON_NAME]. …" at bounding box center [423, 556] width 739 height 207
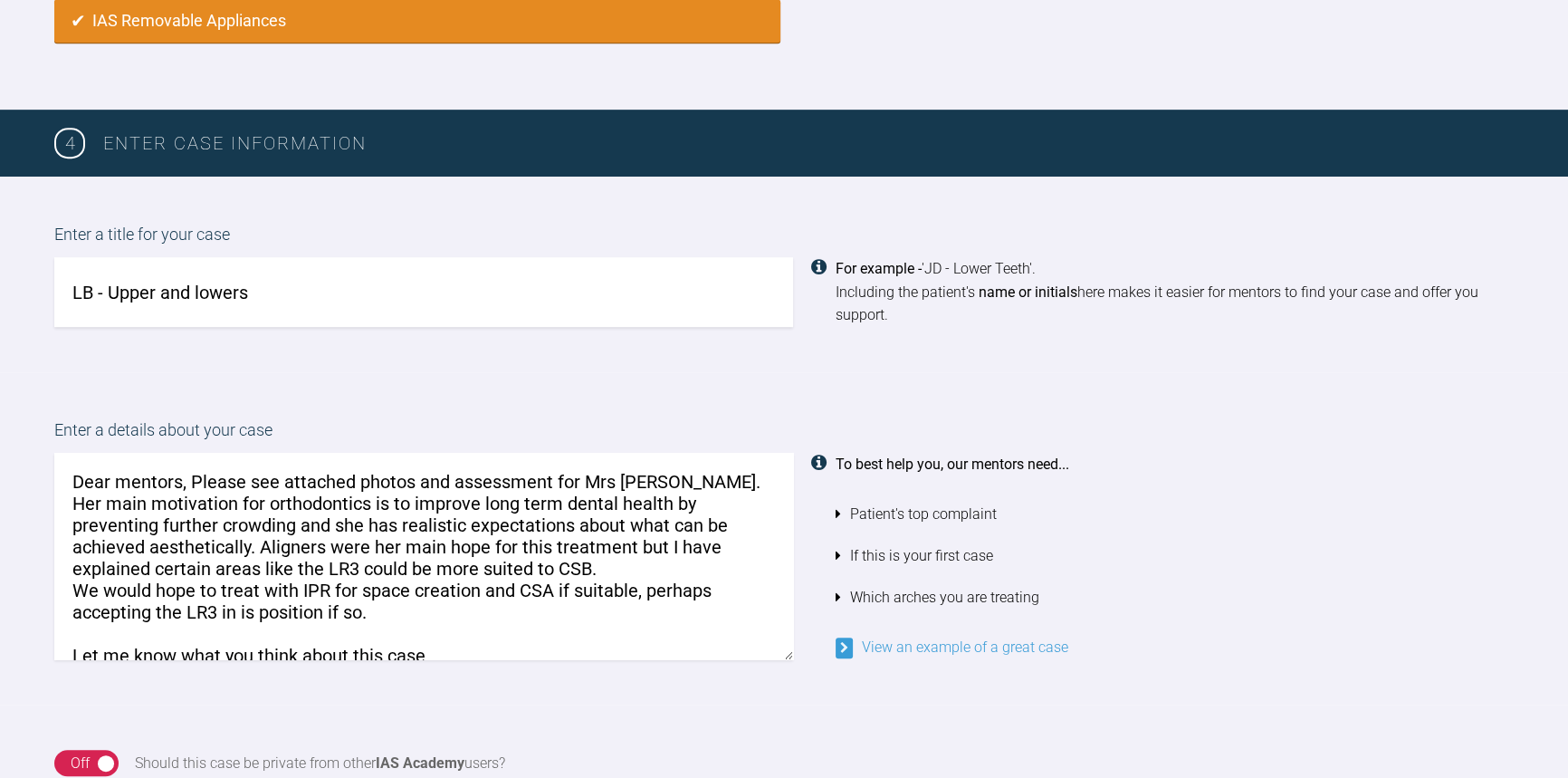
click at [391, 570] on textarea "Dear mentors, Please see attached photos and assessment for Mrs [PERSON_NAME]. …" at bounding box center [423, 556] width 739 height 207
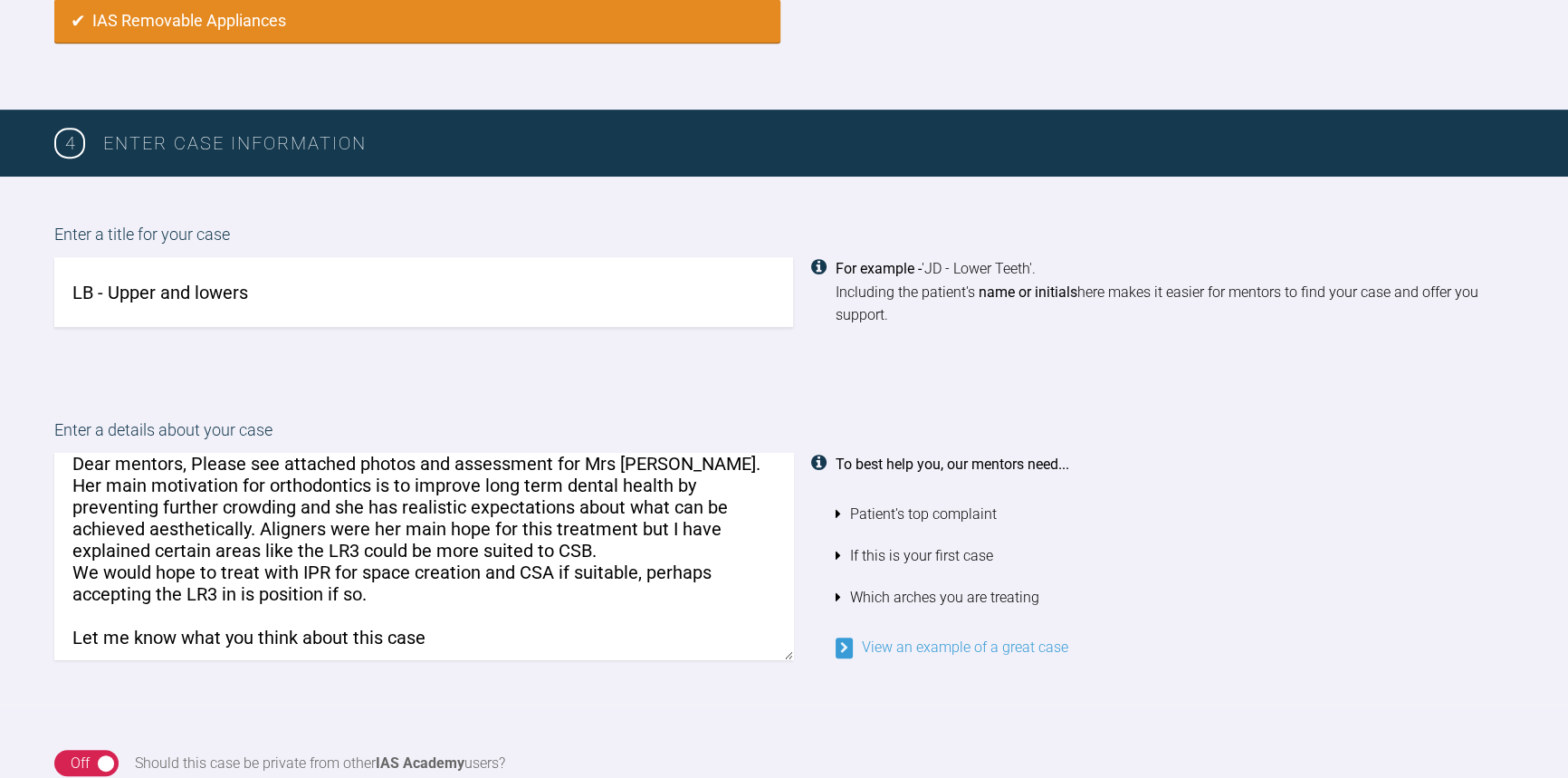
scroll to position [29, 0]
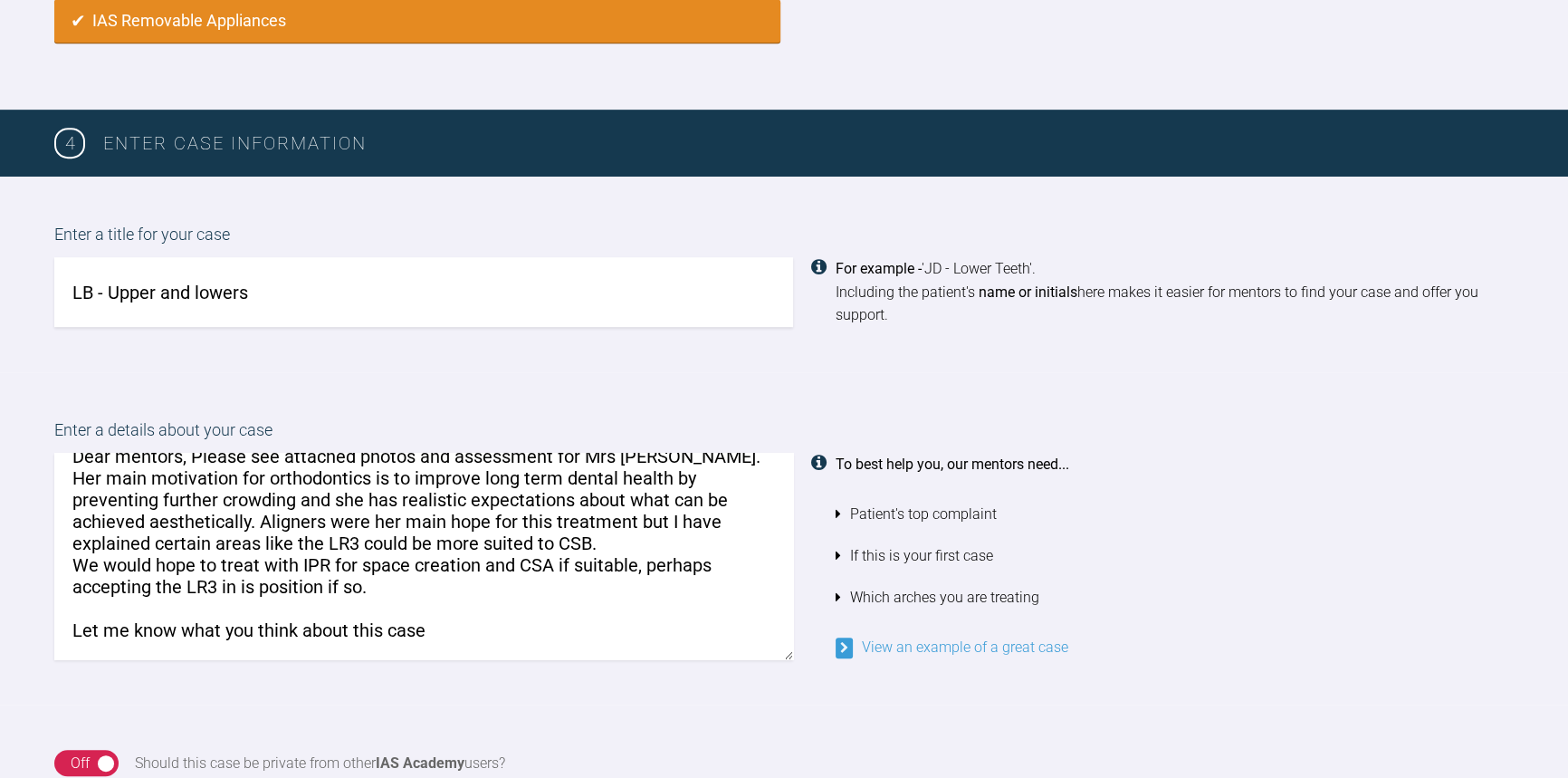
click at [459, 615] on textarea "Dear mentors, Please see attached photos and assessment for Mrs [PERSON_NAME]. …" at bounding box center [423, 556] width 739 height 207
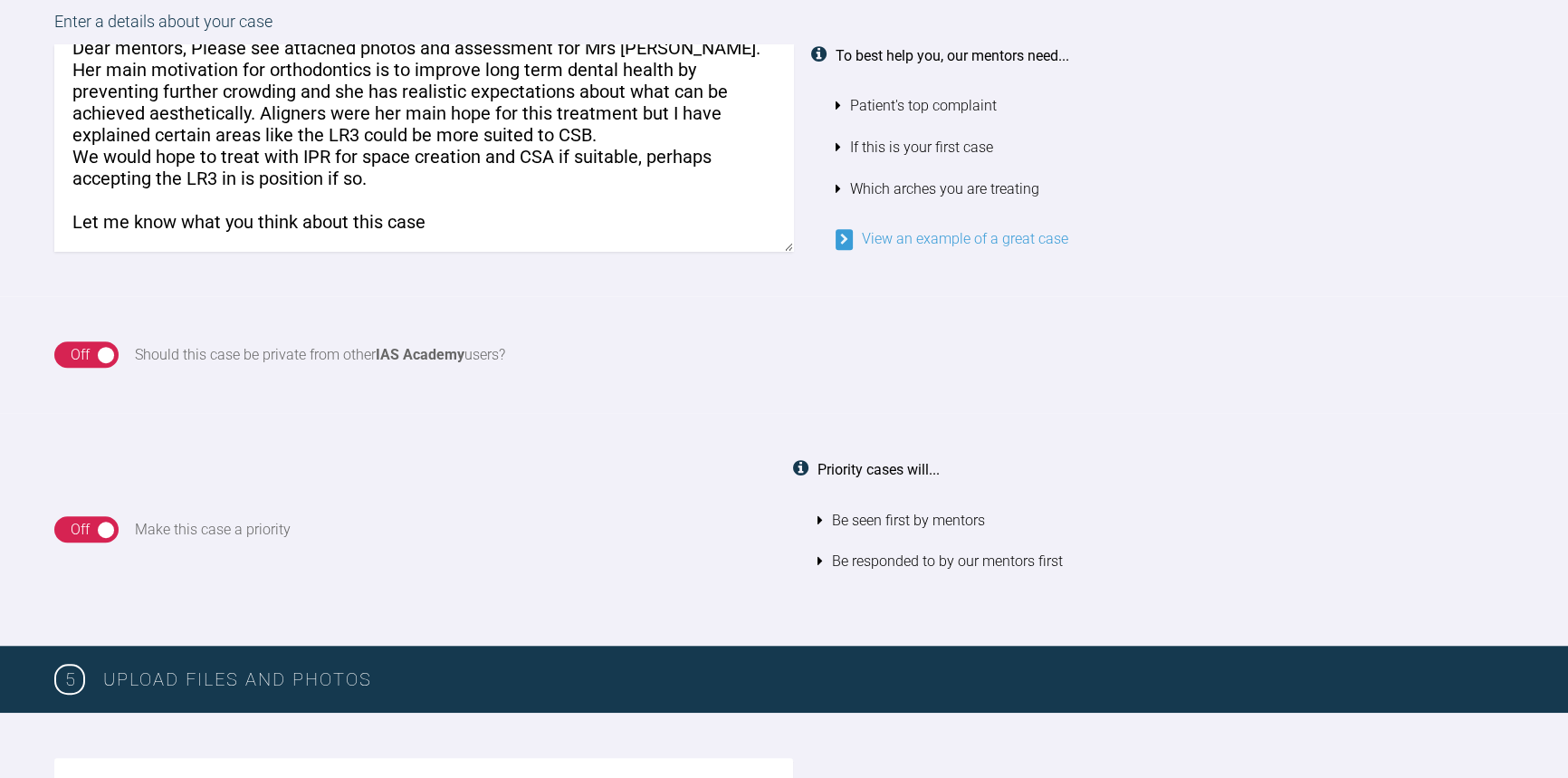
scroll to position [1614, 0]
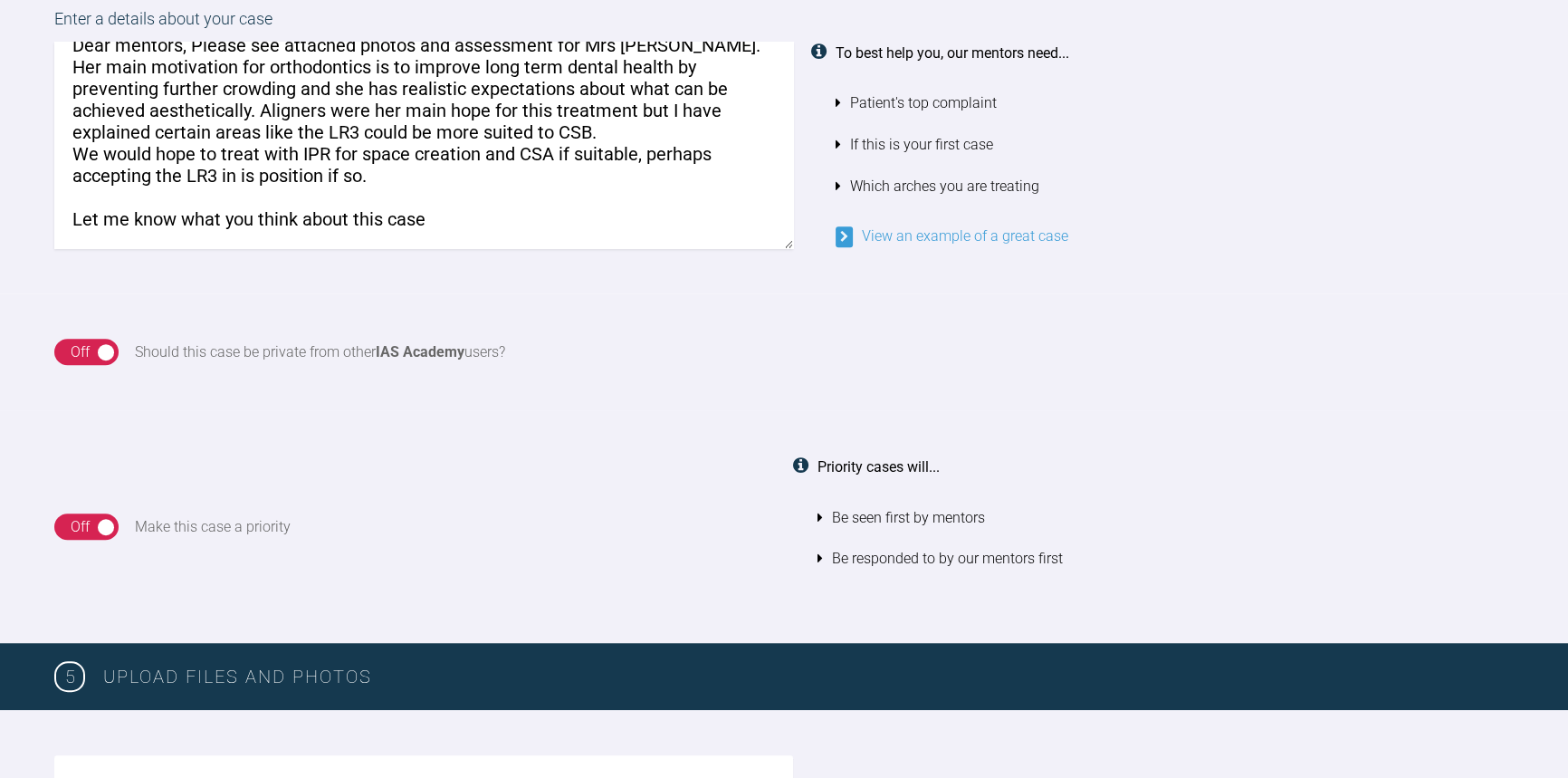
click at [451, 223] on textarea "Dear mentors, Please see attached photos and assessment for Mrs [PERSON_NAME]. …" at bounding box center [423, 145] width 739 height 207
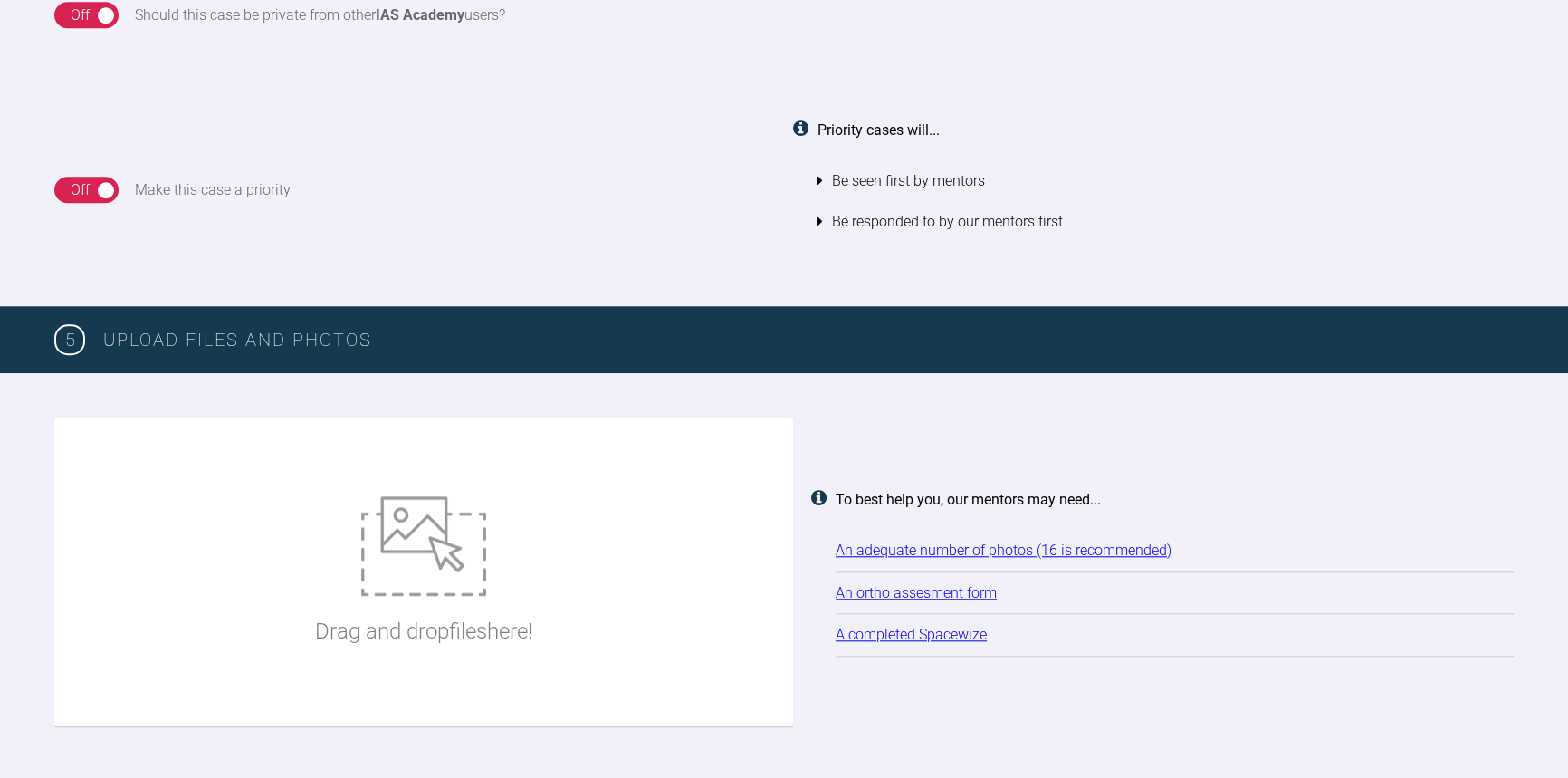
scroll to position [2191, 0]
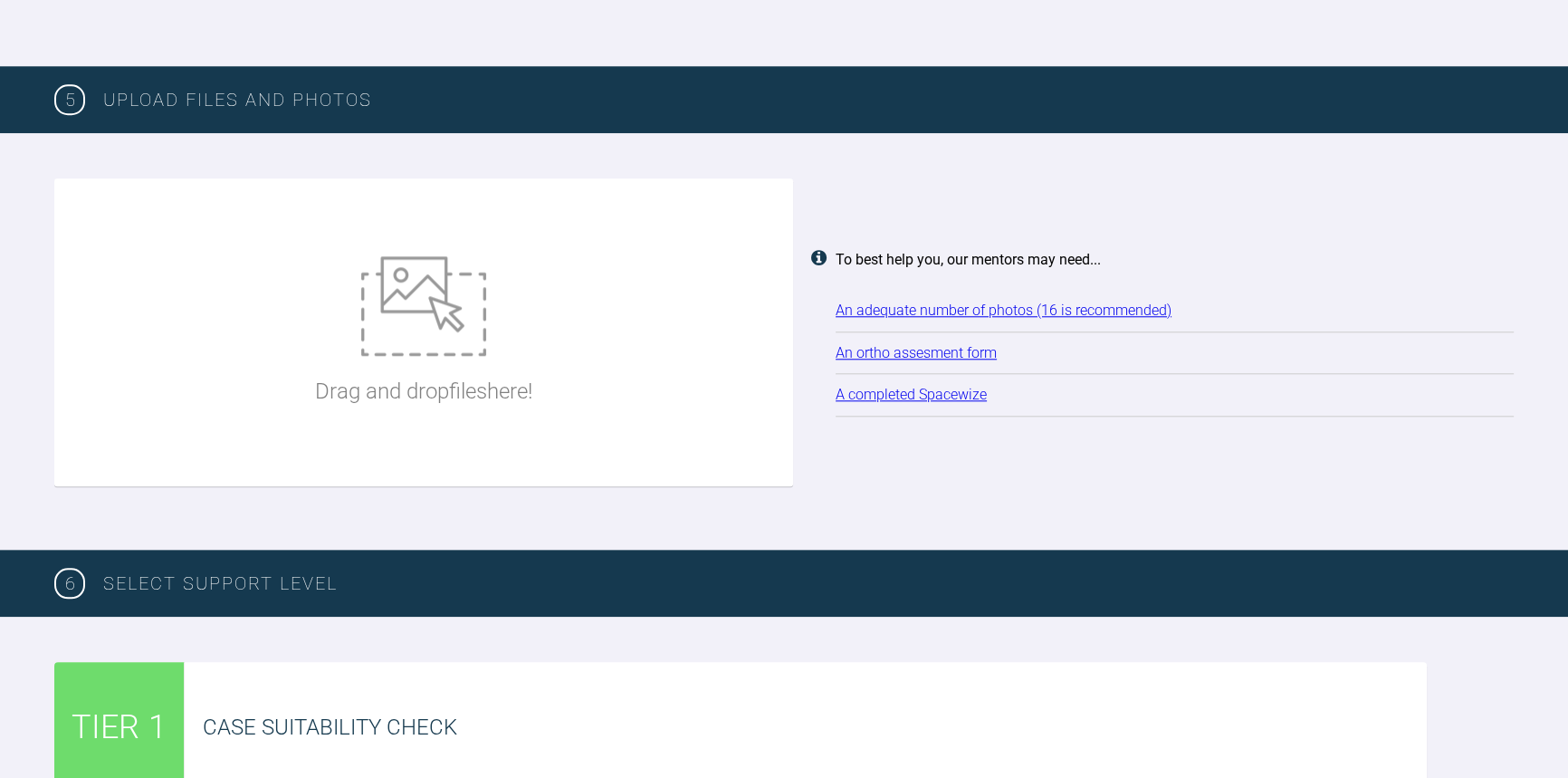
type textarea "Dear mentors, Please see attached photos and assessment for Mrs [PERSON_NAME]. …"
click at [432, 358] on div "Drag and drop files here!" at bounding box center [423, 332] width 217 height 271
type input "C:\fakepath\[DATE] - Spacewize capture (1).png"
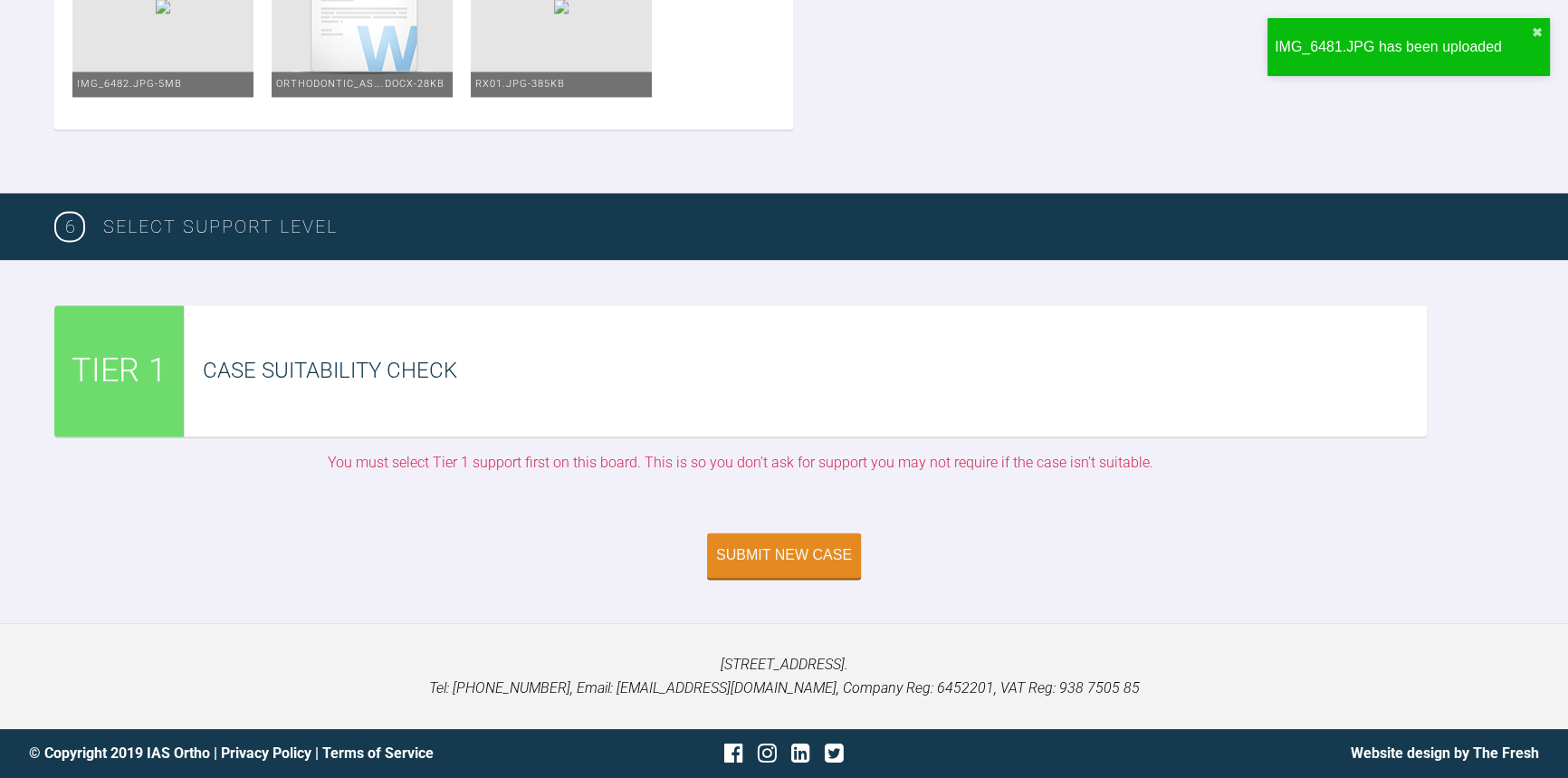
scroll to position [4043, 0]
click at [776, 560] on div "Submit New Case" at bounding box center [784, 556] width 136 height 16
